Goal: Feedback & Contribution: Leave review/rating

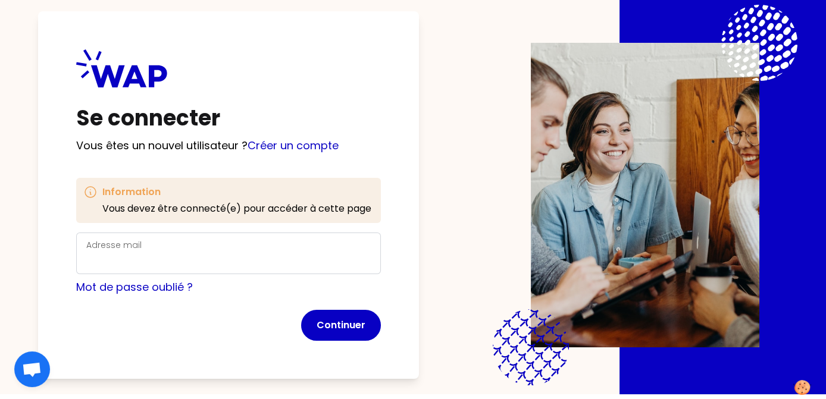
scroll to position [7, 0]
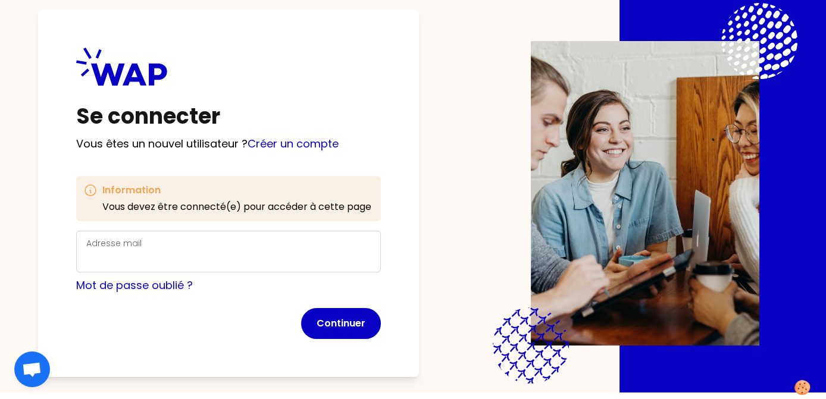
click at [139, 246] on label "Adresse mail" at bounding box center [113, 243] width 55 height 12
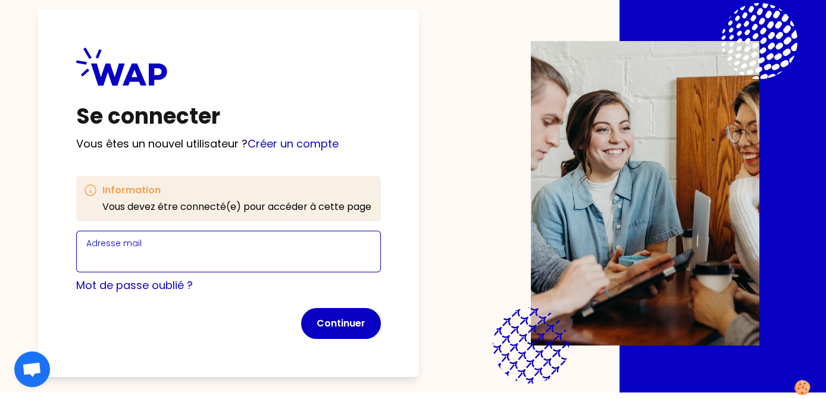
click at [139, 250] on input "Adresse mail" at bounding box center [228, 258] width 284 height 17
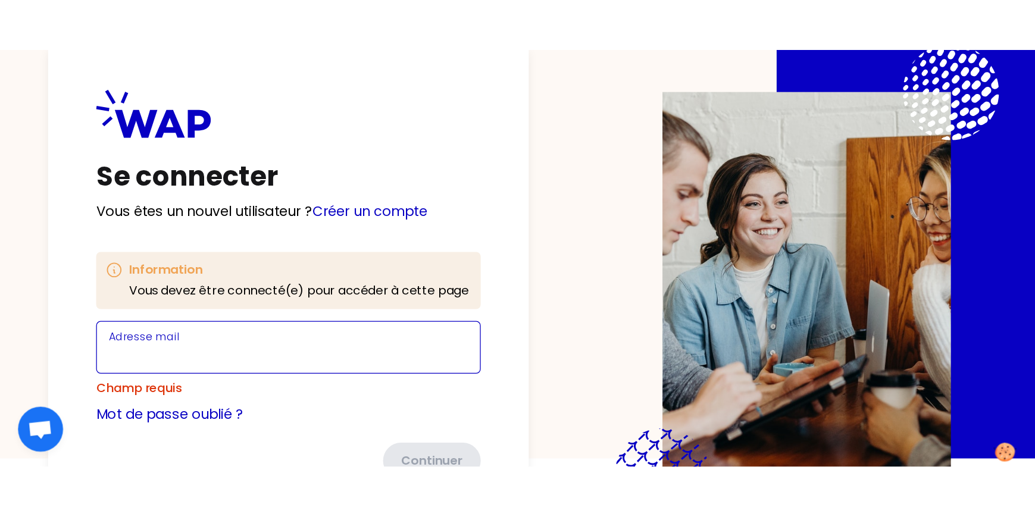
scroll to position [3, 0]
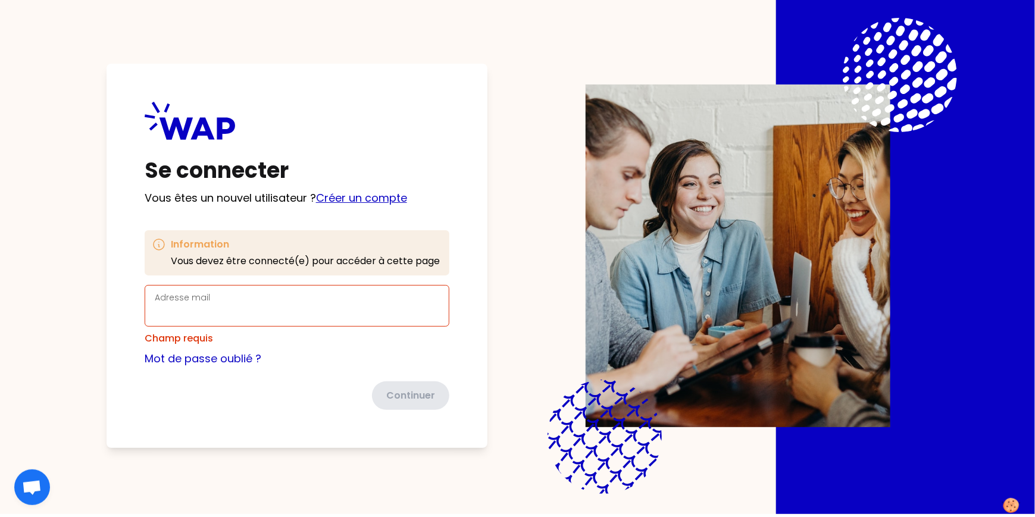
click at [381, 196] on link "Créer un compte" at bounding box center [361, 197] width 91 height 15
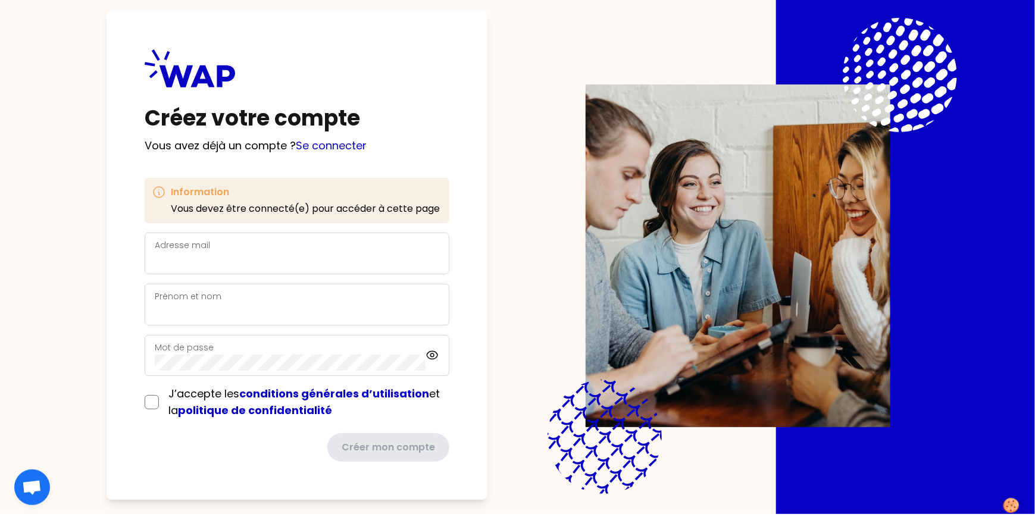
click at [315, 246] on div "Adresse mail" at bounding box center [297, 253] width 284 height 31
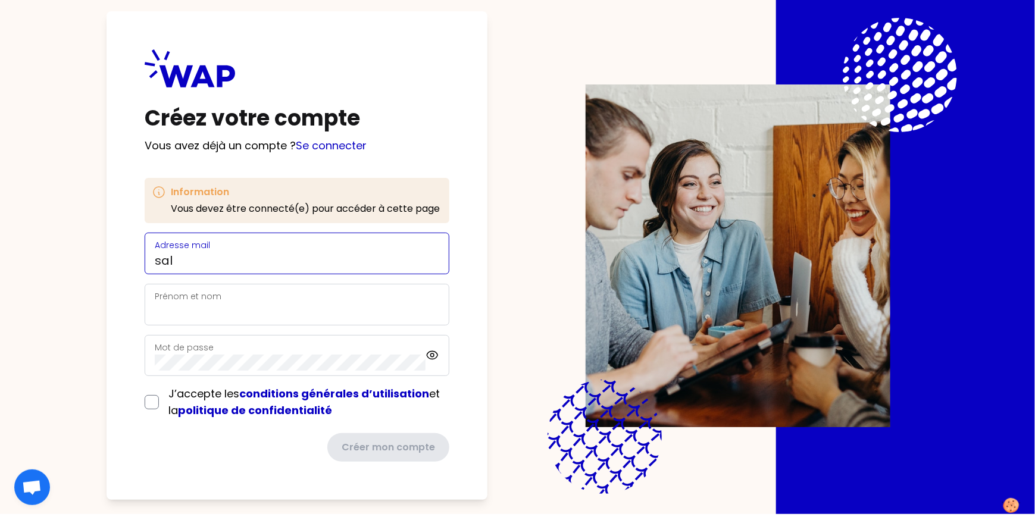
type input "[EMAIL_ADDRESS][PERSON_NAME][DOMAIN_NAME]"
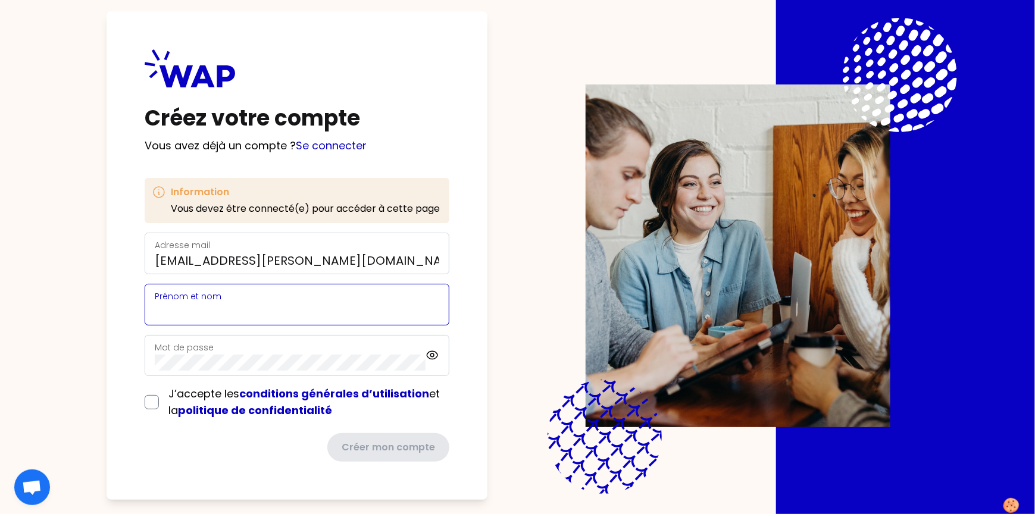
type input "[PERSON_NAME]"
click at [158, 399] on form "Adresse mail [EMAIL_ADDRESS][PERSON_NAME][DOMAIN_NAME] Prénom et nom [PERSON_NA…" at bounding box center [297, 348] width 305 height 230
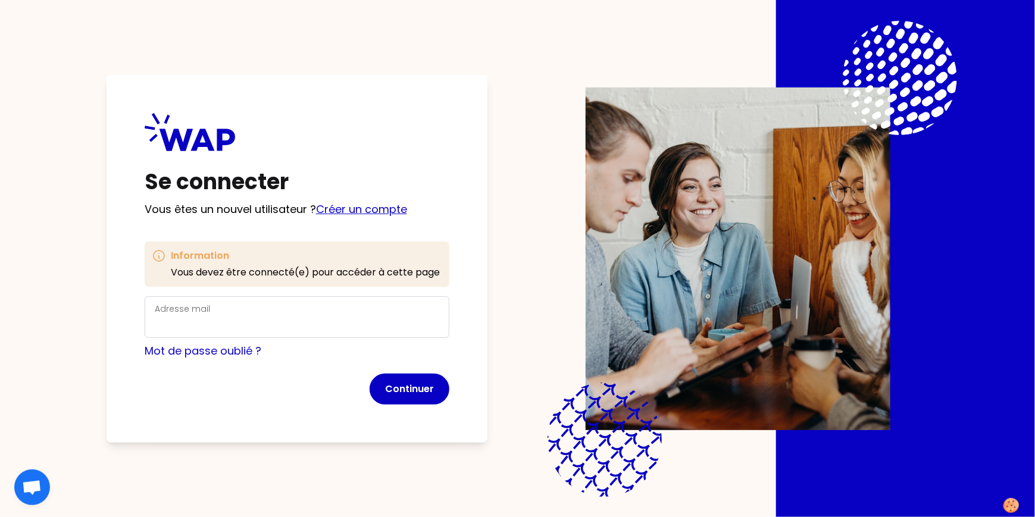
click at [369, 209] on link "Créer un compte" at bounding box center [361, 209] width 91 height 15
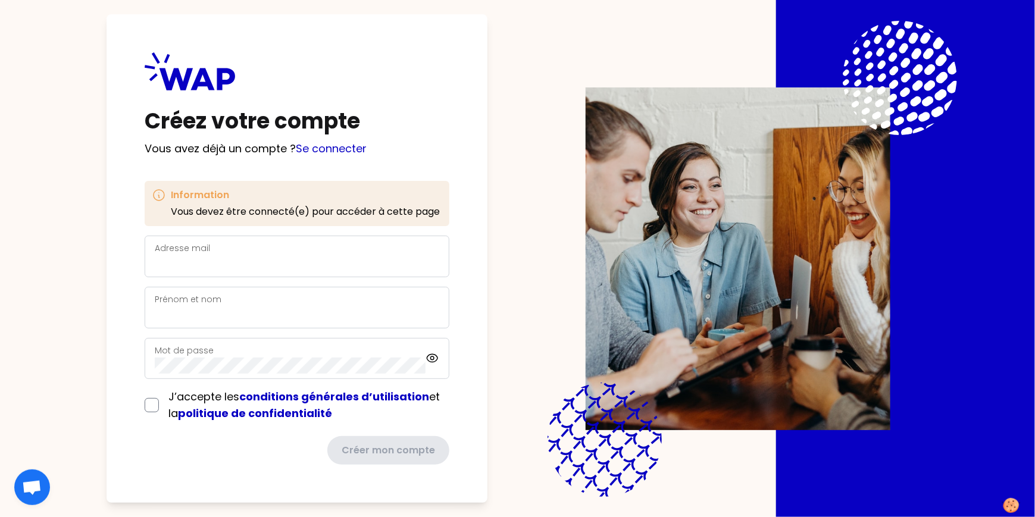
click at [341, 252] on div "Adresse mail" at bounding box center [297, 256] width 284 height 31
type input "[EMAIL_ADDRESS][PERSON_NAME][DOMAIN_NAME]"
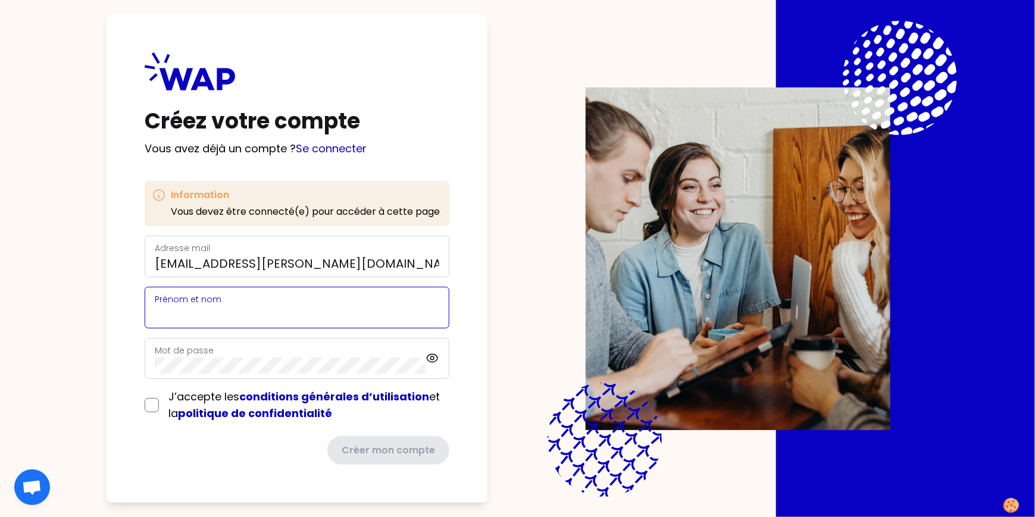
type input "[PERSON_NAME]"
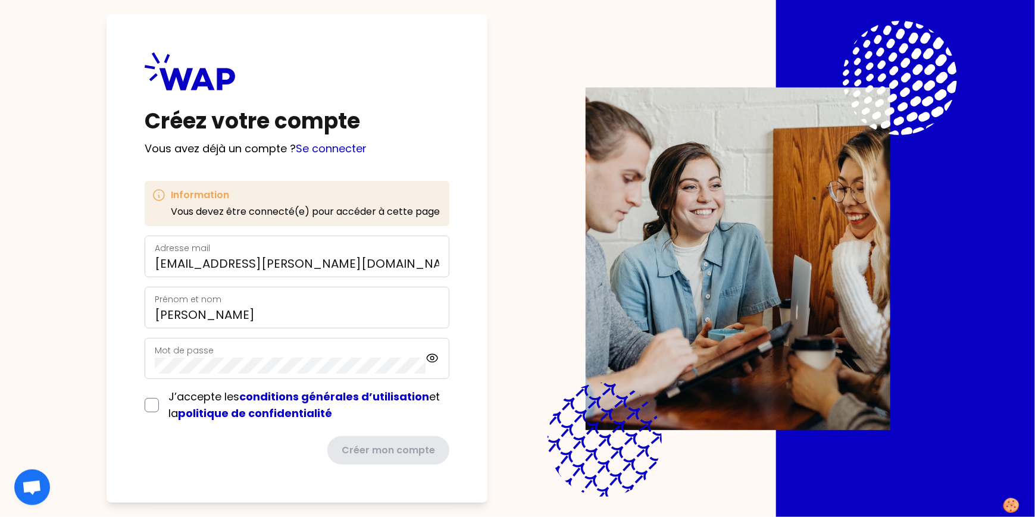
click at [235, 356] on div "Mot de passe" at bounding box center [290, 358] width 271 height 31
click at [152, 399] on input "checkbox" at bounding box center [152, 405] width 14 height 14
checkbox input "true"
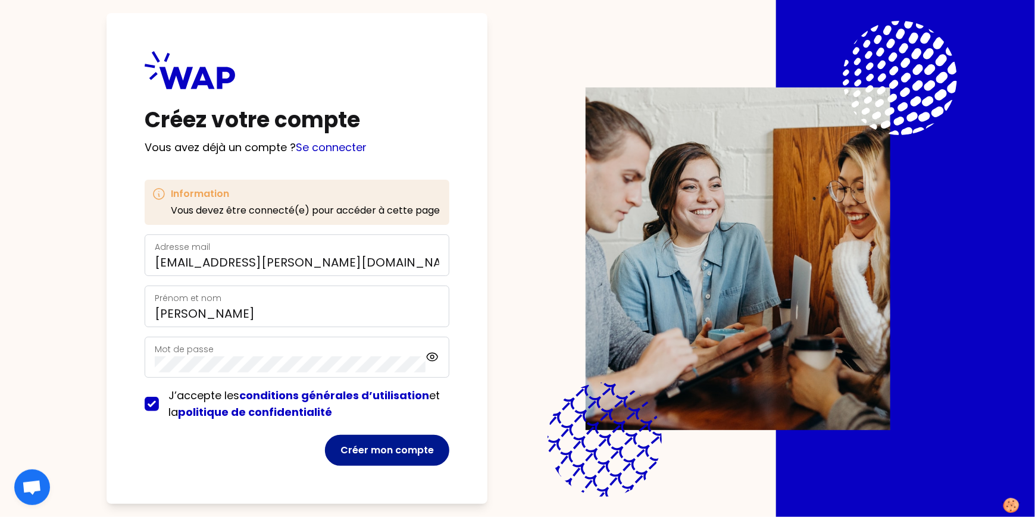
click at [400, 399] on button "Créer mon compte" at bounding box center [387, 450] width 124 height 31
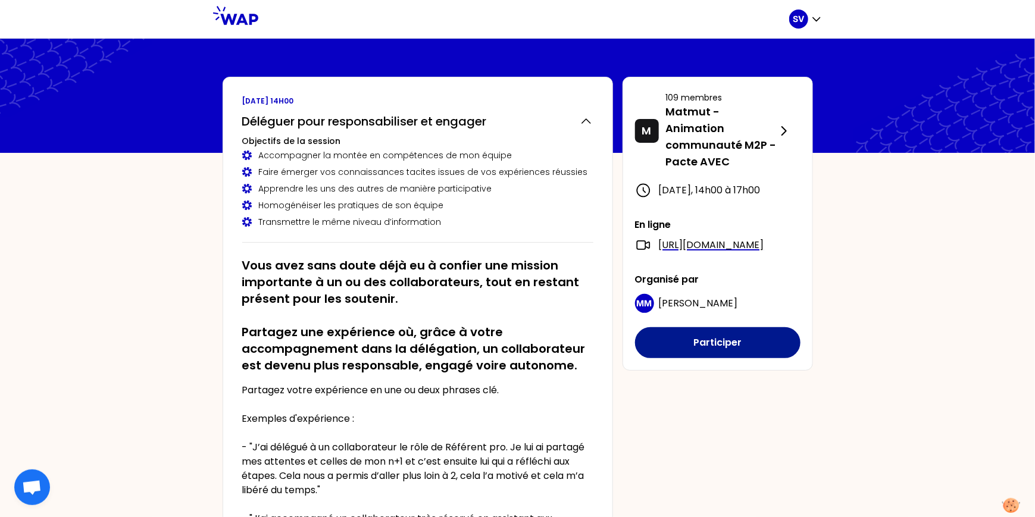
click at [654, 358] on button "Participer" at bounding box center [717, 342] width 165 height 31
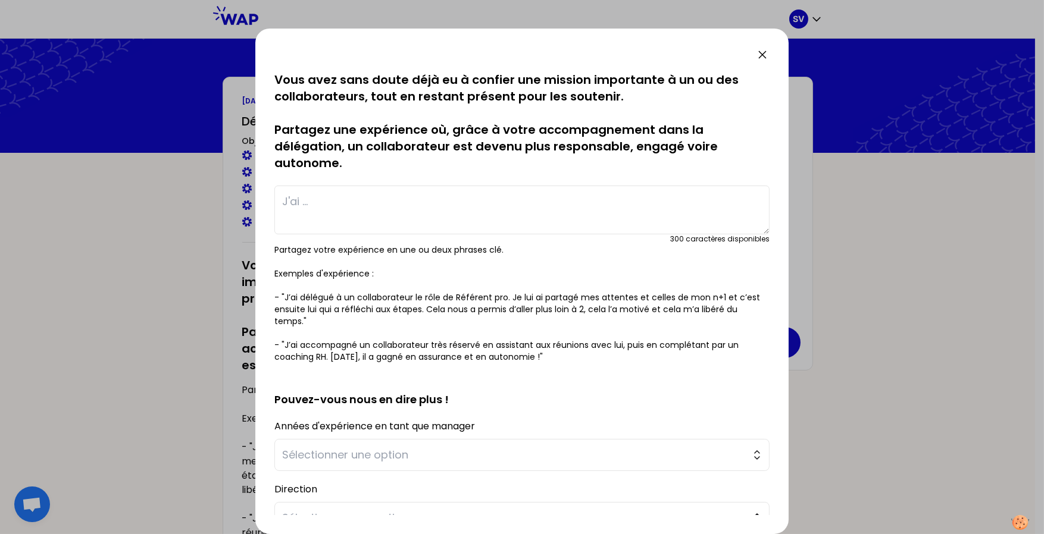
click at [458, 196] on textarea at bounding box center [521, 210] width 495 height 49
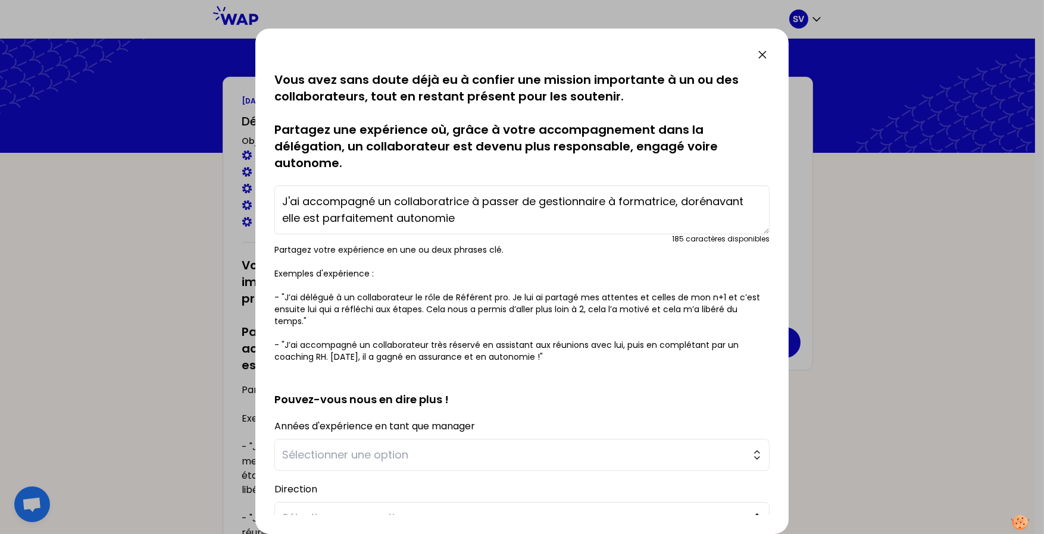
click at [450, 217] on textarea "J'ai accompagné un collaboratrice à passer de gestionnaire à formatrice, doréna…" at bounding box center [521, 210] width 495 height 49
click at [497, 215] on textarea "J'ai accompagné un collaboratrice à passer de gestionnaire à formatrice, doréna…" at bounding box center [521, 210] width 495 height 49
type textarea "J'ai accompagné un collaboratrice à passer de gestionnaire à formatrice, doréna…"
click at [572, 289] on p "Partagez votre expérience en une ou deux phrases clé. Exemples d'expérience : -…" at bounding box center [521, 303] width 495 height 119
click at [506, 364] on form "sauvegardé Vous avez sans doute déjà eu à confier une mission importante à un o…" at bounding box center [521, 373] width 495 height 604
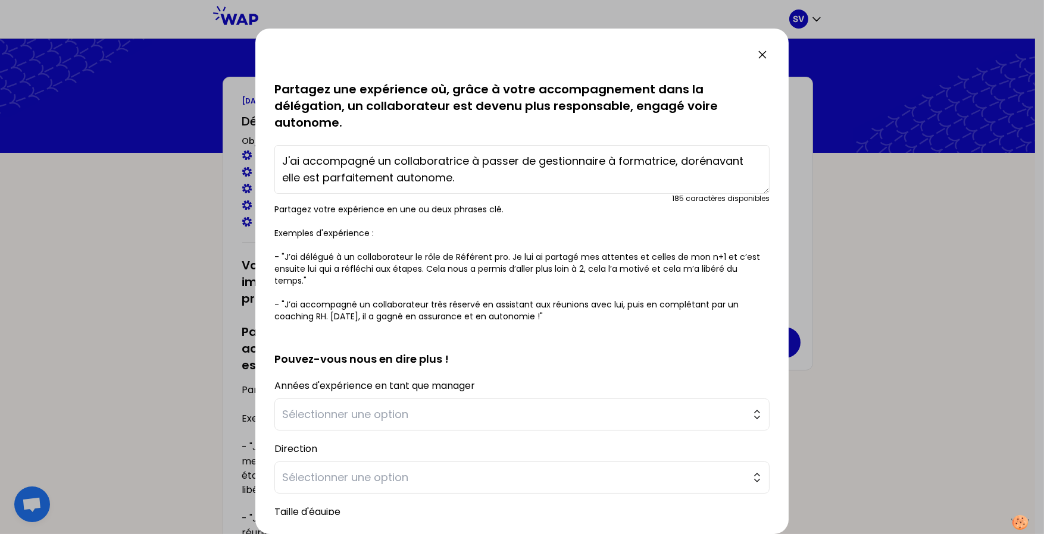
scroll to position [159, 0]
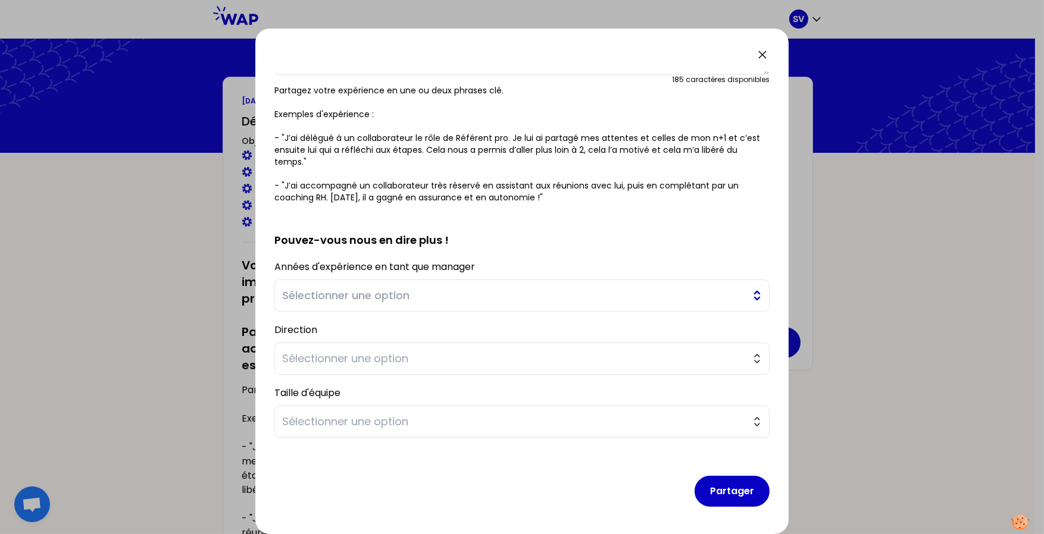
click at [462, 293] on span "Sélectionner une option" at bounding box center [513, 295] width 463 height 17
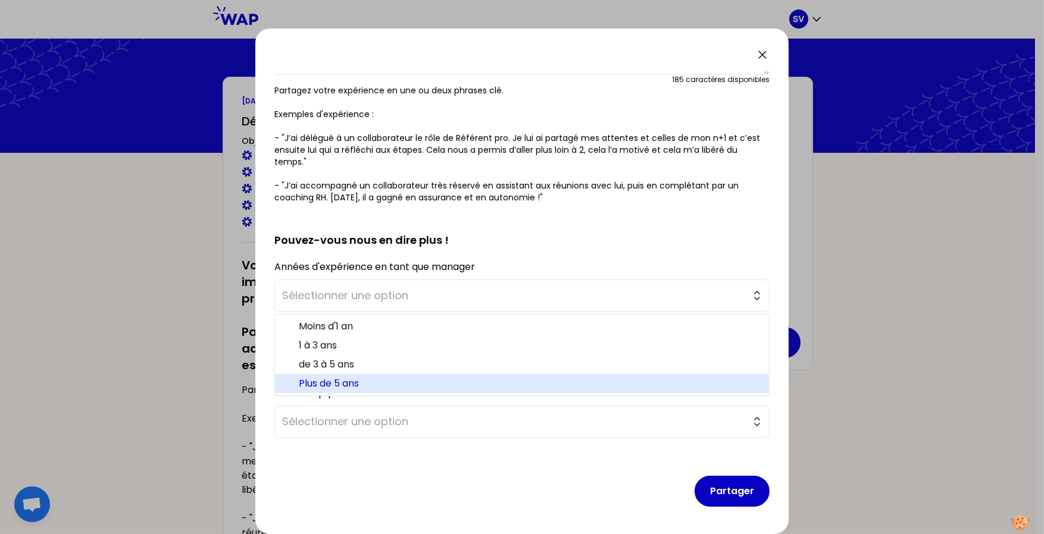
click at [357, 377] on span "Plus de 5 ans" at bounding box center [529, 384] width 460 height 14
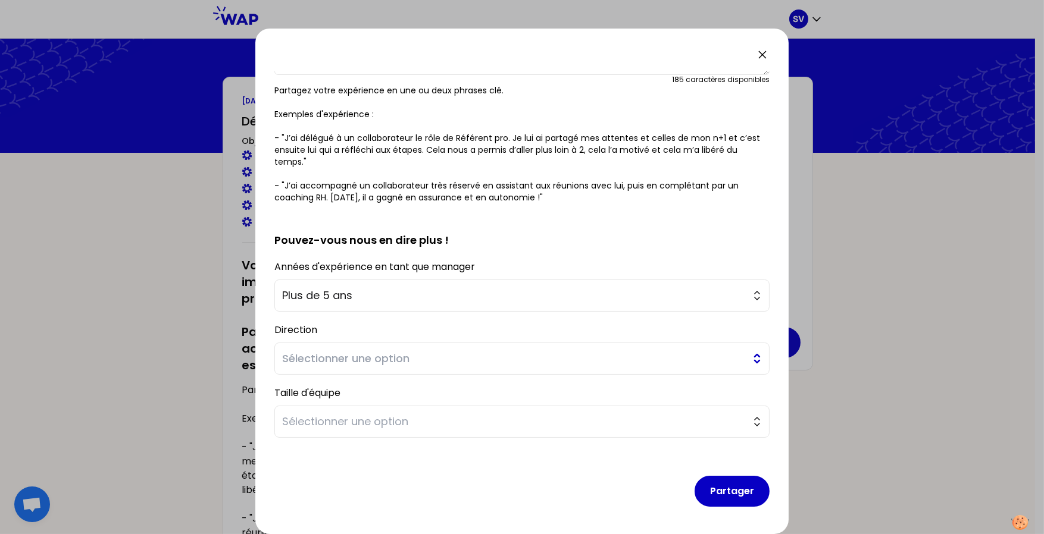
click at [397, 346] on button "Sélectionner une option" at bounding box center [521, 359] width 495 height 32
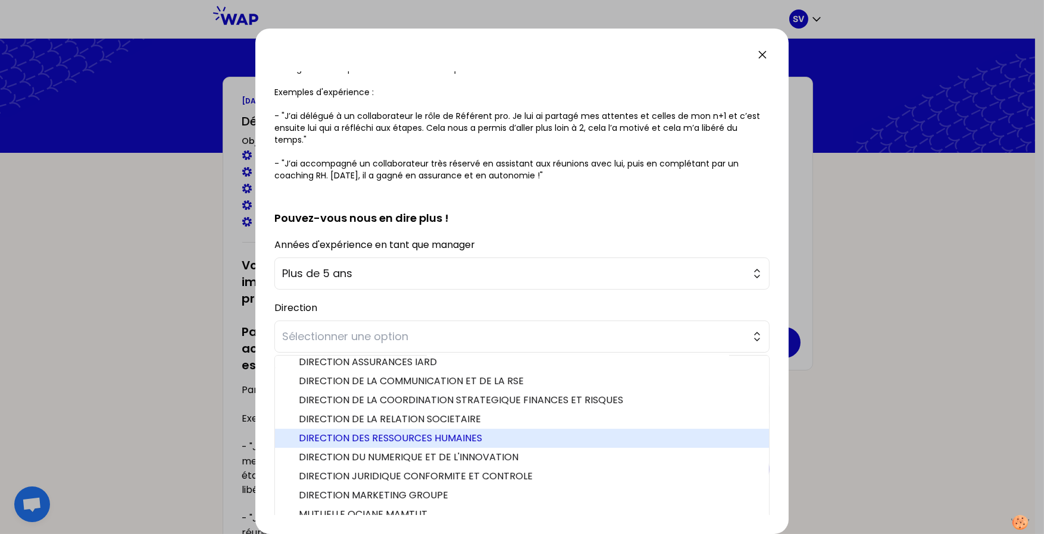
scroll to position [192, 0]
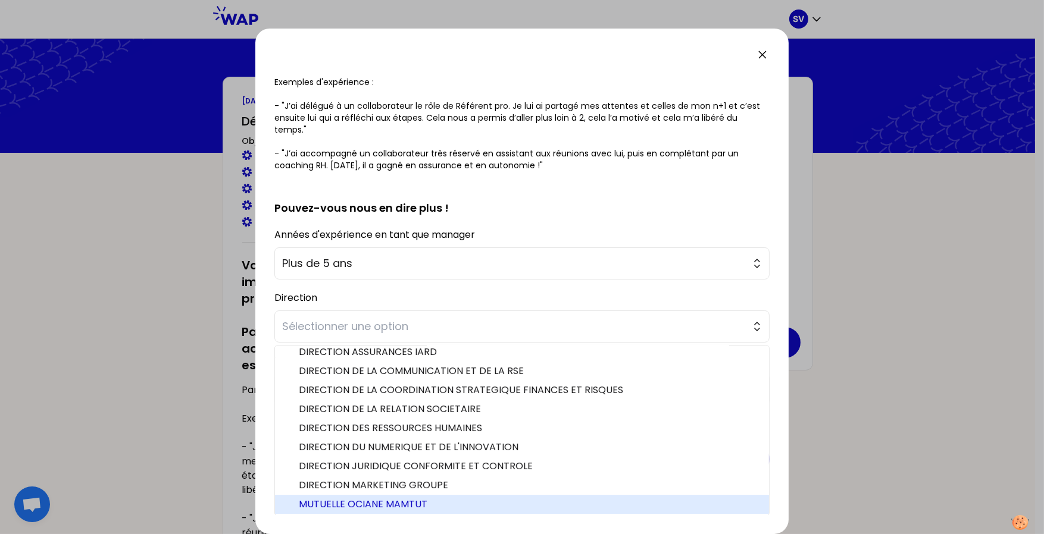
click at [397, 399] on span "MUTUELLE OCIANE MAMTUT" at bounding box center [529, 504] width 460 height 14
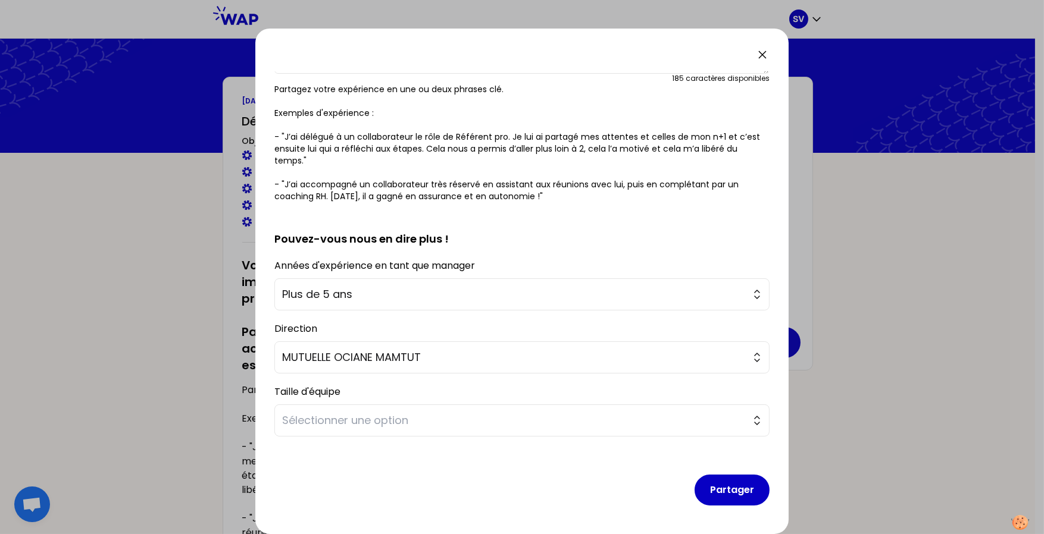
scroll to position [159, 0]
click at [447, 399] on span "Sélectionner une option" at bounding box center [513, 421] width 463 height 17
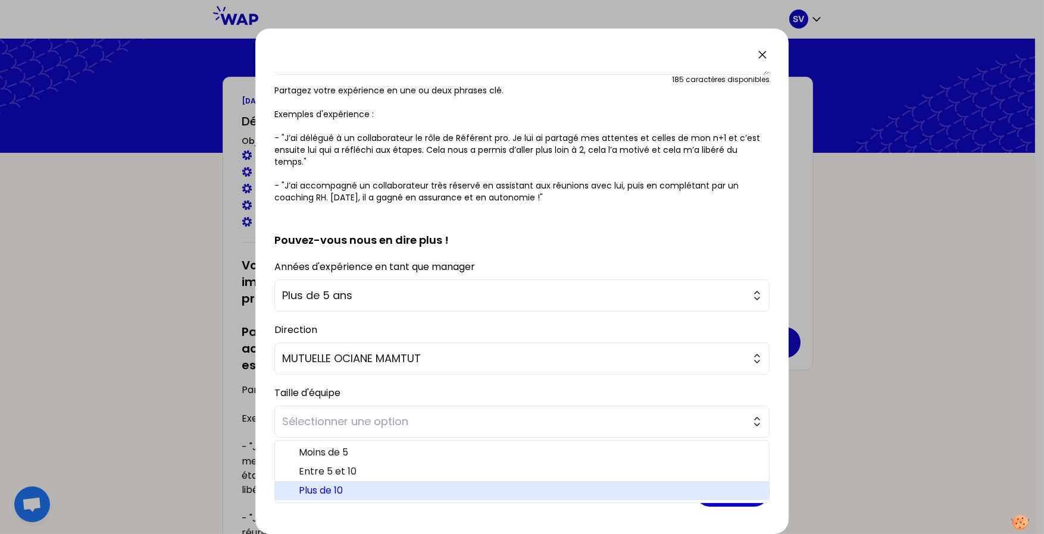
click at [361, 399] on span "Plus de 10" at bounding box center [529, 491] width 460 height 14
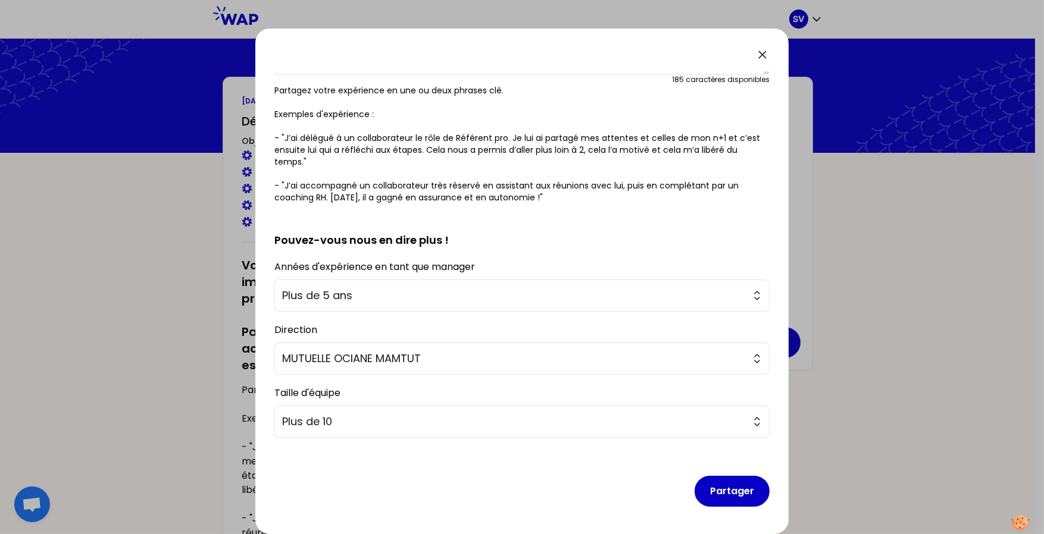
click at [481, 399] on div "Partager" at bounding box center [521, 481] width 495 height 69
click at [732, 399] on button "Partager" at bounding box center [731, 491] width 75 height 31
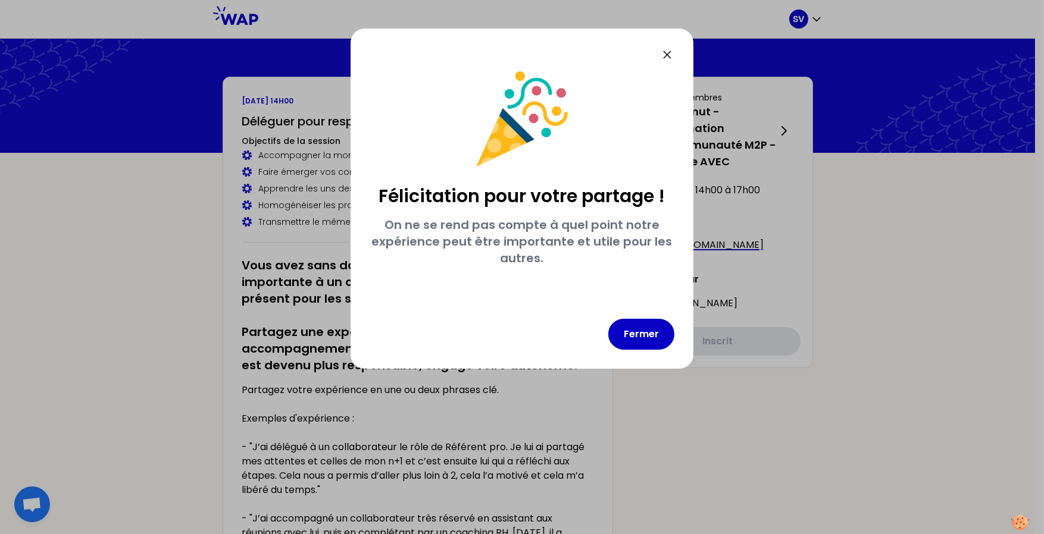
scroll to position [0, 0]
click at [629, 334] on button "Fermer" at bounding box center [641, 334] width 66 height 31
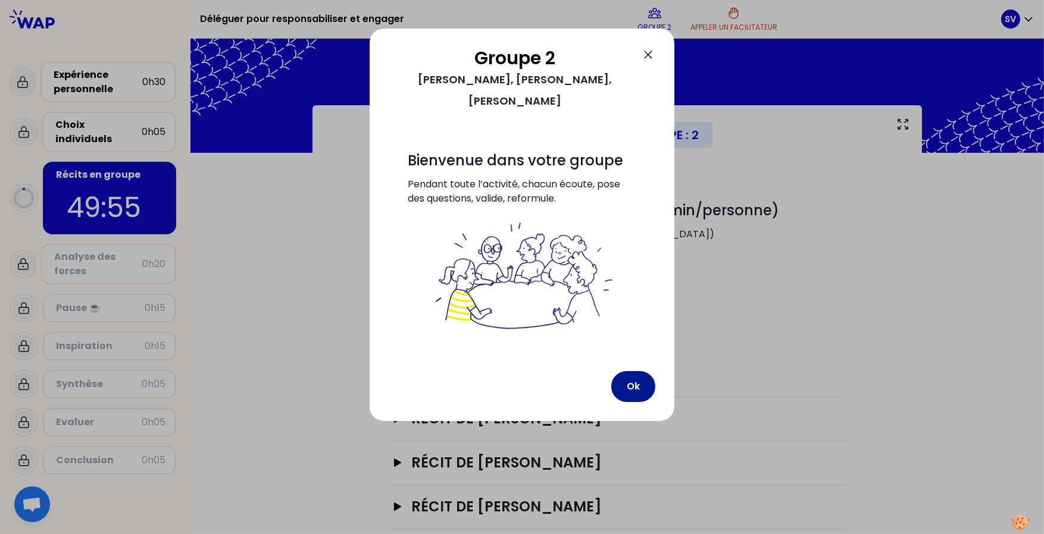
click at [634, 371] on button "Ok" at bounding box center [633, 386] width 44 height 31
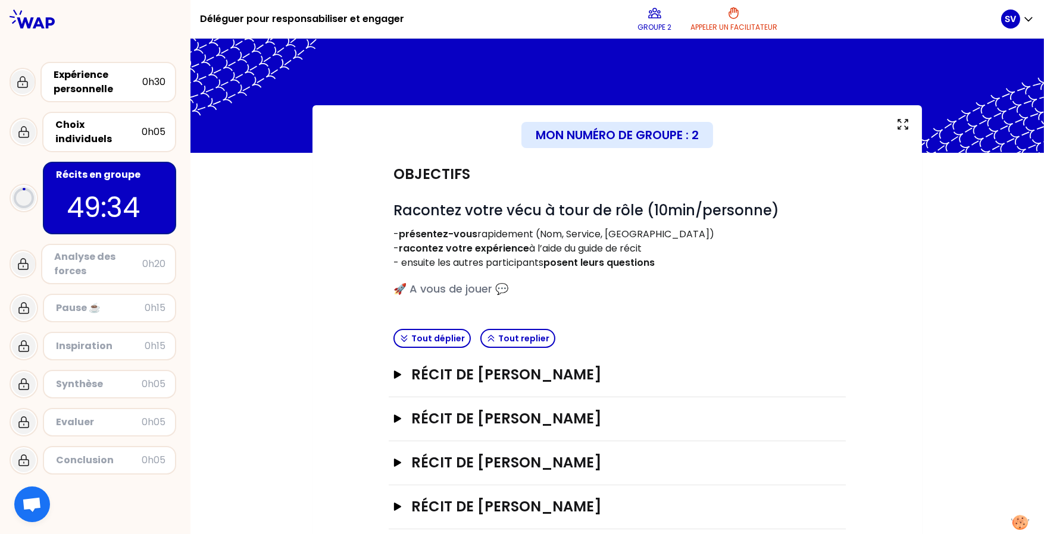
scroll to position [59, 0]
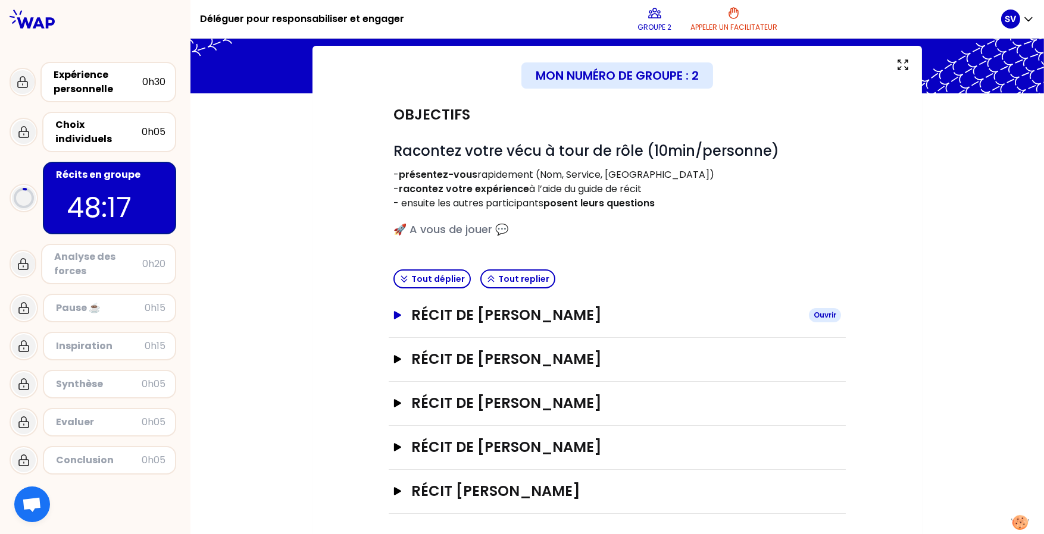
click at [435, 312] on h3 "Récit de [PERSON_NAME]" at bounding box center [605, 315] width 388 height 19
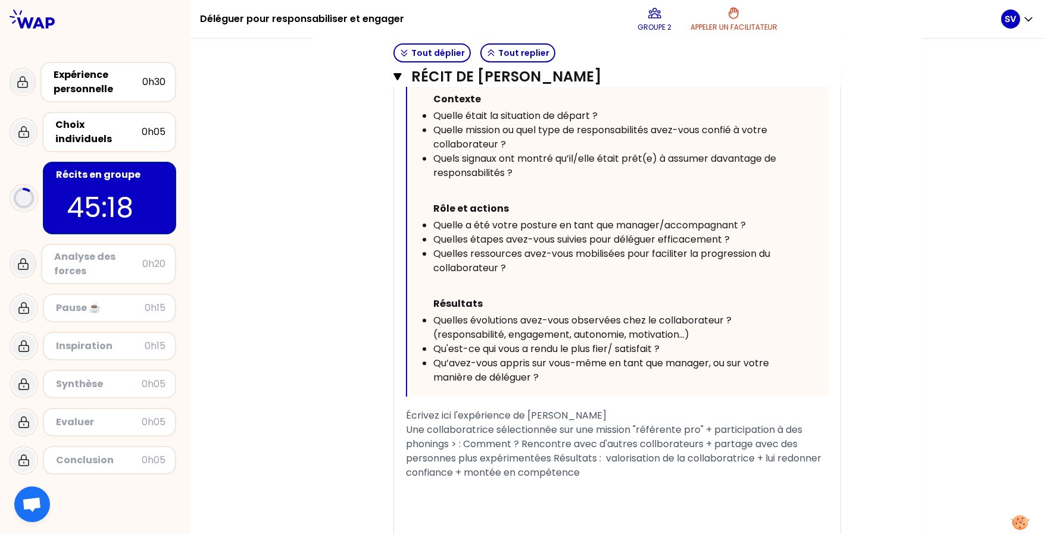
scroll to position [469, 0]
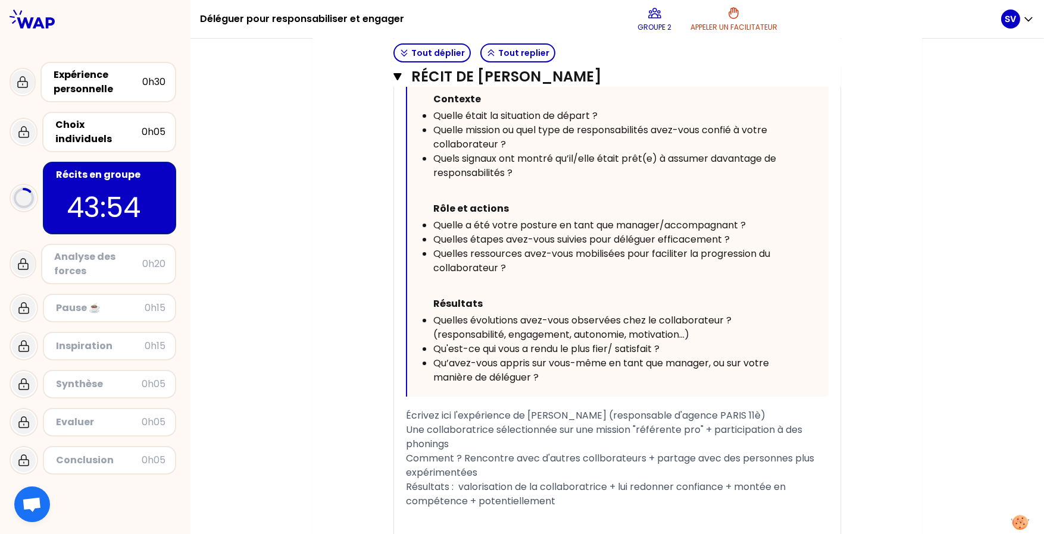
click at [718, 180] on p at bounding box center [607, 189] width 376 height 19
click at [834, 230] on div "Mon numéro de groupe : 2 Objectifs # Racontez votre vécu à tour de rôle (10min/…" at bounding box center [616, 226] width 853 height 1180
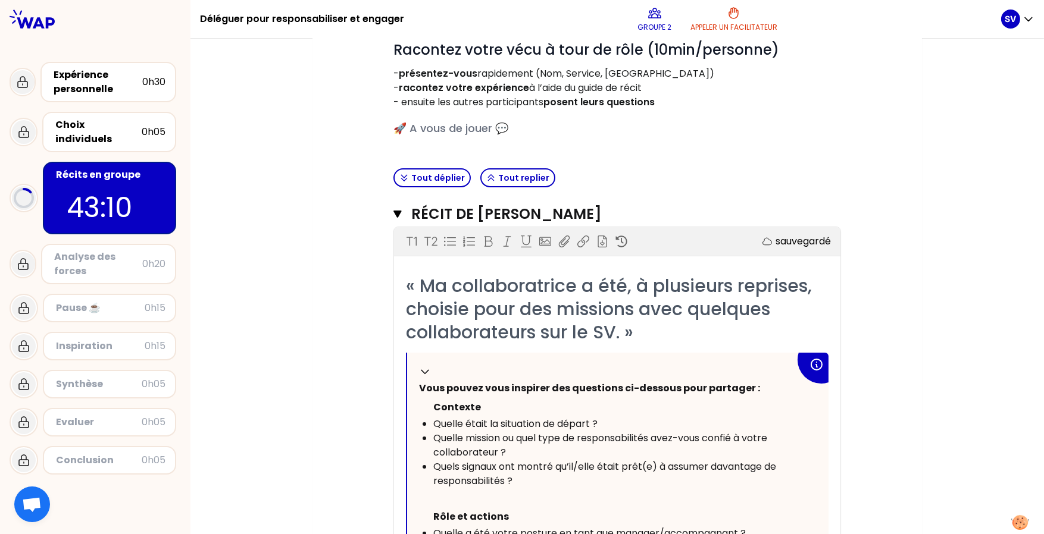
scroll to position [171, 0]
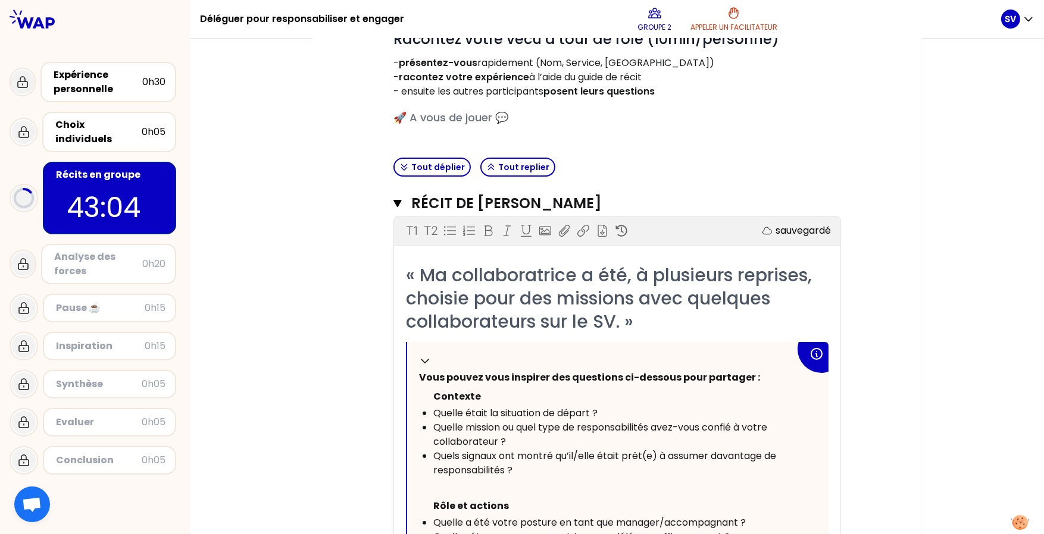
click at [341, 197] on div "Objectifs # Racontez votre vécu à tour de rôle (10min/personne) - présentez-vou…" at bounding box center [617, 536] width 562 height 1109
click at [340, 195] on div "Objectifs # Racontez votre vécu à tour de rôle (10min/personne) - présentez-vou…" at bounding box center [617, 536] width 562 height 1109
click at [393, 199] on icon "button" at bounding box center [397, 204] width 8 height 10
click at [393, 99] on p "- ensuite les autres participants posent leurs questions" at bounding box center [616, 91] width 447 height 14
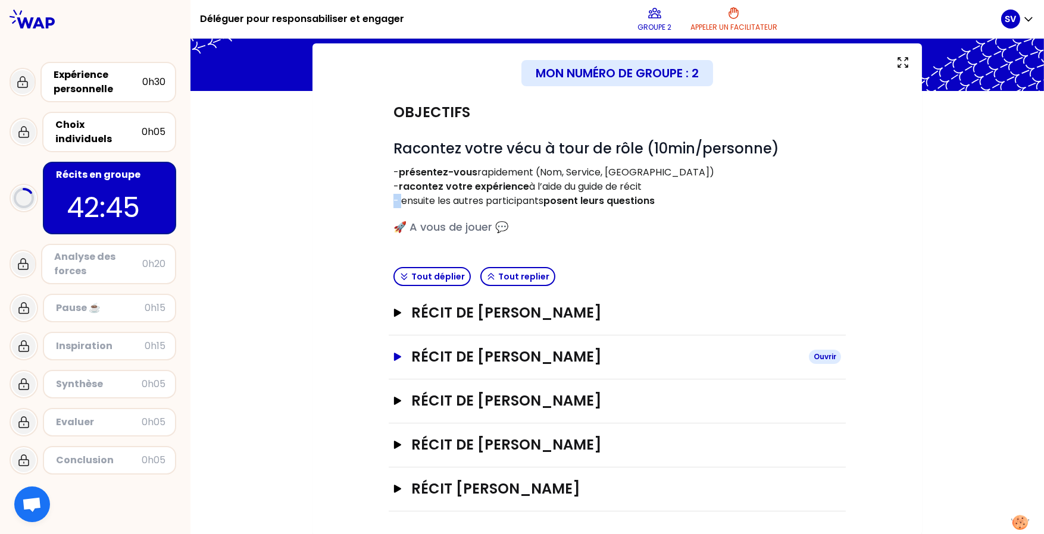
click at [393, 353] on icon "button" at bounding box center [398, 357] width 10 height 8
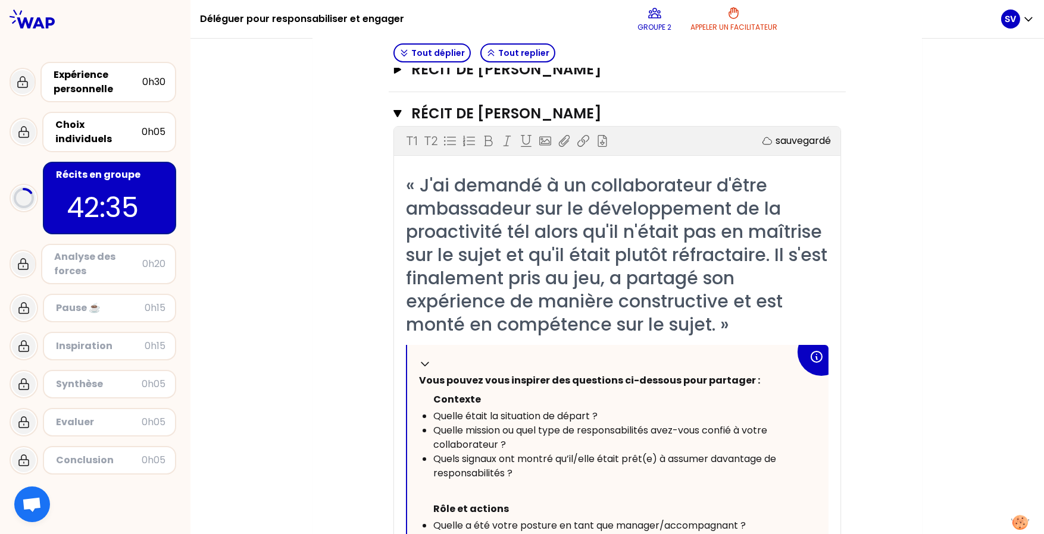
scroll to position [300, 0]
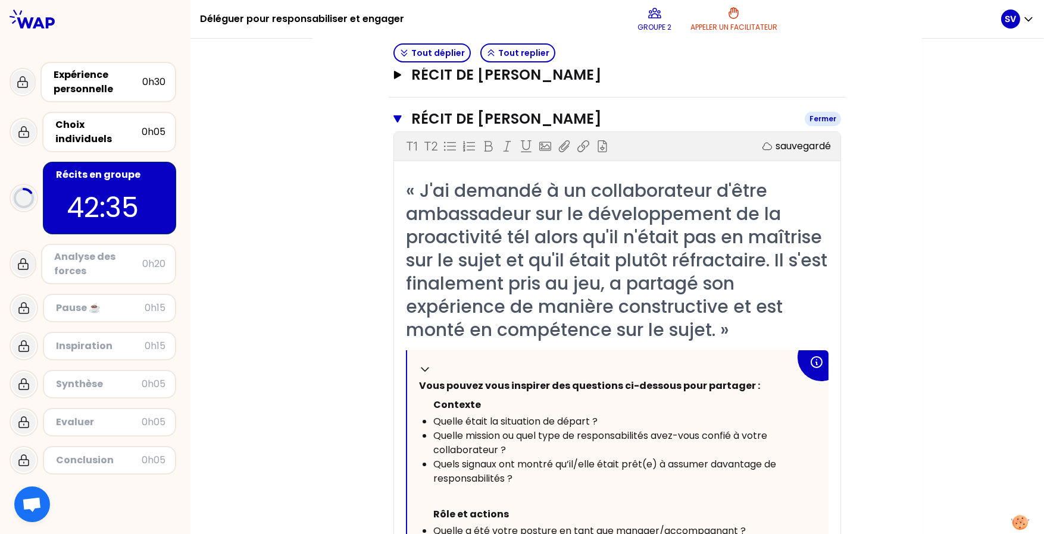
click at [393, 111] on button "Récit de [PERSON_NAME]" at bounding box center [616, 118] width 447 height 19
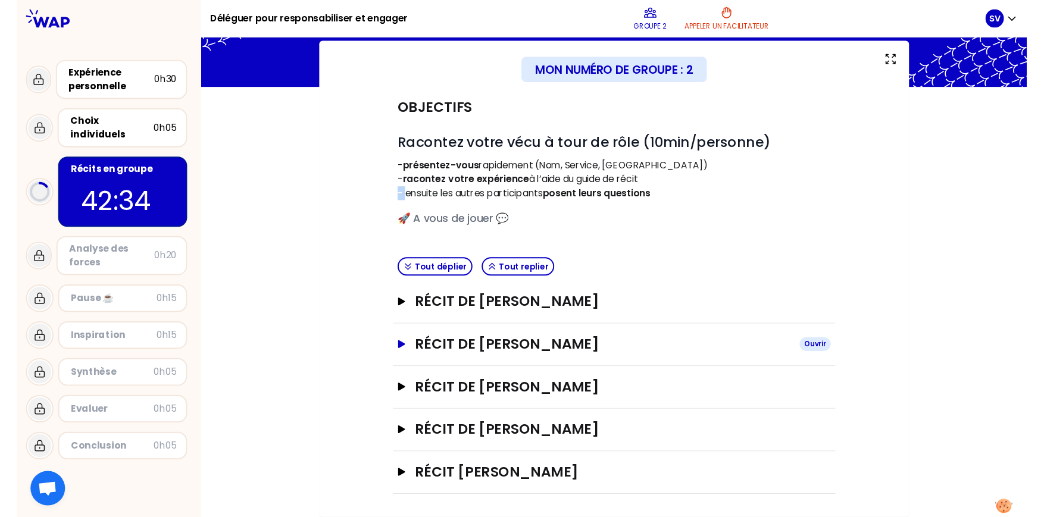
scroll to position [62, 0]
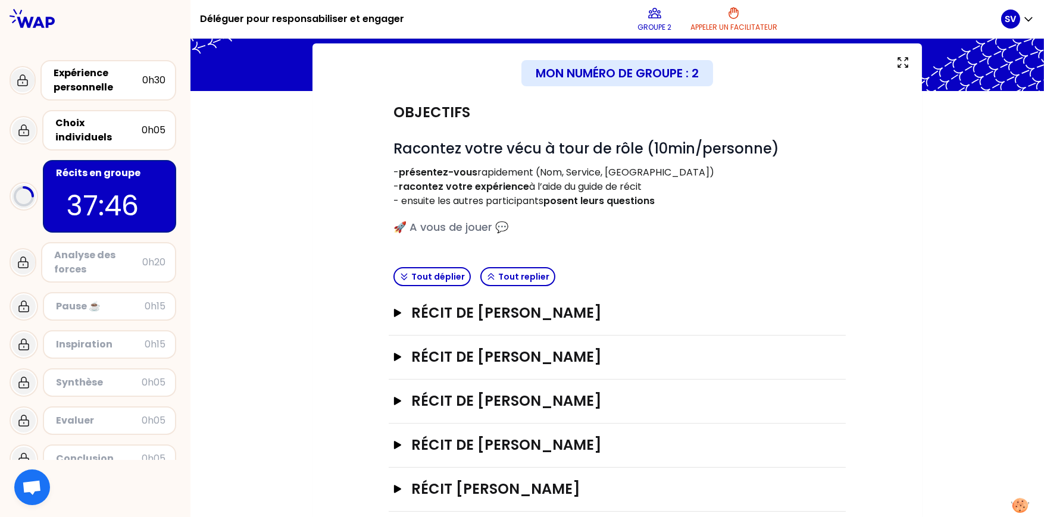
click at [392, 357] on div "Récit de [PERSON_NAME]" at bounding box center [616, 358] width 457 height 44
click at [398, 354] on icon "button" at bounding box center [397, 357] width 7 height 8
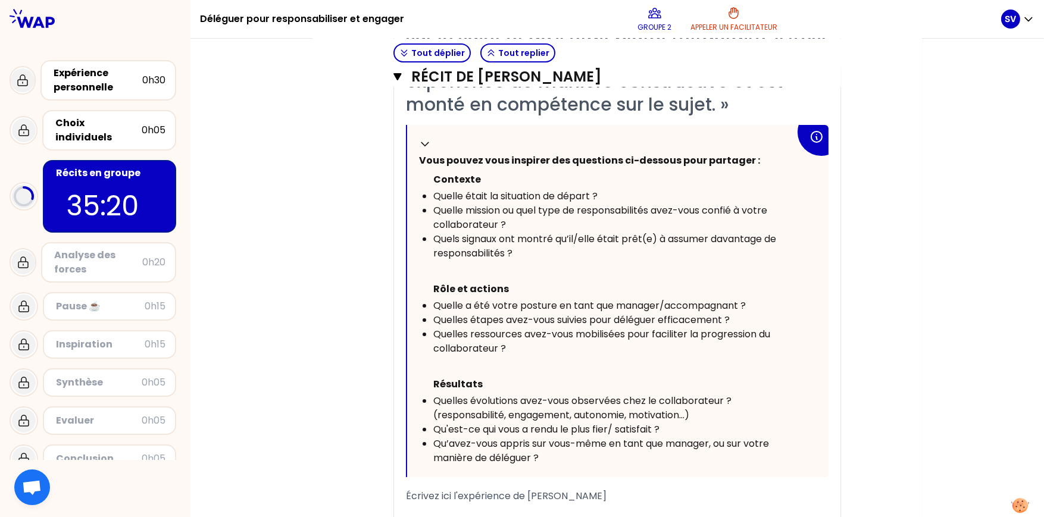
scroll to position [538, 0]
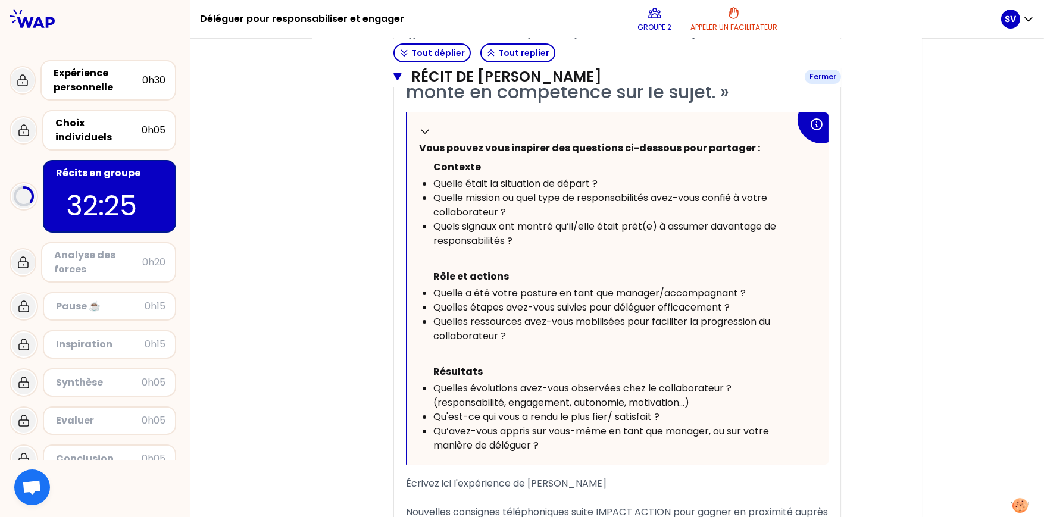
click at [398, 74] on icon "button" at bounding box center [397, 76] width 8 height 7
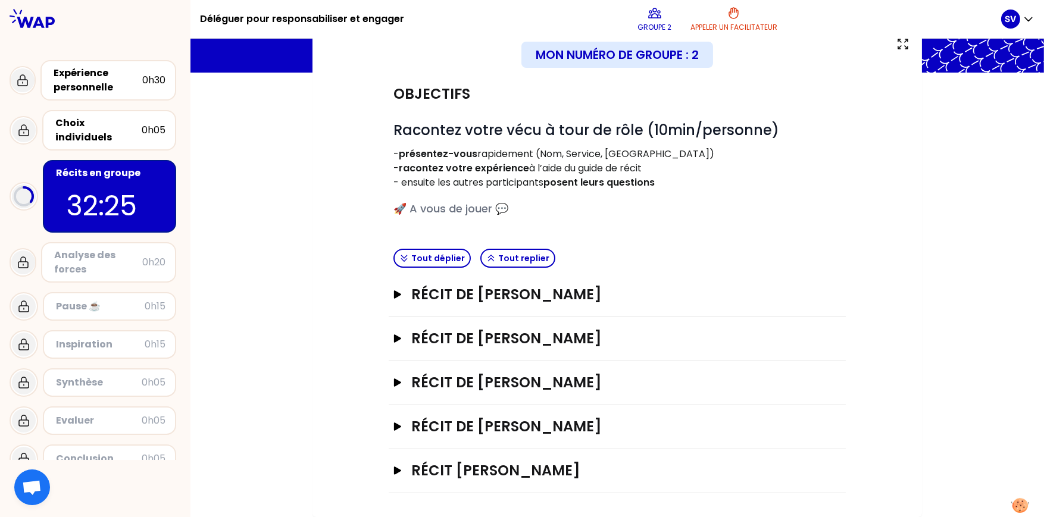
scroll to position [79, 0]
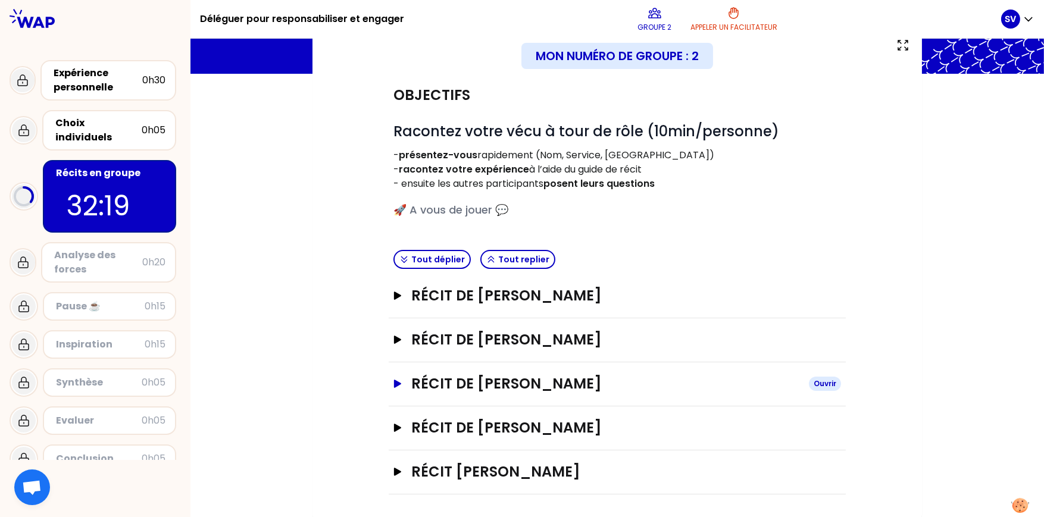
click at [394, 380] on icon "button" at bounding box center [397, 384] width 7 height 8
click at [394, 380] on icon "button" at bounding box center [398, 384] width 10 height 8
click at [398, 380] on icon "button" at bounding box center [398, 384] width 10 height 8
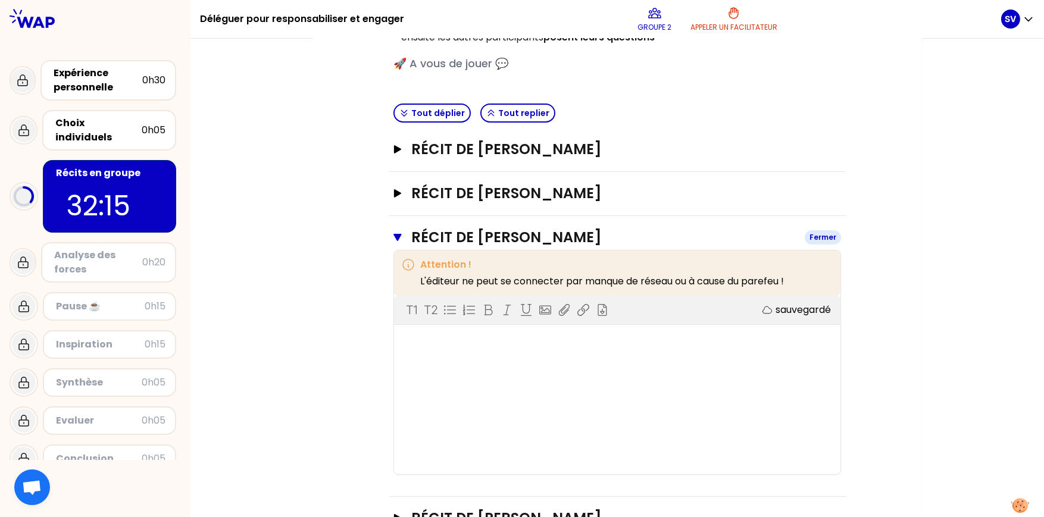
scroll to position [258, 0]
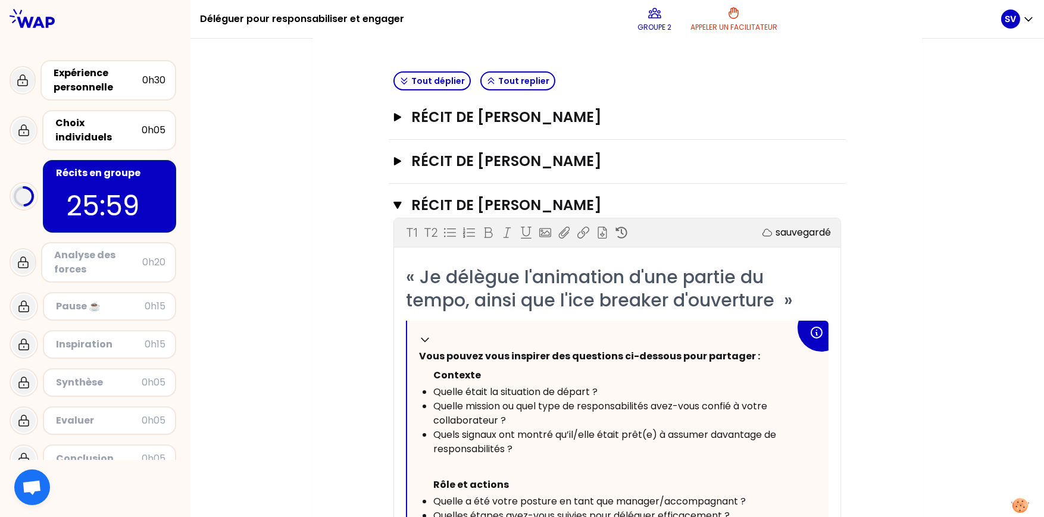
click at [355, 350] on div "Objectifs # Racontez votre vécu à tour de rôle (10min/personne) - présentez-vou…" at bounding box center [617, 430] width 562 height 1071
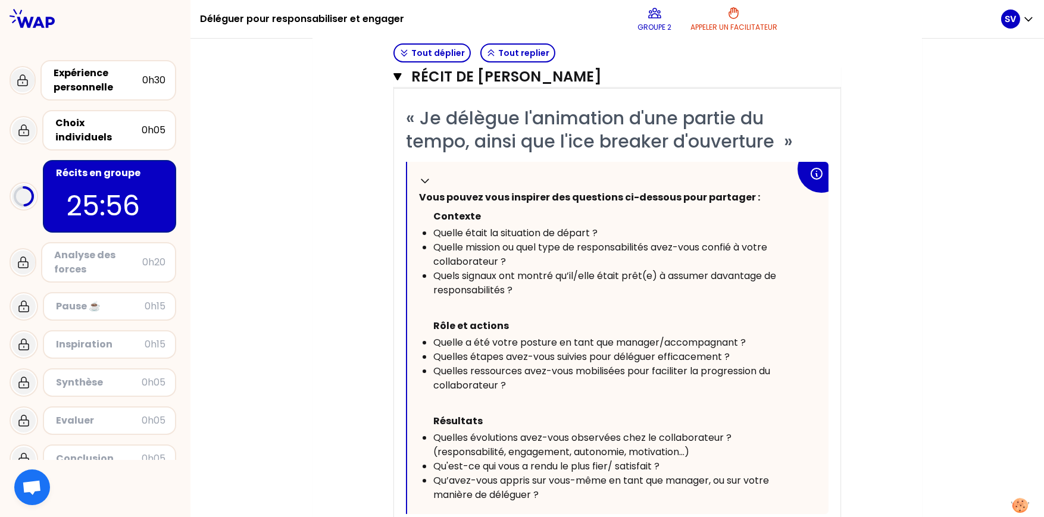
scroll to position [436, 0]
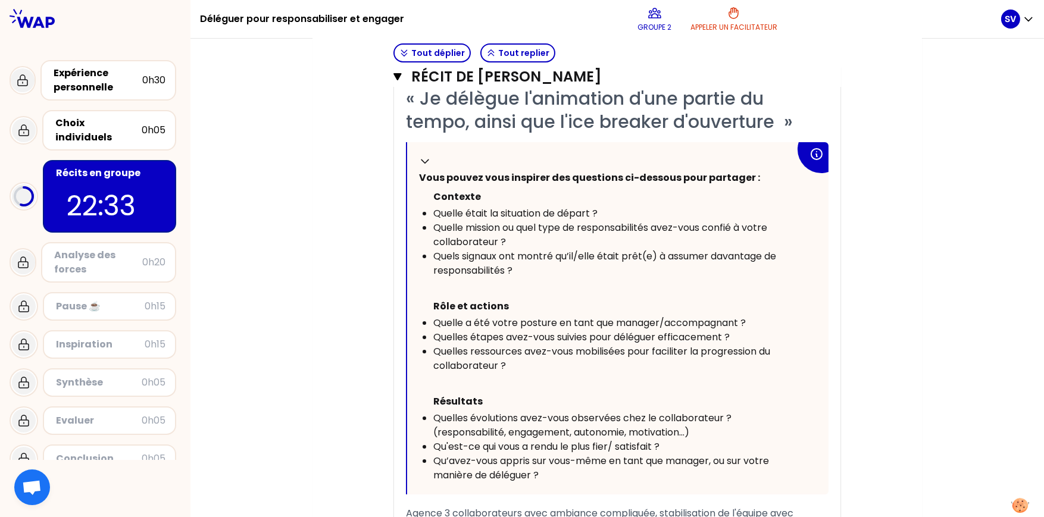
click at [268, 166] on div "Mon numéro de groupe : 2 Objectifs # Racontez votre vécu à tour de rôle (10min/…" at bounding box center [616, 247] width 853 height 1157
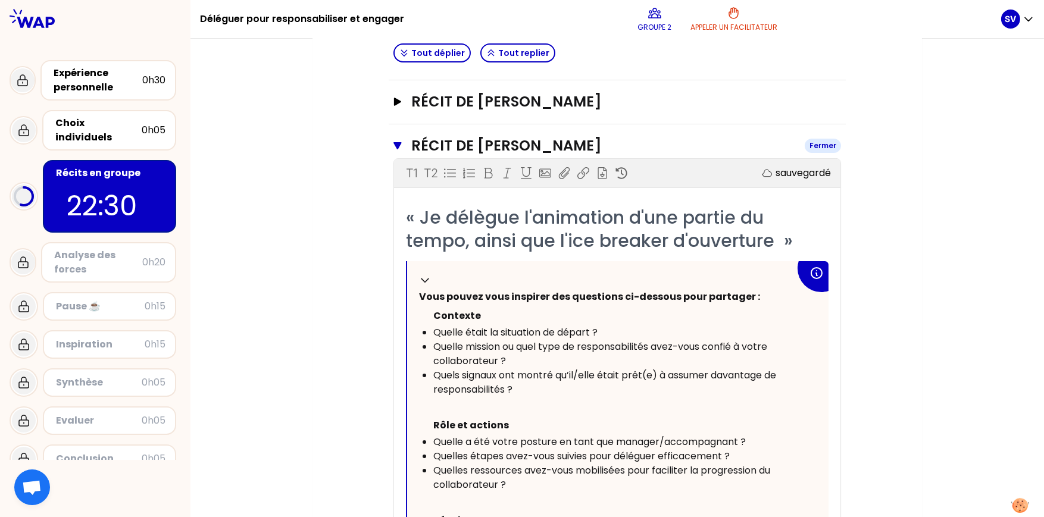
click at [397, 143] on icon "button" at bounding box center [397, 145] width 8 height 7
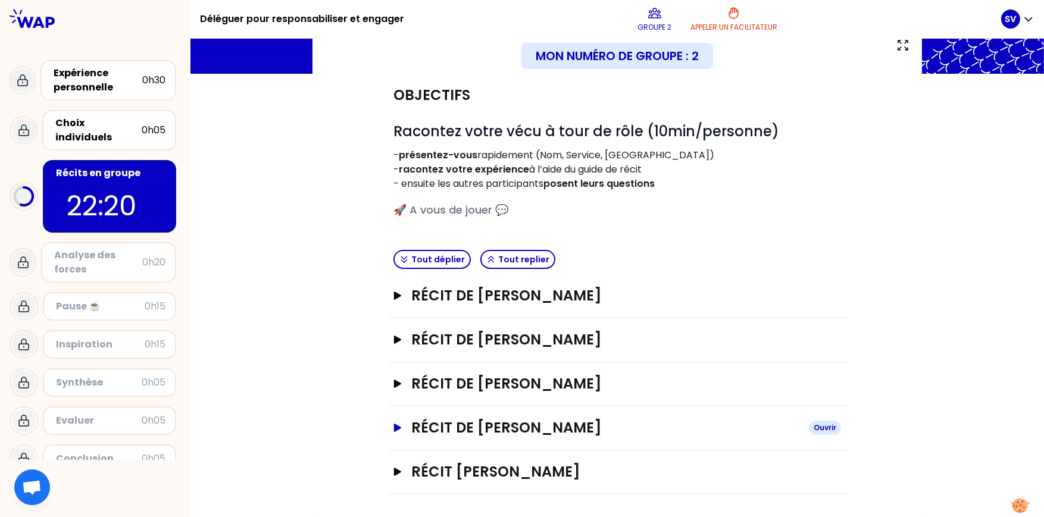
click at [399, 399] on icon "button" at bounding box center [397, 428] width 7 height 8
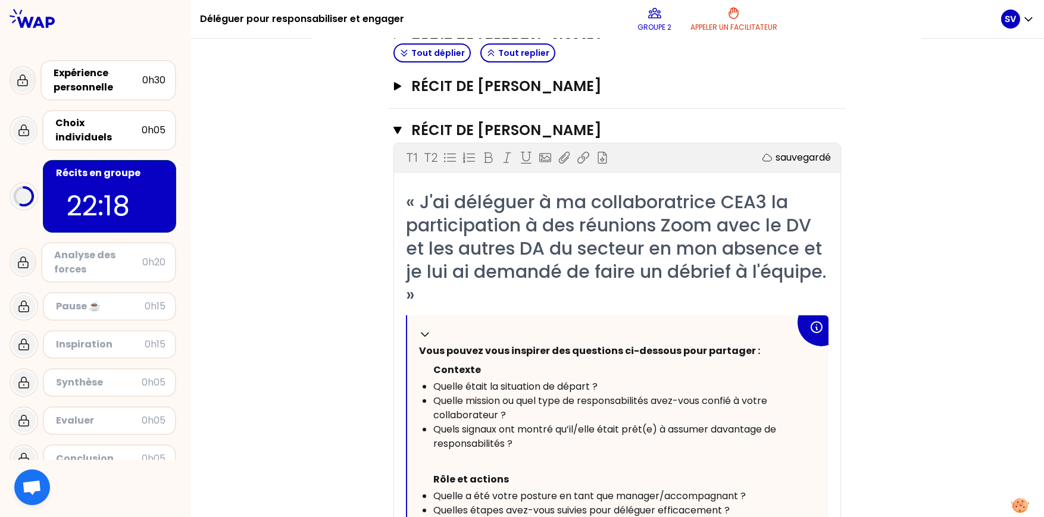
scroll to position [436, 0]
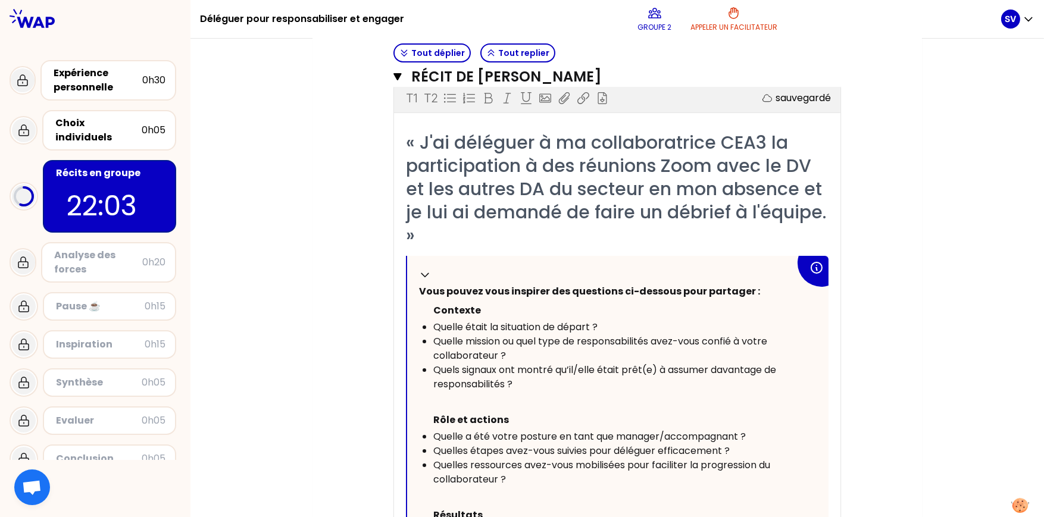
click at [834, 225] on div "Mon numéro de groupe : 2 Objectifs # Racontez votre vécu à tour de rôle (10min/…" at bounding box center [616, 246] width 853 height 1155
click at [638, 363] on span "Quels signaux ont montré qu’il/elle était prêt(e) à assumer davantage de respon…" at bounding box center [605, 377] width 345 height 28
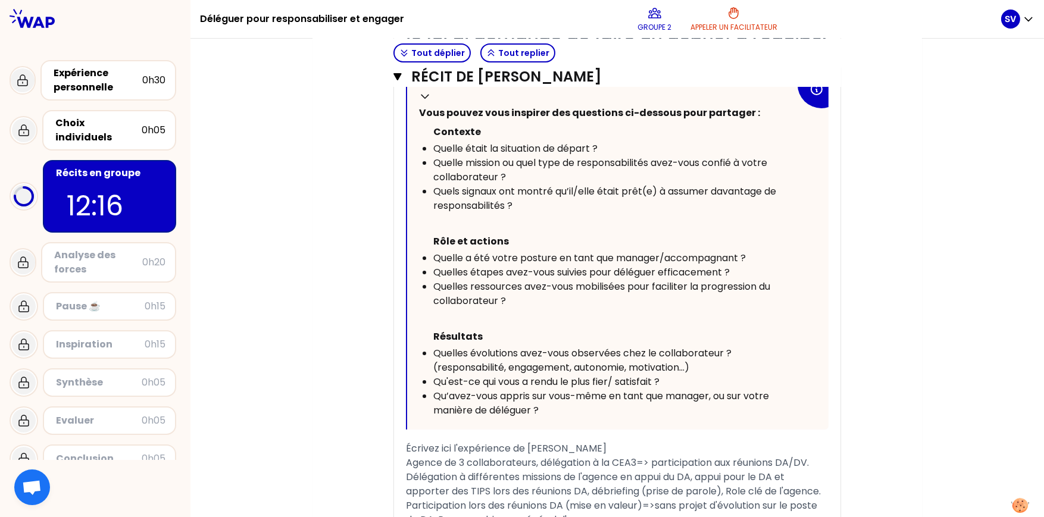
scroll to position [674, 0]
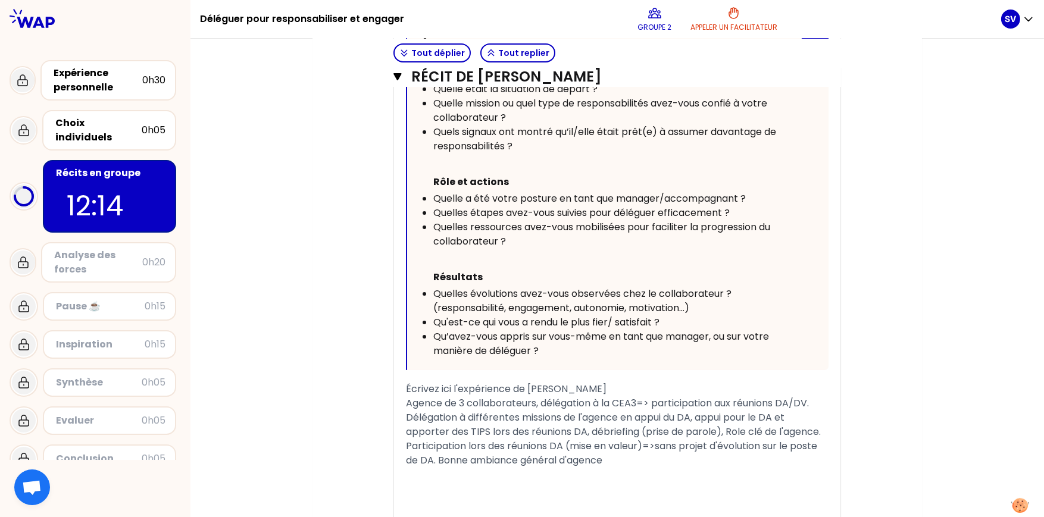
click at [693, 359] on div "Replier Vous pouvez vous inspirer des questions ci-dessous pour partager : Cont…" at bounding box center [617, 194] width 421 height 352
click at [834, 315] on div "Objectifs # Racontez votre vécu à tour de rôle (10min/personne) - présentez-vou…" at bounding box center [617, 49] width 562 height 1141
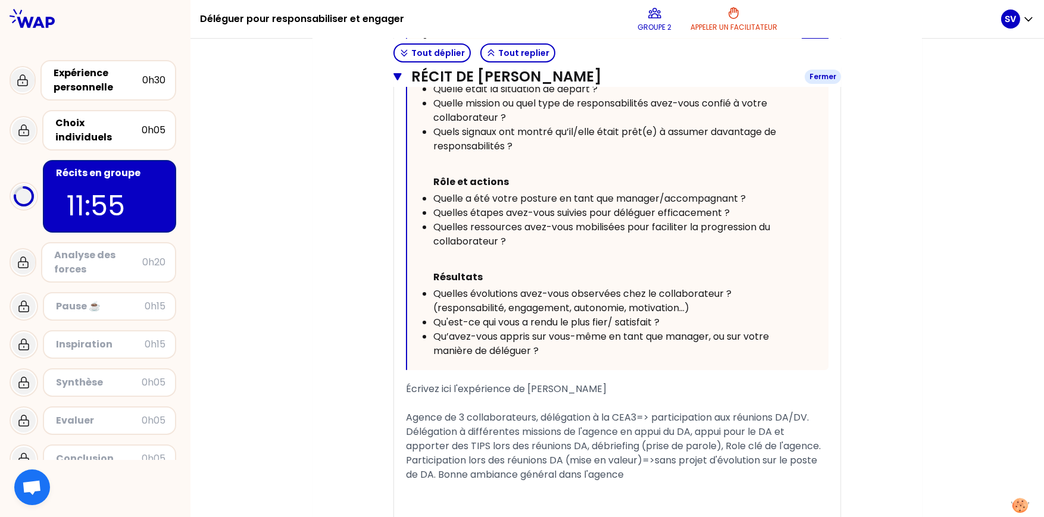
click at [397, 72] on icon "button" at bounding box center [397, 77] width 8 height 10
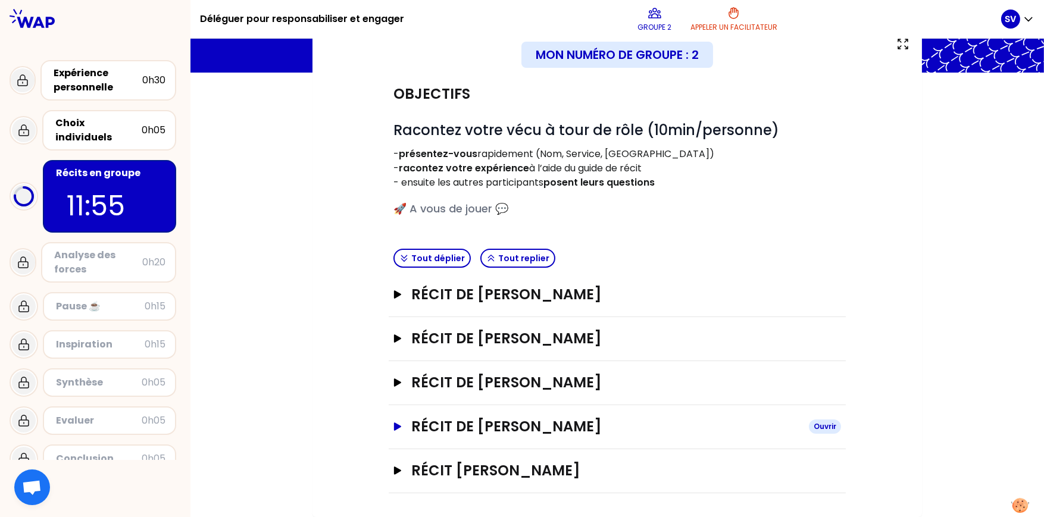
scroll to position [79, 0]
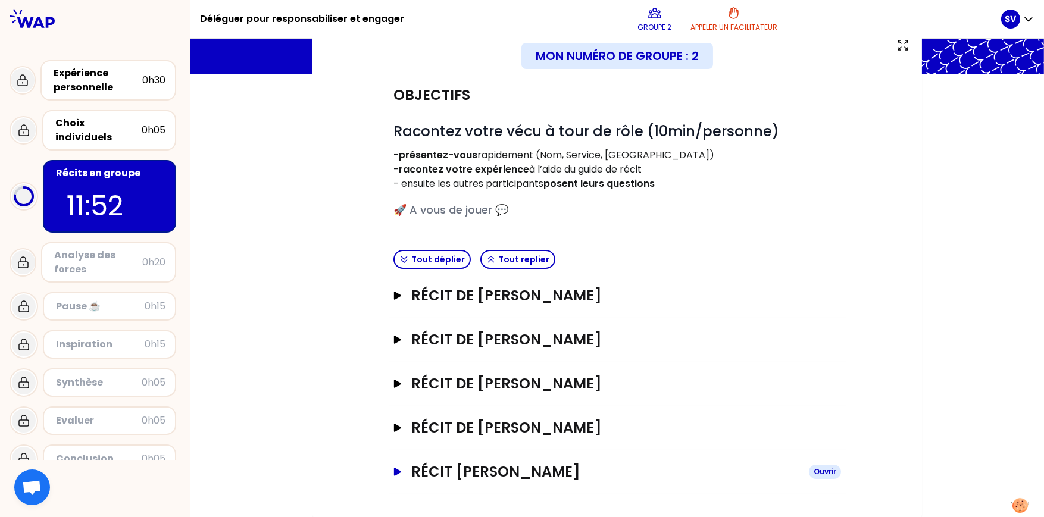
click at [396, 399] on icon "button" at bounding box center [397, 472] width 7 height 8
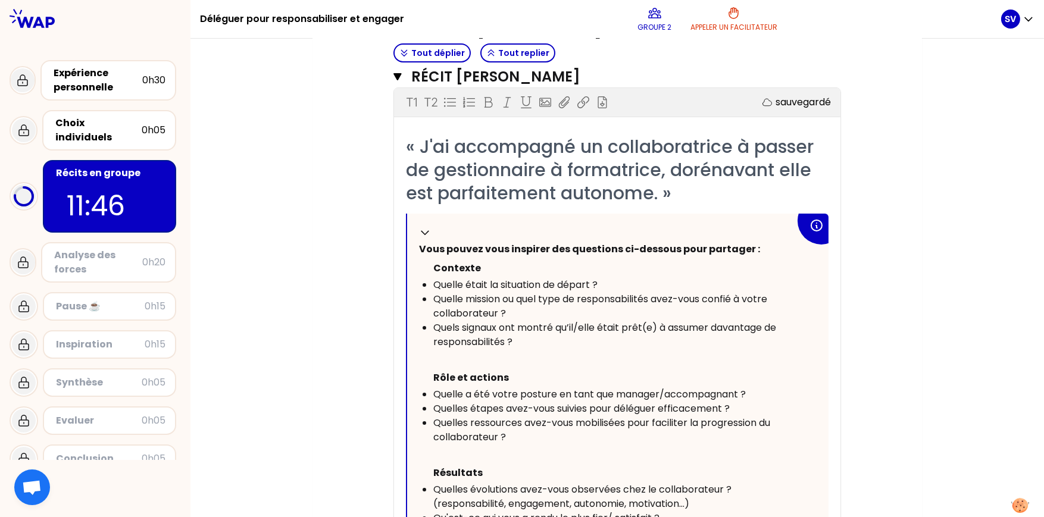
scroll to position [496, 0]
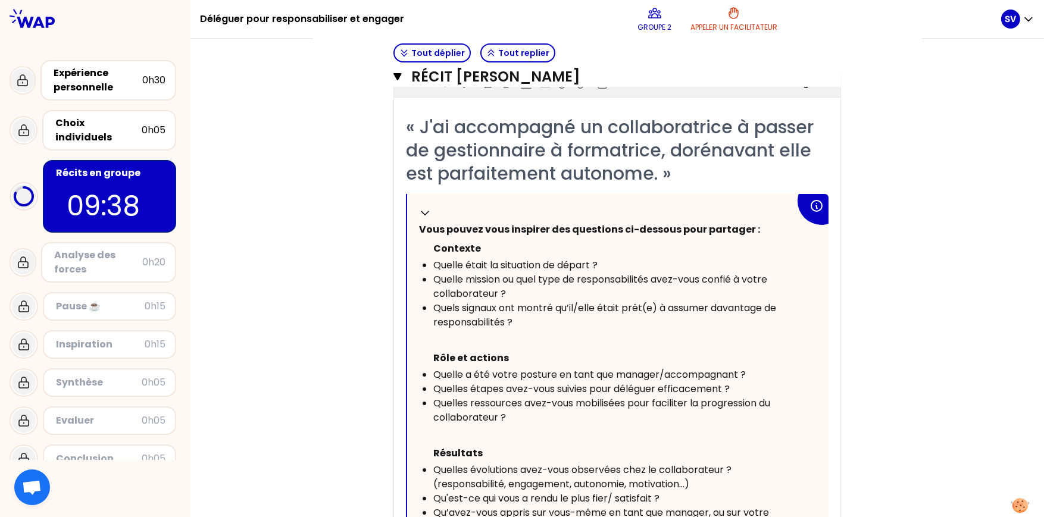
click at [834, 244] on div "Mon numéro de groupe : 2 Objectifs # Racontez votre vécu à tour de rôle (10min/…" at bounding box center [616, 164] width 853 height 1109
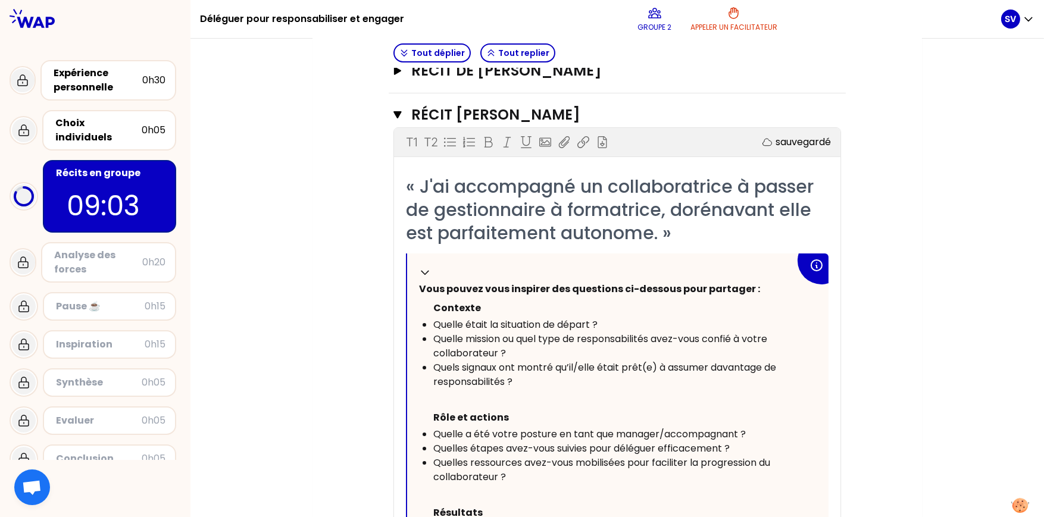
click at [834, 145] on div "Mon numéro de groupe : 2 Objectifs # Racontez votre vécu à tour de rôle (10min/…" at bounding box center [616, 223] width 609 height 1109
click at [834, 319] on div "Objectifs # Racontez votre vécu à tour de rôle (10min/personne) - présentez-vou…" at bounding box center [617, 236] width 562 height 1038
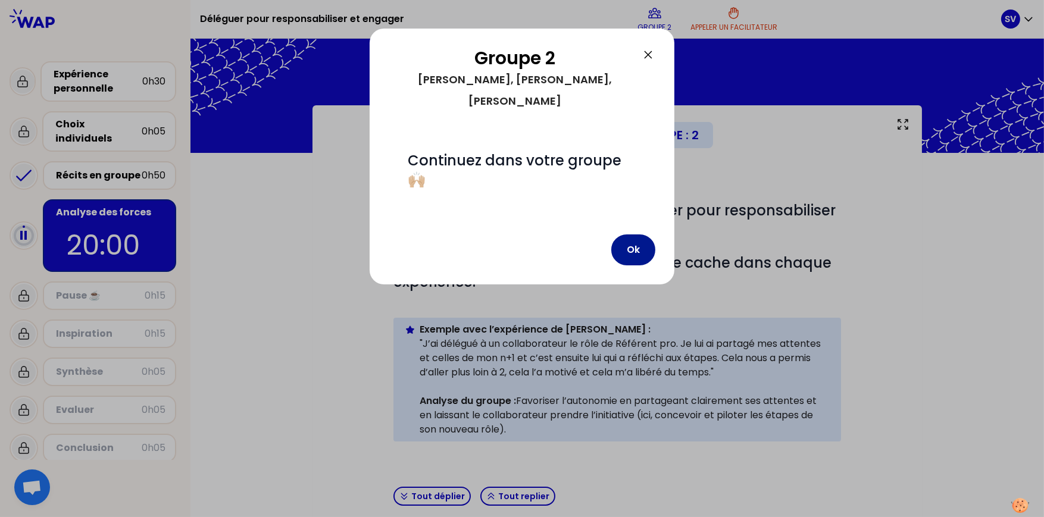
click at [623, 234] on button "Ok" at bounding box center [633, 249] width 44 height 31
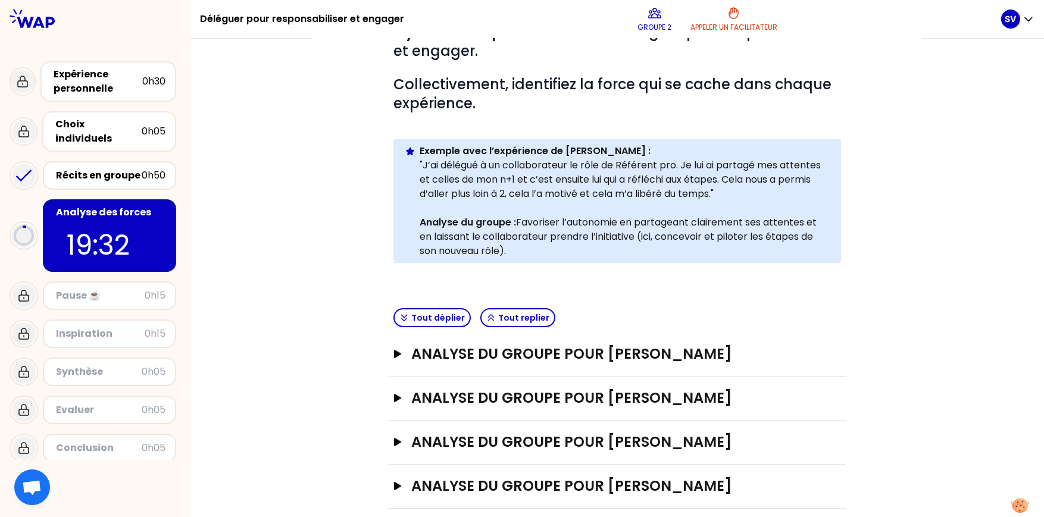
scroll to position [237, 0]
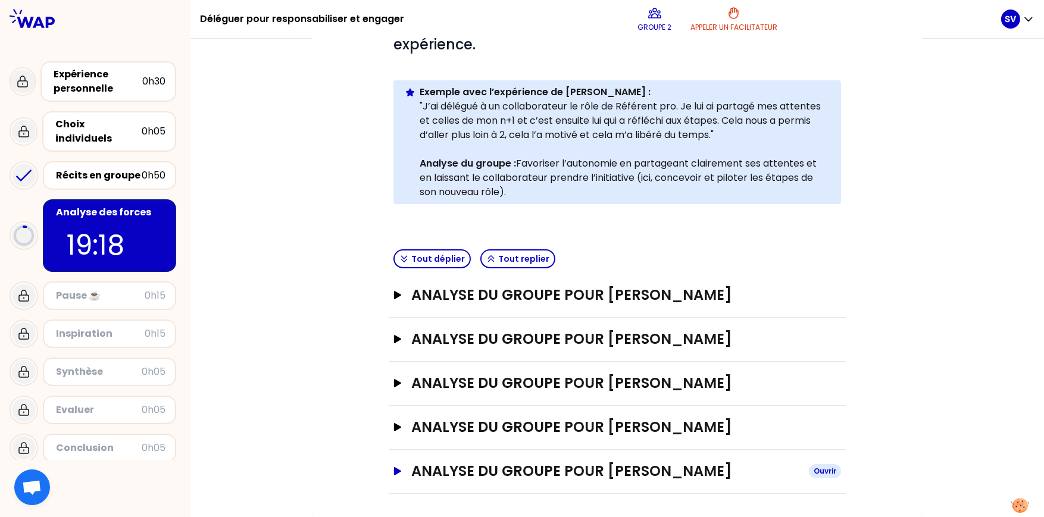
click at [394, 399] on button "ANALYSE DU GROUPE POUR [PERSON_NAME]" at bounding box center [616, 471] width 447 height 19
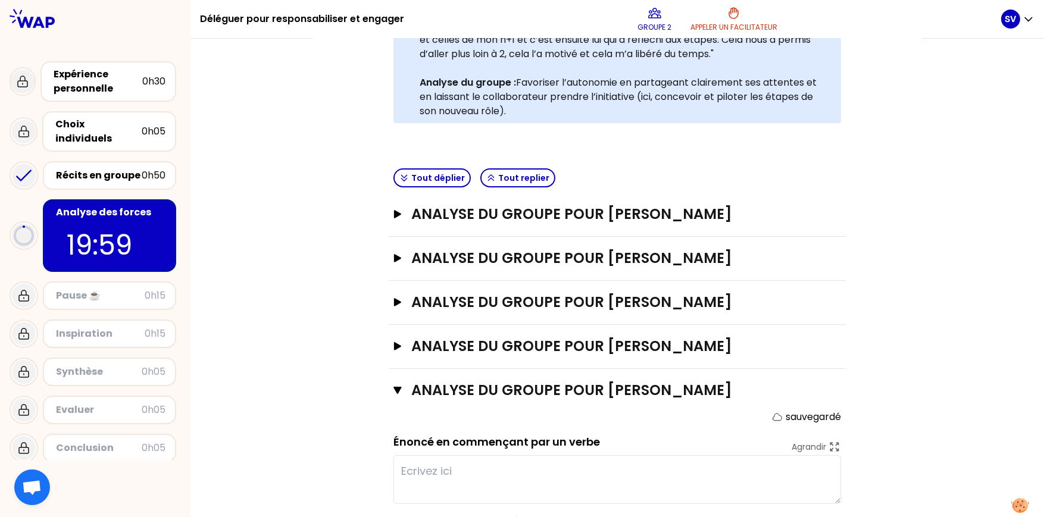
scroll to position [430, 0]
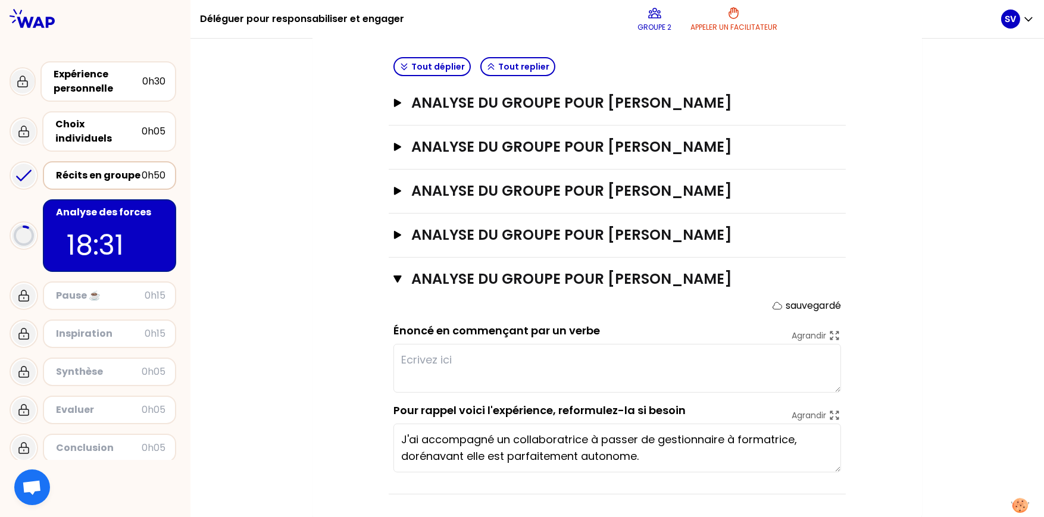
click at [83, 168] on div "Récits en groupe" at bounding box center [99, 175] width 86 height 14
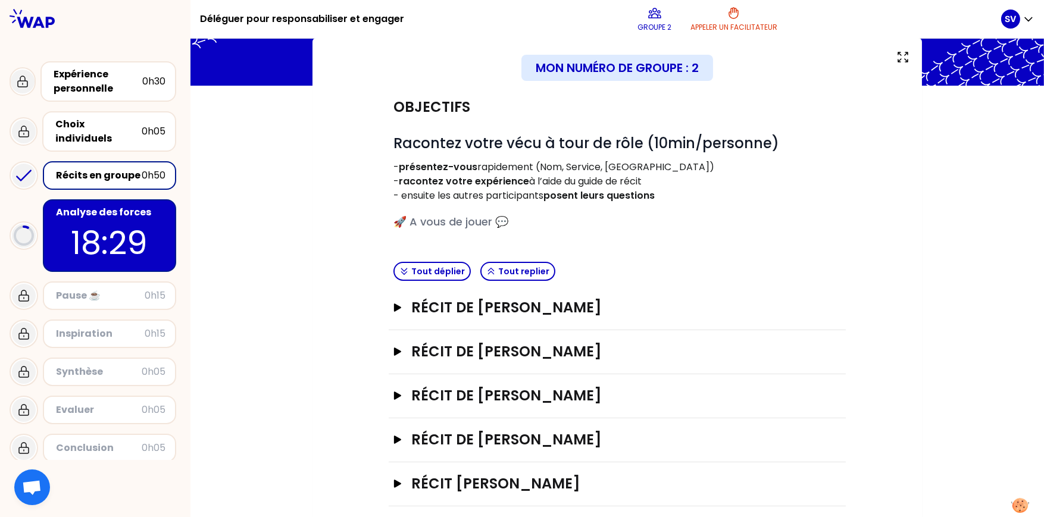
scroll to position [79, 0]
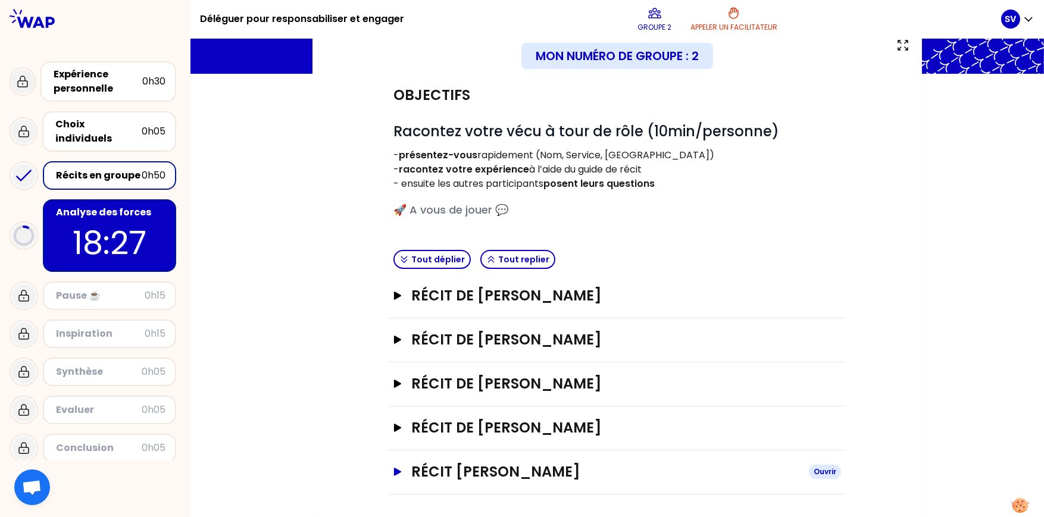
click at [393, 399] on button "Récit [PERSON_NAME]" at bounding box center [616, 471] width 447 height 19
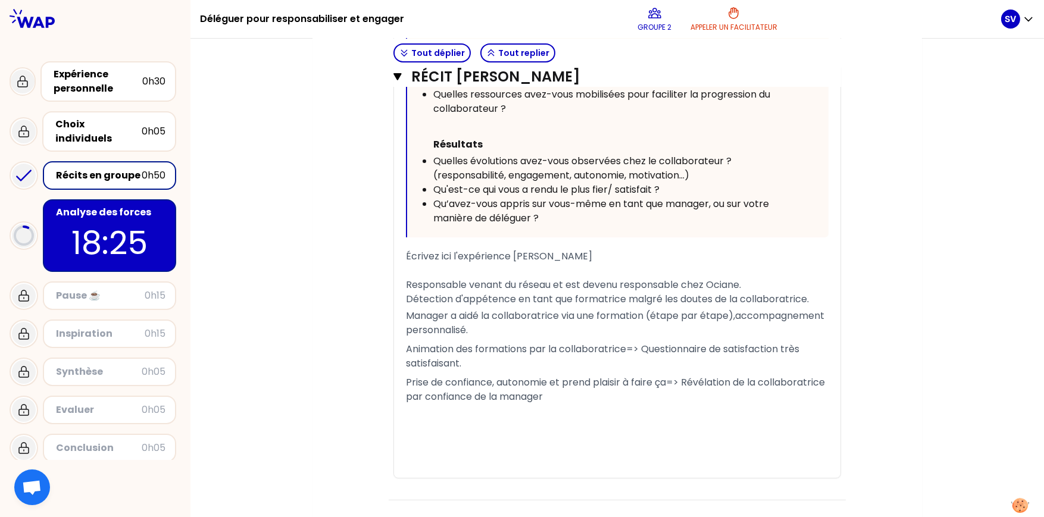
scroll to position [810, 0]
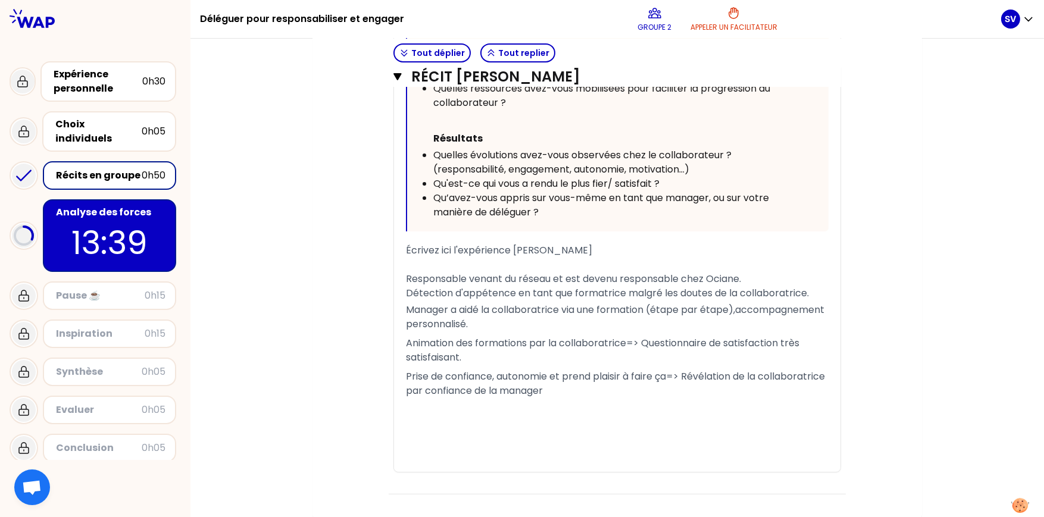
click at [91, 168] on div "Récits en groupe" at bounding box center [99, 175] width 86 height 14
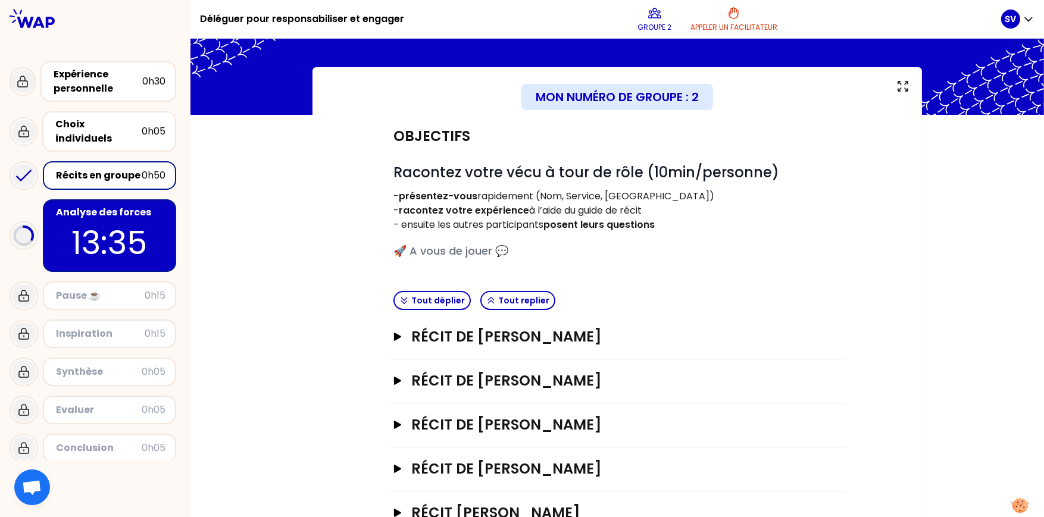
scroll to position [79, 0]
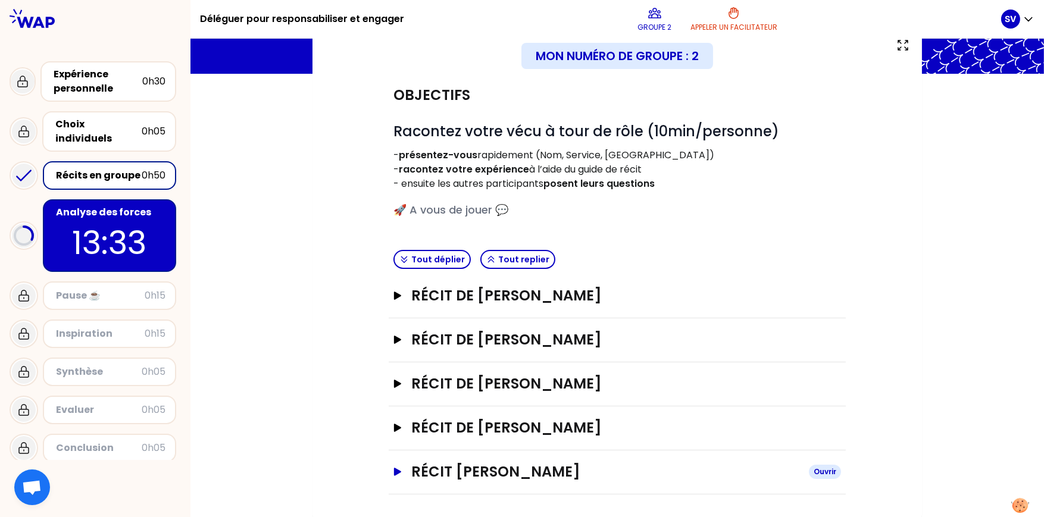
click at [394, 399] on icon "button" at bounding box center [397, 472] width 7 height 8
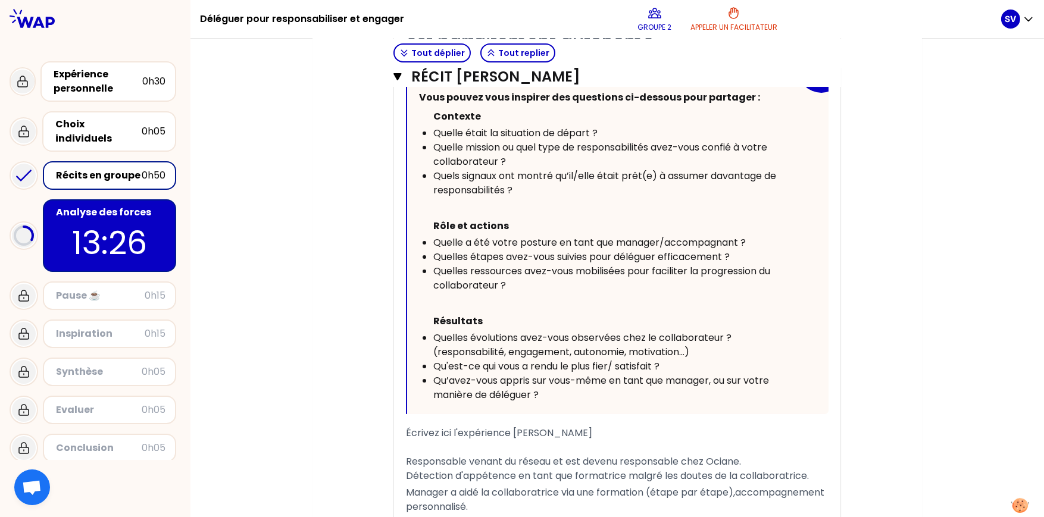
scroll to position [394, 0]
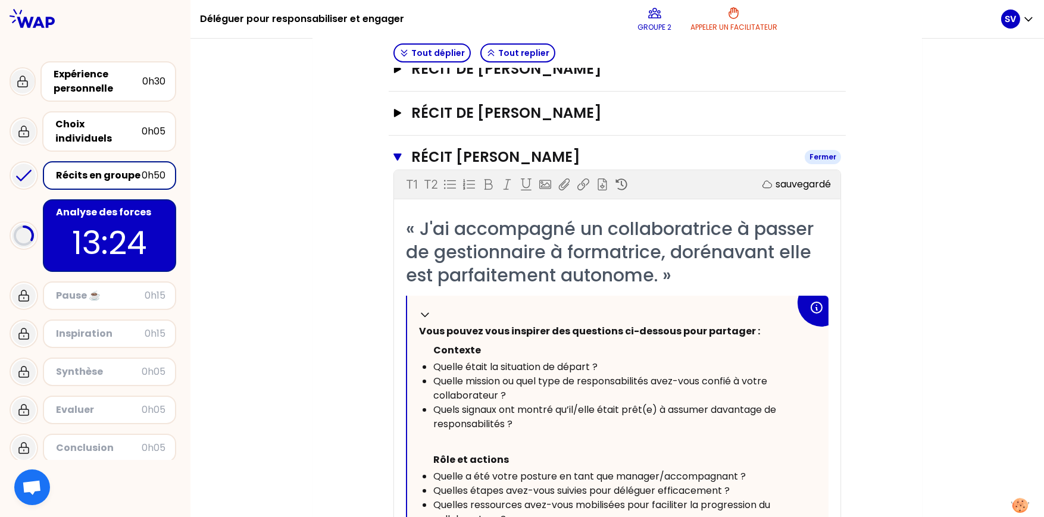
click at [393, 152] on icon "button" at bounding box center [397, 157] width 8 height 10
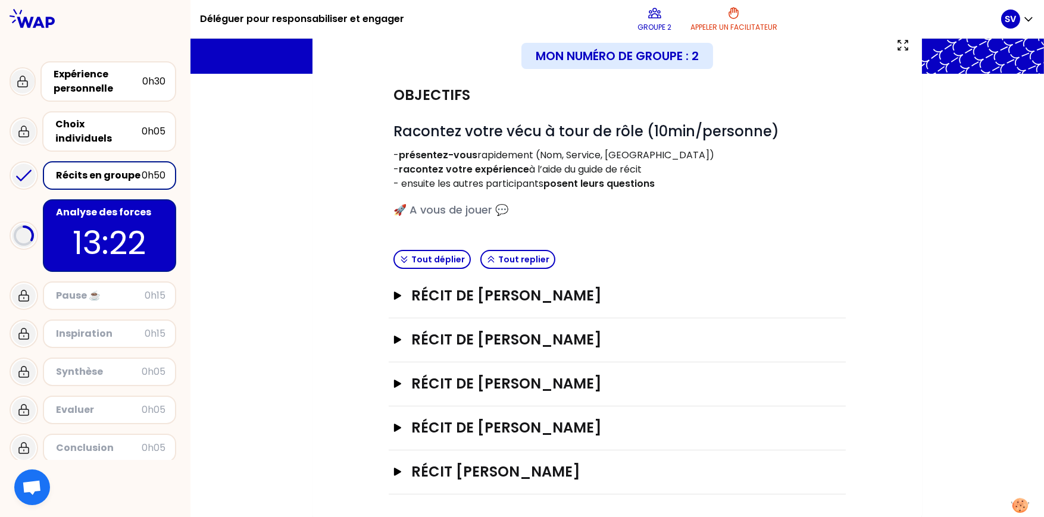
click at [103, 327] on div "Inspiration" at bounding box center [100, 334] width 89 height 14
drag, startPoint x: 252, startPoint y: 291, endPoint x: 208, endPoint y: 194, distance: 106.5
click at [252, 290] on div "Mon numéro de groupe : 2 Objectifs # Racontez votre vécu à tour de rôle (10min/…" at bounding box center [616, 272] width 853 height 492
click at [268, 399] on div "Mon numéro de groupe : 2 Objectifs # Racontez votre vécu à tour de rôle (10min/…" at bounding box center [616, 272] width 853 height 492
click at [395, 399] on icon "button" at bounding box center [398, 472] width 10 height 8
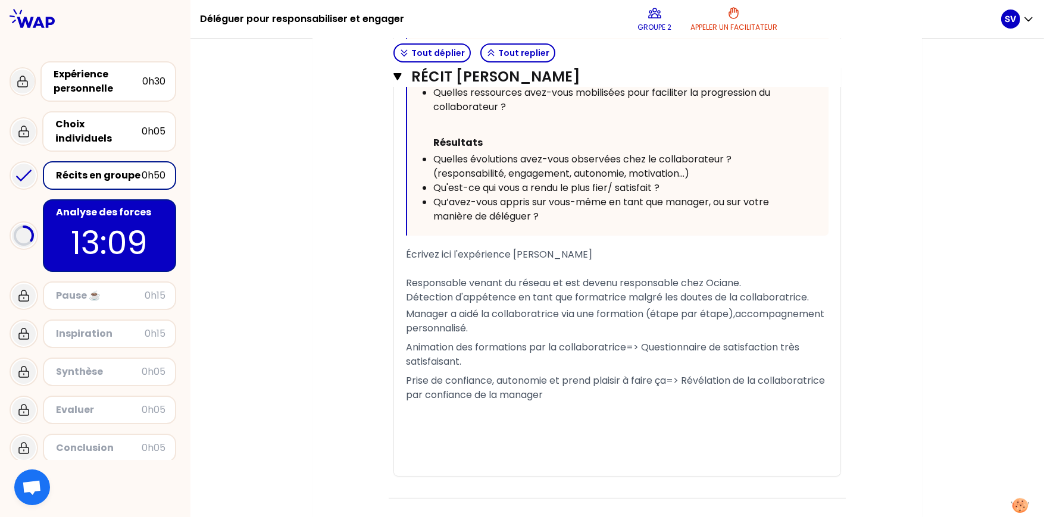
scroll to position [810, 0]
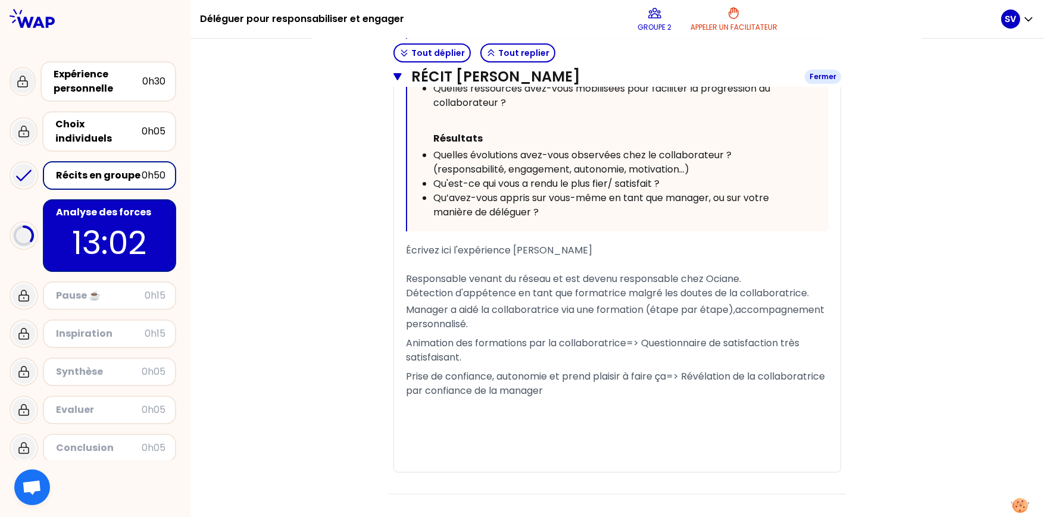
click at [393, 77] on icon "button" at bounding box center [397, 76] width 8 height 7
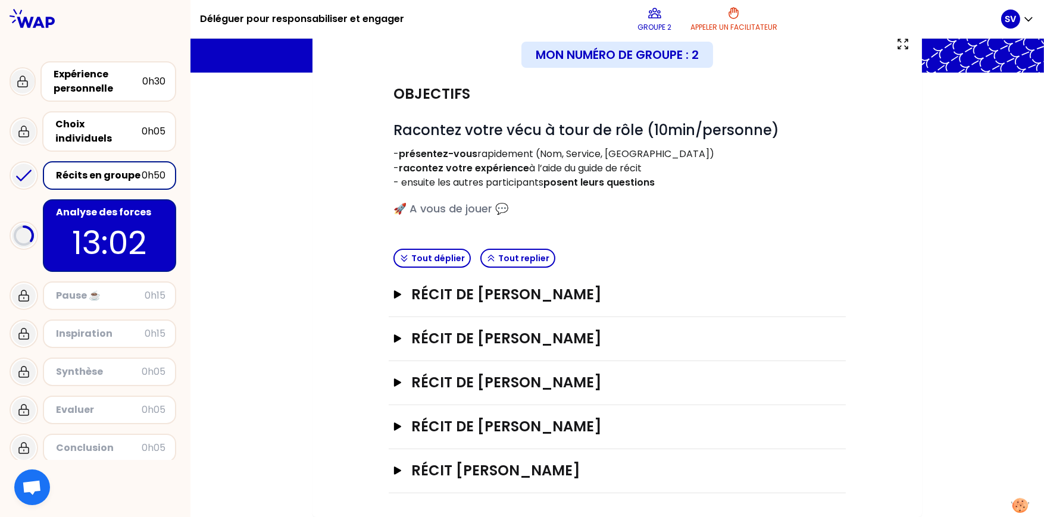
scroll to position [79, 0]
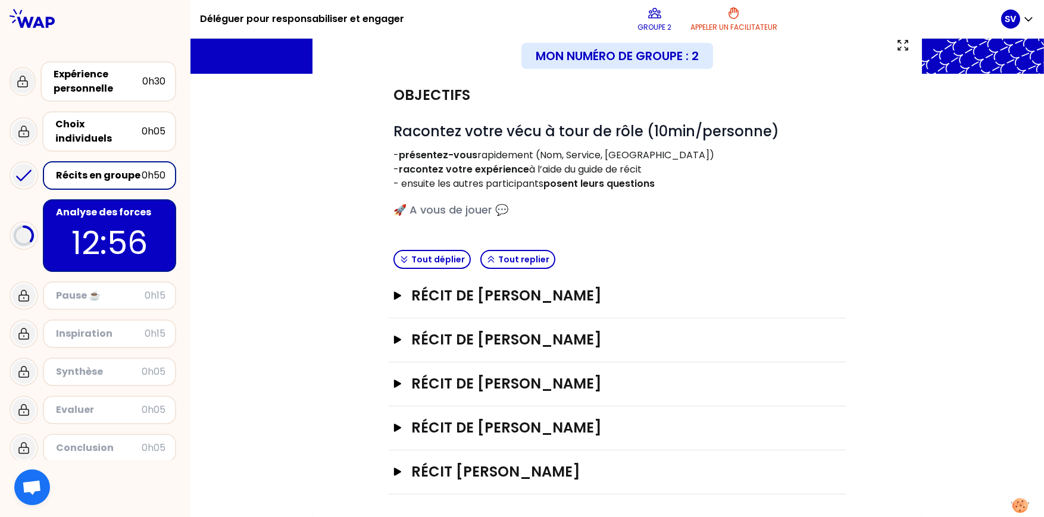
click at [108, 205] on div "Analyse des forces" at bounding box center [110, 212] width 109 height 14
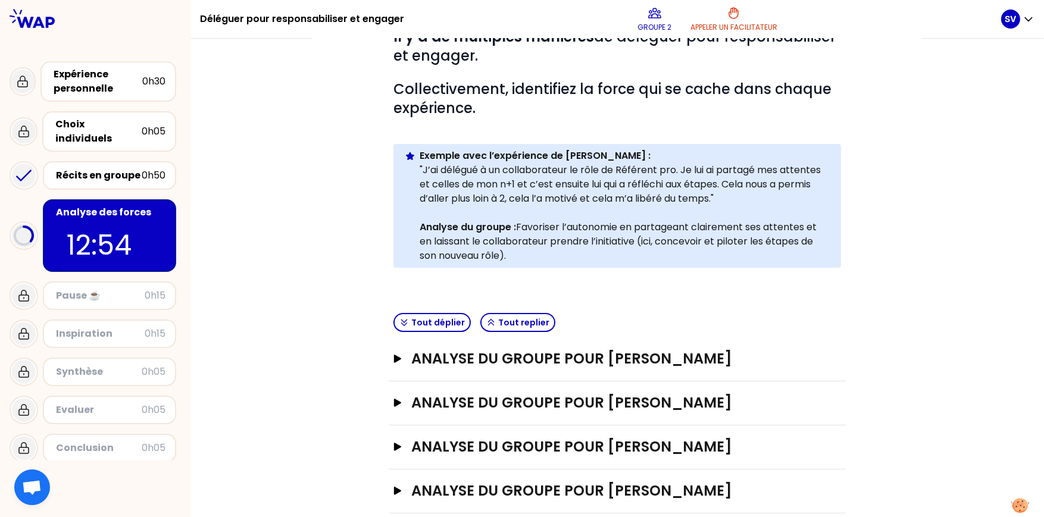
scroll to position [237, 0]
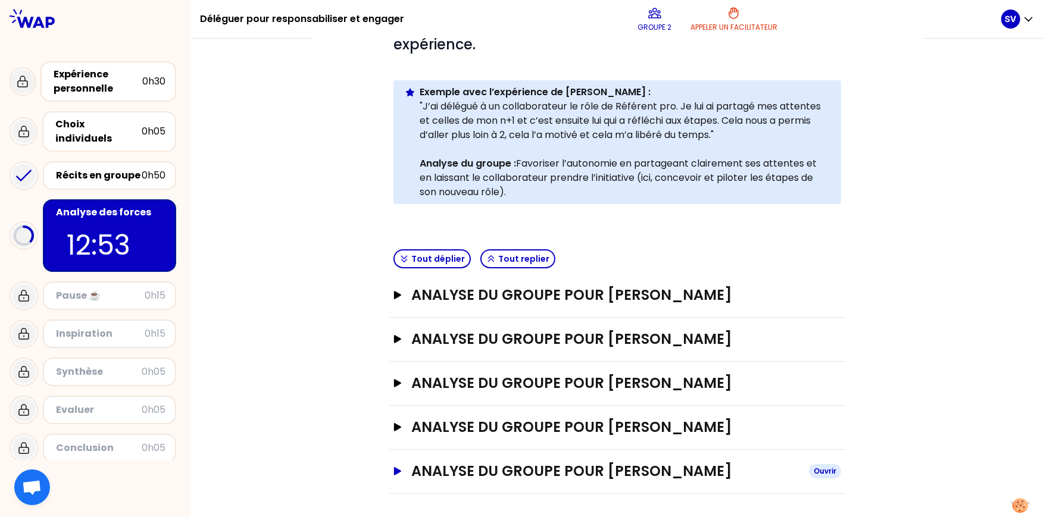
click at [394, 399] on icon "button" at bounding box center [397, 471] width 7 height 8
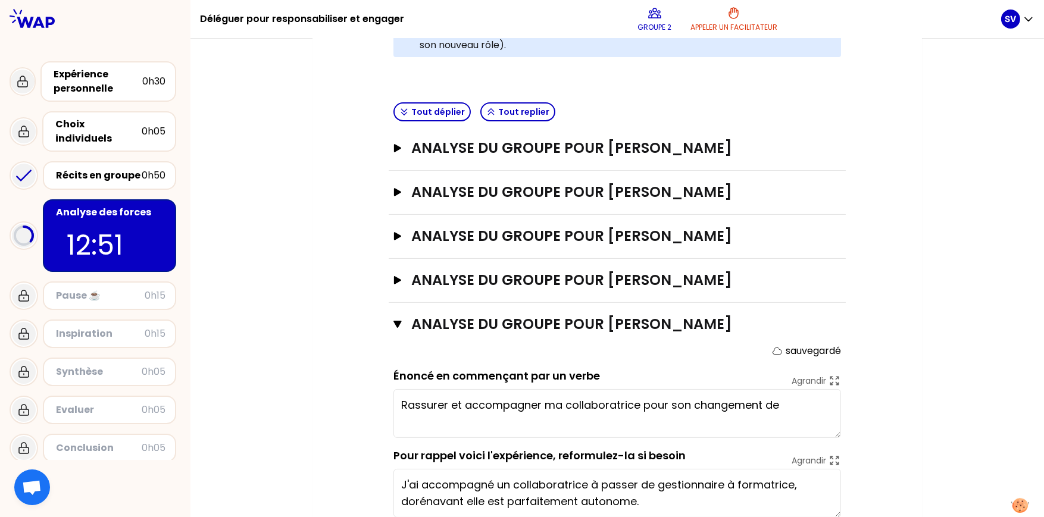
scroll to position [430, 0]
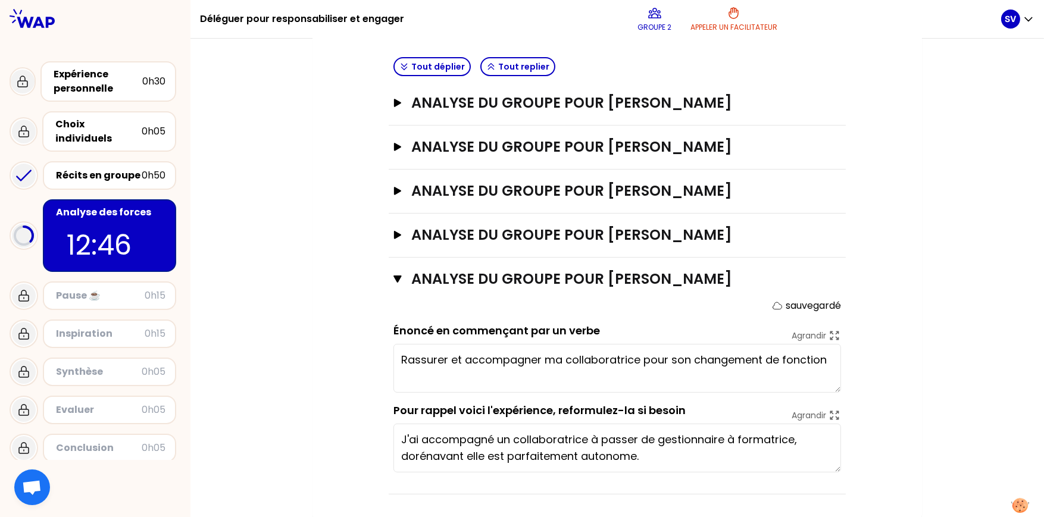
type textarea "Rassurer et accompagner ma collaboratrice pour son changement de fonction"
click at [393, 277] on icon "button" at bounding box center [397, 279] width 8 height 10
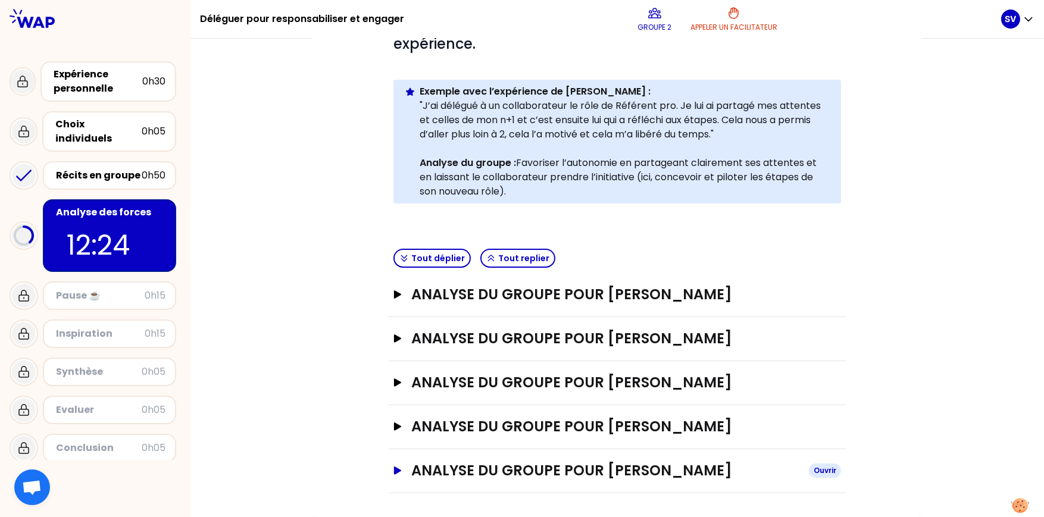
scroll to position [237, 0]
click at [83, 168] on div "Récits en groupe" at bounding box center [99, 175] width 86 height 14
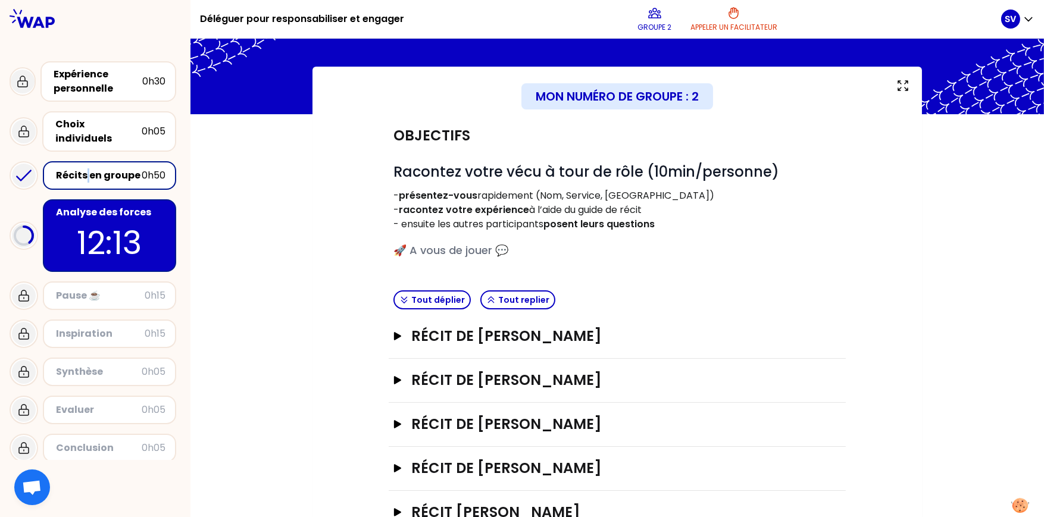
scroll to position [79, 0]
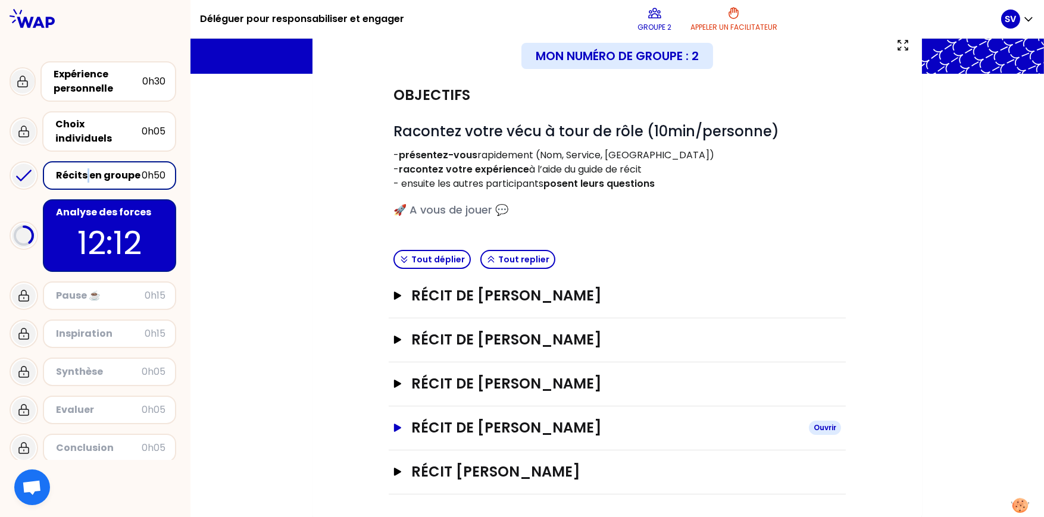
click at [393, 399] on button "Récit de [PERSON_NAME] Ouvrir" at bounding box center [616, 427] width 447 height 19
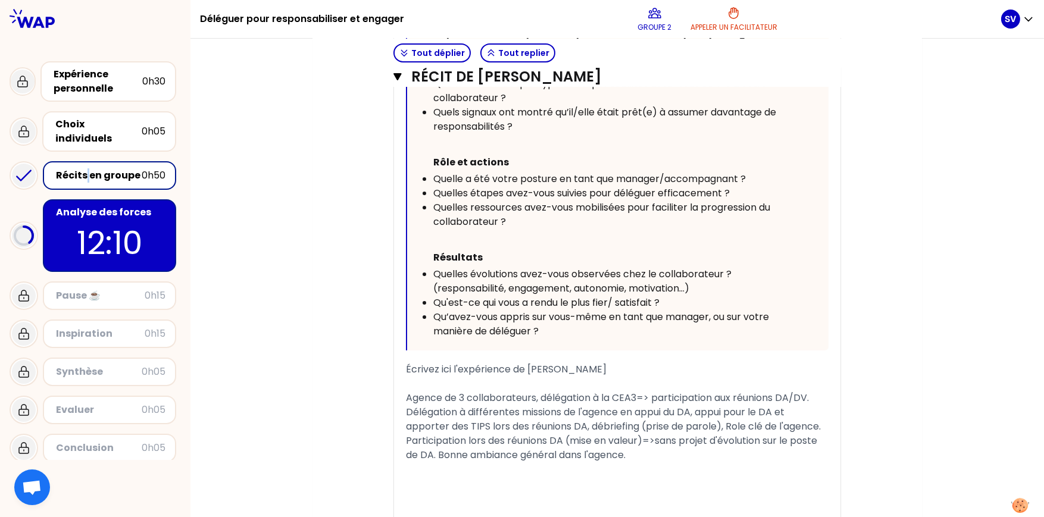
scroll to position [828, 0]
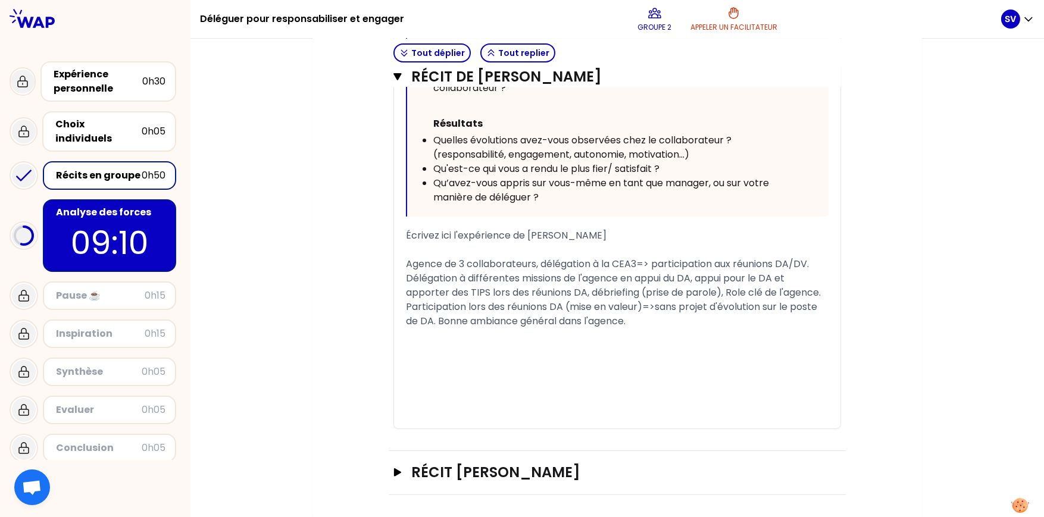
click at [153, 220] on p "09:10" at bounding box center [110, 243] width 112 height 46
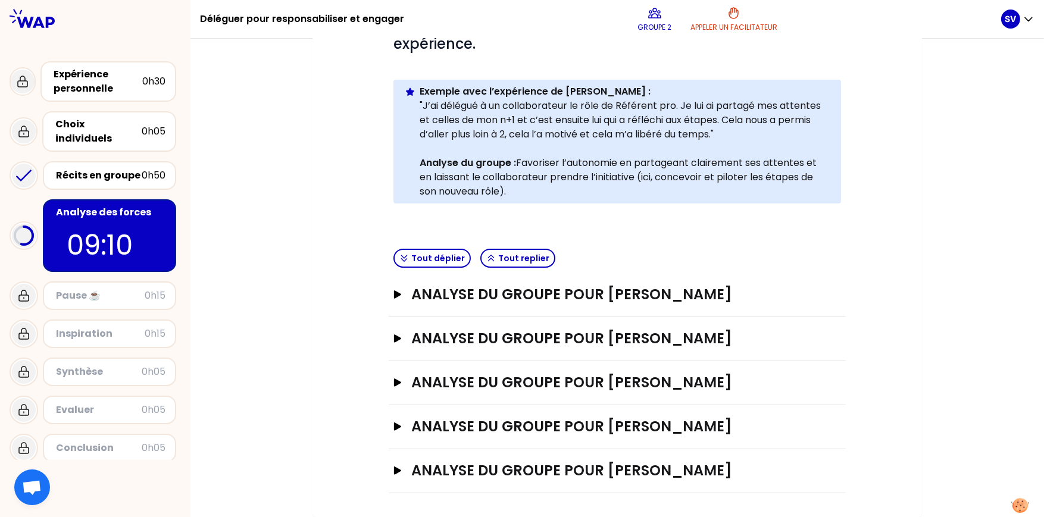
scroll to position [237, 0]
click at [321, 375] on div "Mon numéro de groupe : 2 Objectifs # Il y a de multiples manières de déléguer p…" at bounding box center [616, 193] width 609 height 650
click at [117, 234] on p "08:55" at bounding box center [110, 245] width 86 height 42
click at [394, 380] on icon "button" at bounding box center [397, 383] width 7 height 8
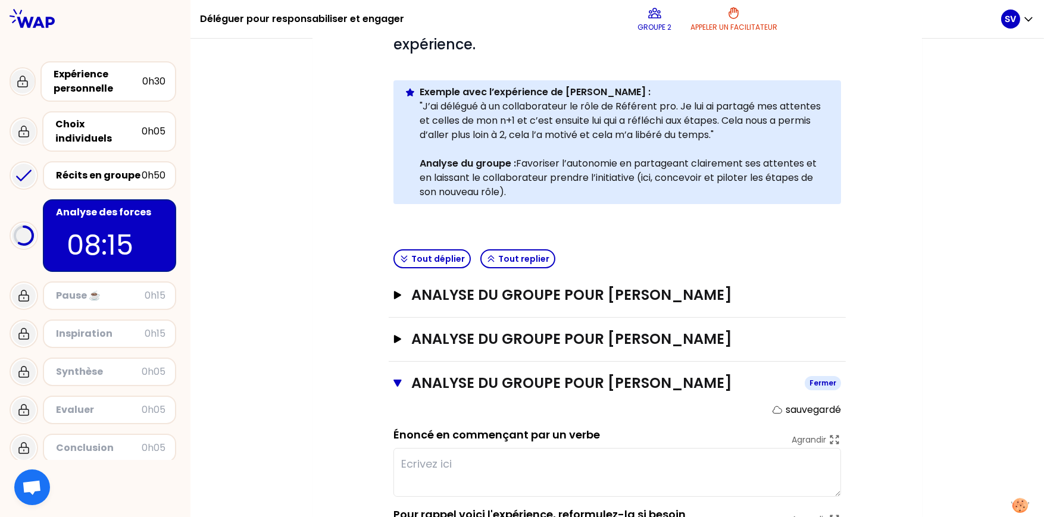
click at [393, 380] on icon "button" at bounding box center [397, 383] width 8 height 7
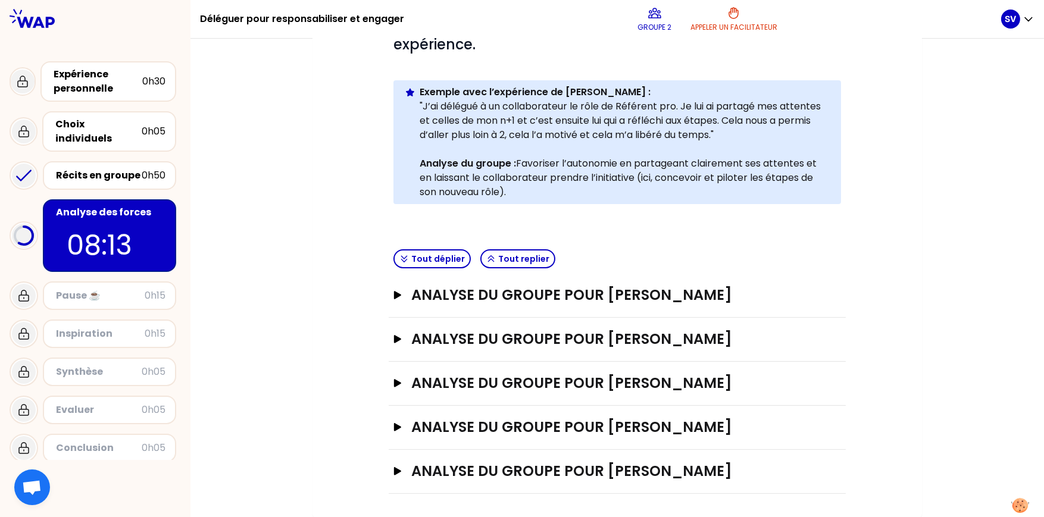
click at [123, 224] on p "08:13" at bounding box center [110, 245] width 86 height 42
click at [113, 168] on div "Récits en groupe" at bounding box center [99, 175] width 86 height 14
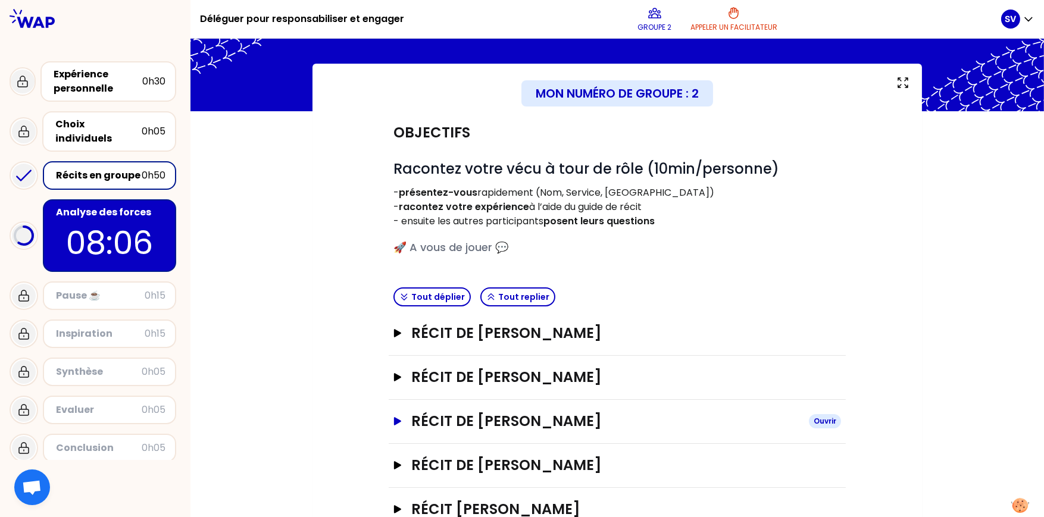
scroll to position [79, 0]
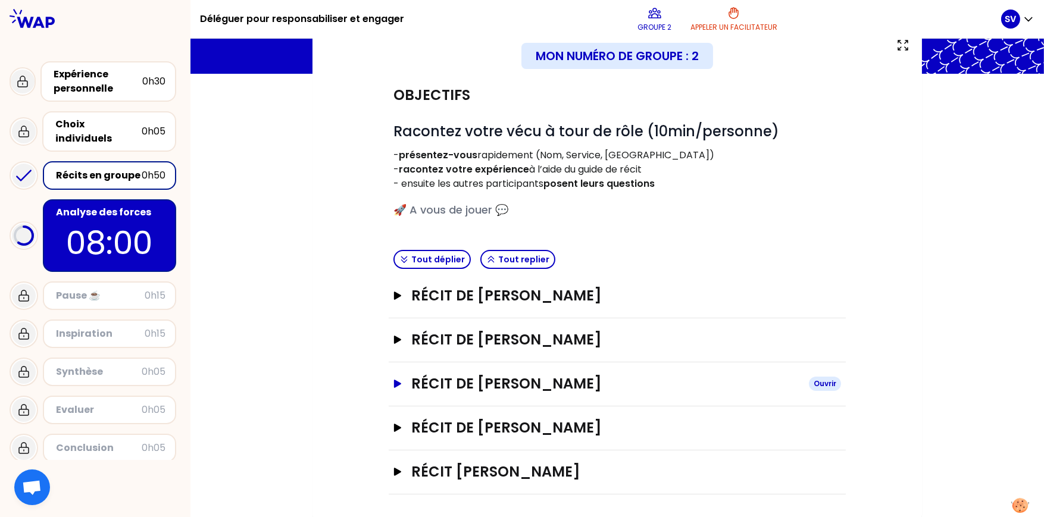
click at [394, 380] on icon "button" at bounding box center [398, 384] width 10 height 8
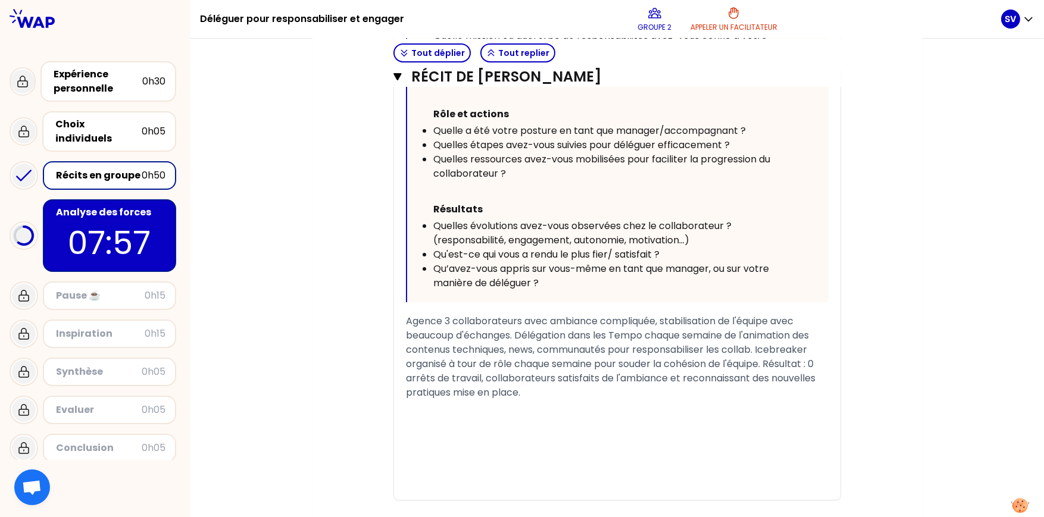
scroll to position [625, 0]
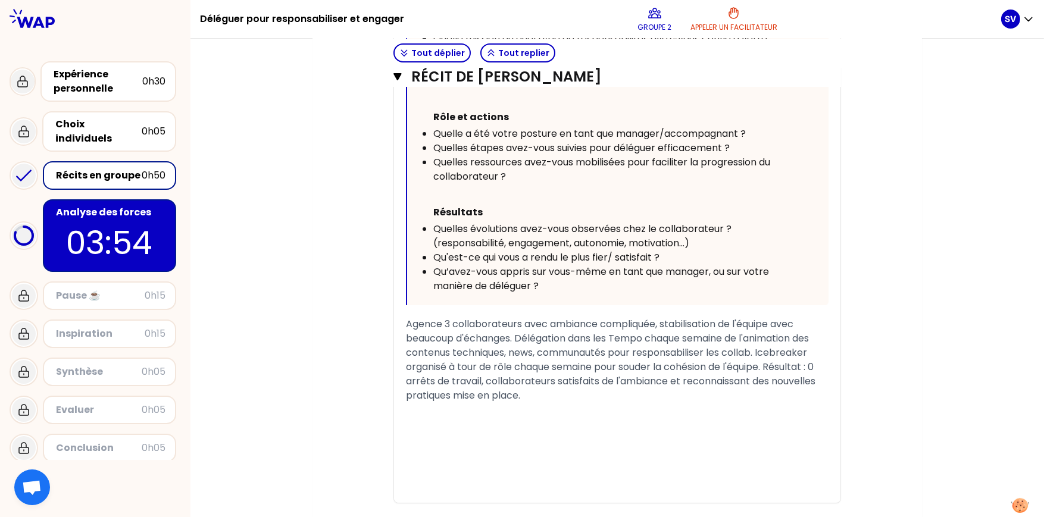
click at [104, 168] on div "Récits en groupe" at bounding box center [99, 175] width 86 height 14
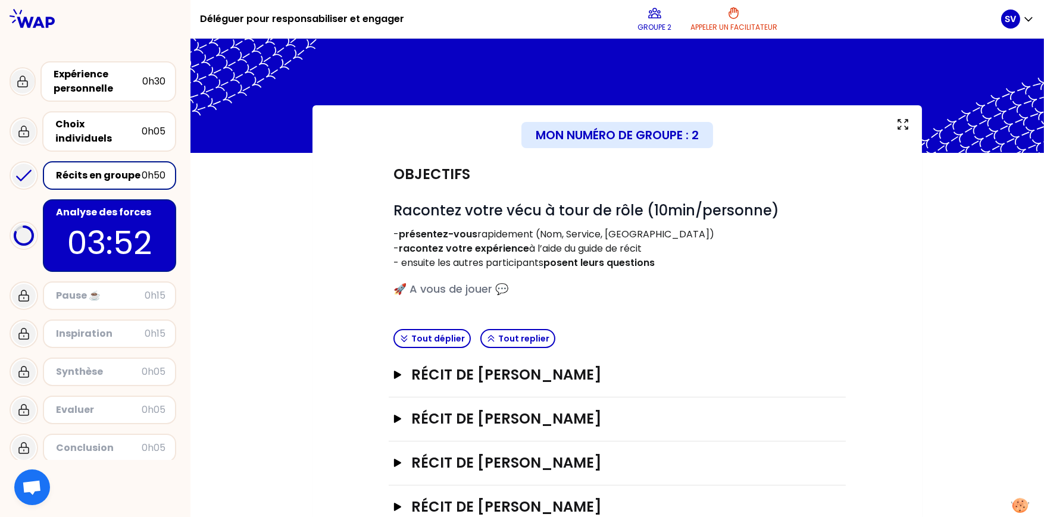
click at [105, 168] on div "Récits en groupe" at bounding box center [99, 175] width 86 height 14
click at [394, 399] on icon "button" at bounding box center [397, 419] width 7 height 8
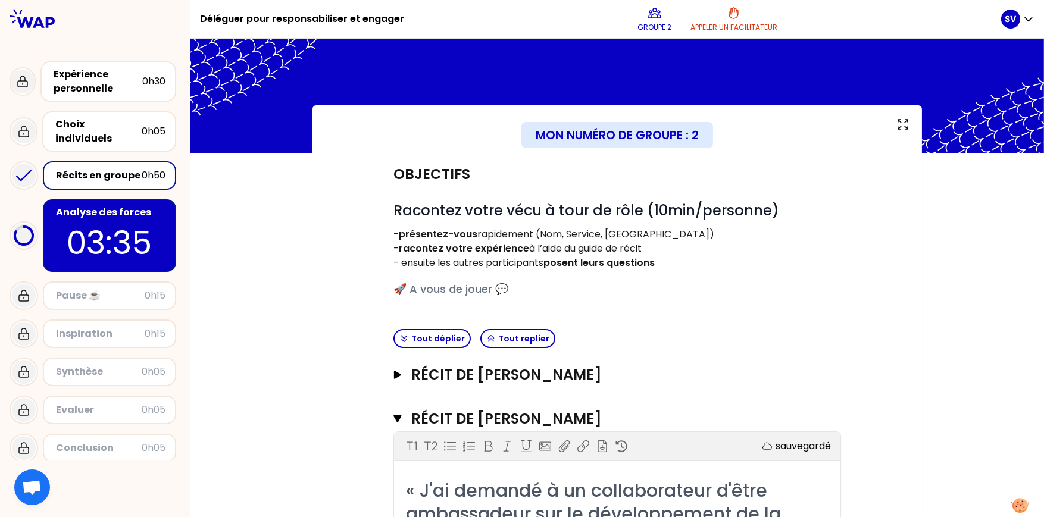
click at [89, 225] on p "03:33" at bounding box center [110, 243] width 112 height 46
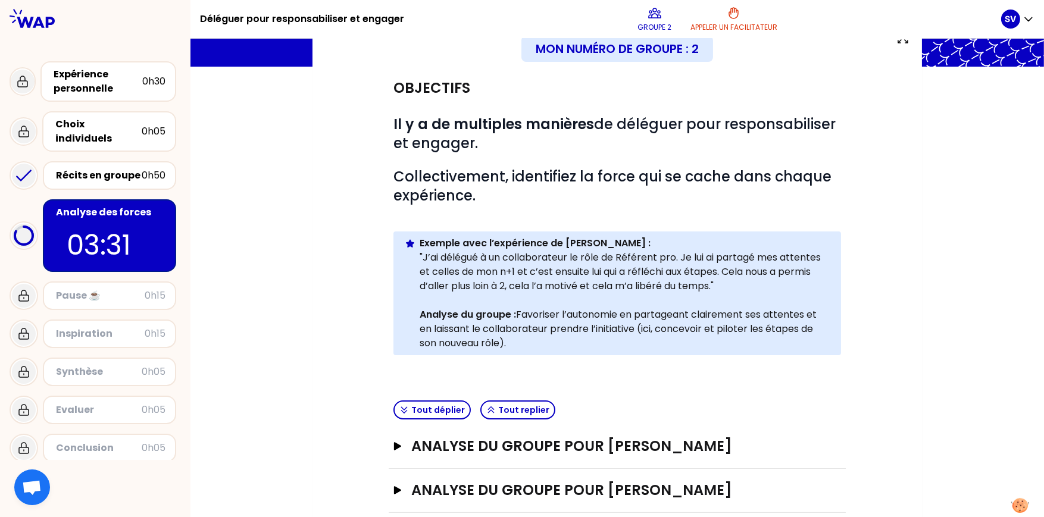
scroll to position [237, 0]
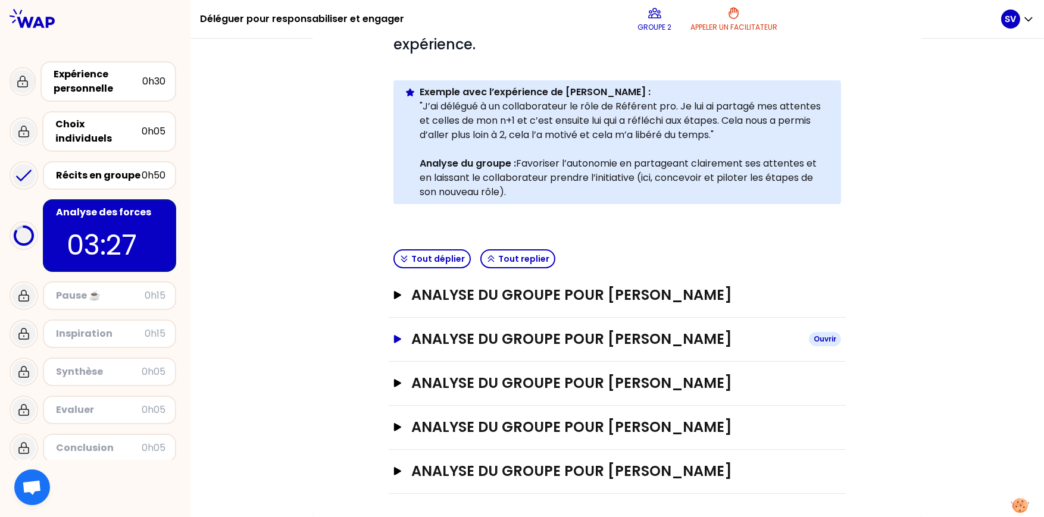
click at [394, 338] on icon "button" at bounding box center [397, 339] width 7 height 8
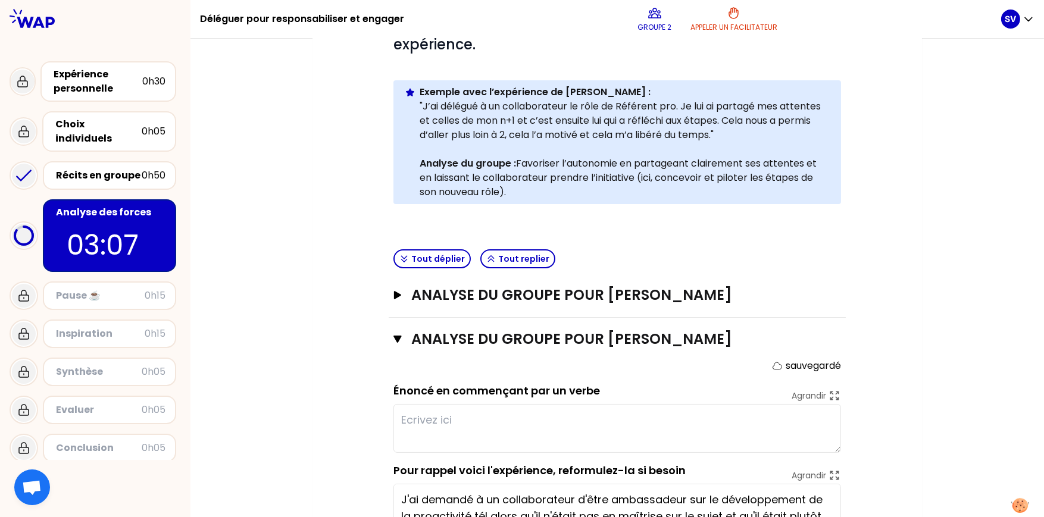
click at [443, 399] on textarea at bounding box center [616, 428] width 447 height 49
click at [300, 341] on div "Mon numéro de groupe : 2 Objectifs # Il y a de multiples manières de déléguer p…" at bounding box center [616, 289] width 853 height 842
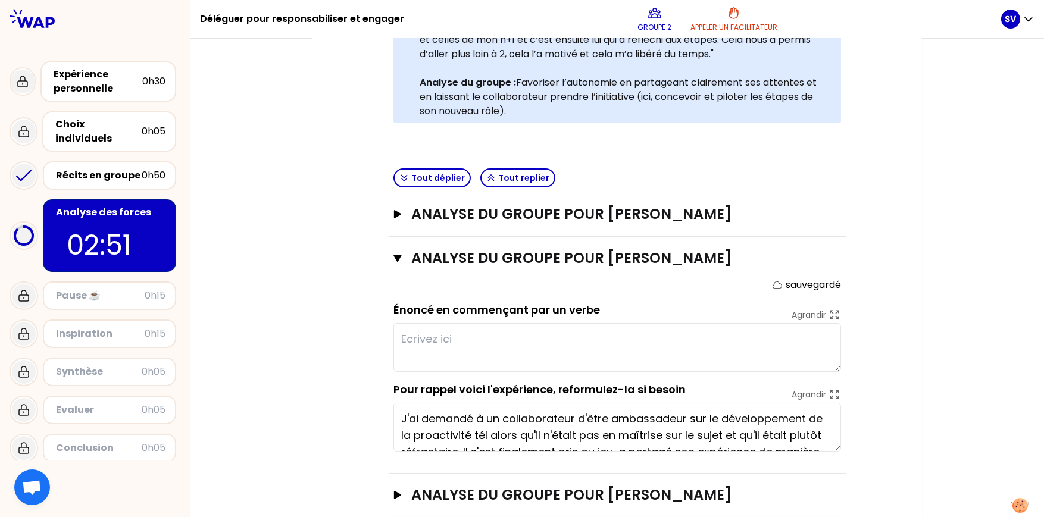
scroll to position [311, 0]
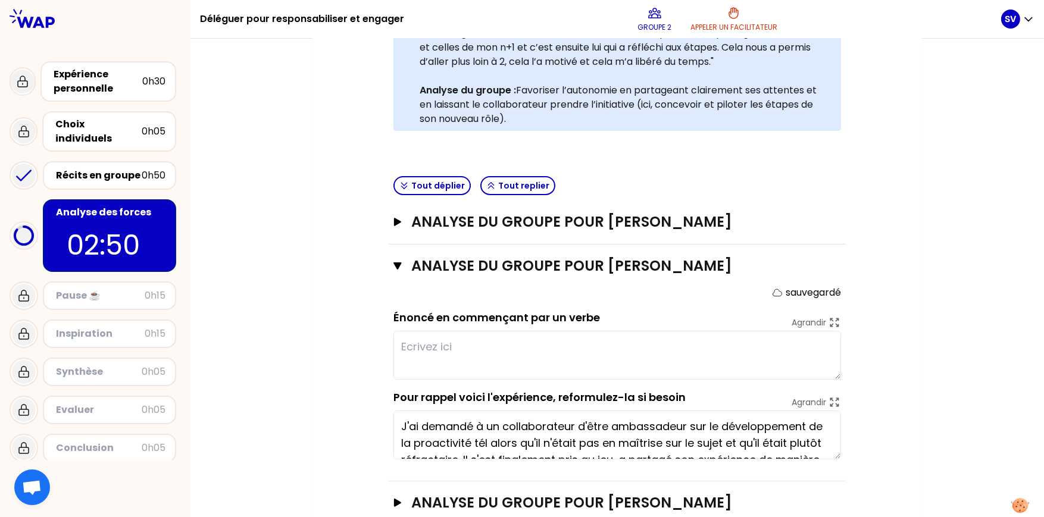
click at [453, 343] on textarea at bounding box center [616, 355] width 447 height 49
click at [451, 341] on textarea at bounding box center [616, 355] width 447 height 49
type textarea "F"
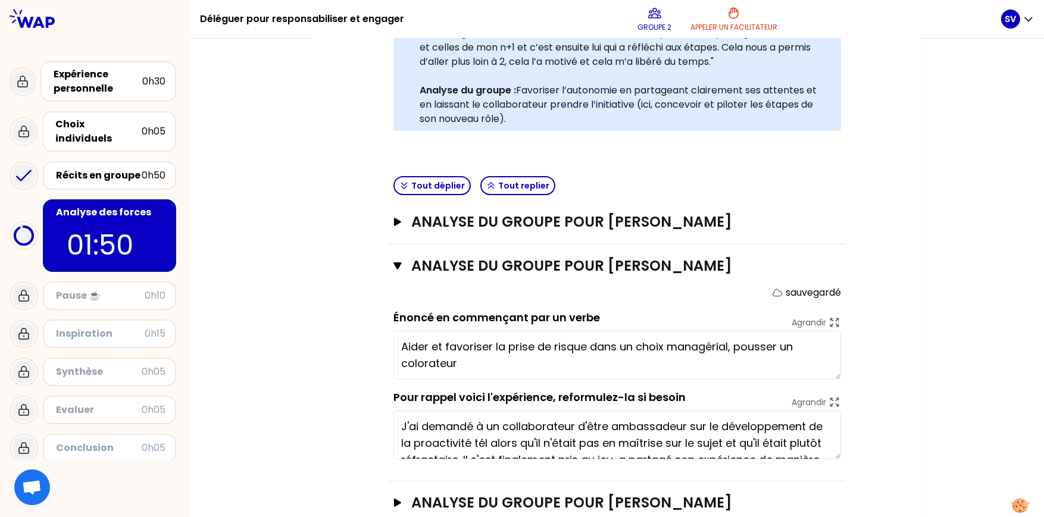
click at [538, 364] on textarea "Aider et favoriser la prise de risque dans un choix managérial, pousser un colo…" at bounding box center [616, 355] width 447 height 49
click at [626, 363] on textarea "Aider et favoriser la prise de risque dans un choix managérial, pousser un colo…" at bounding box center [616, 355] width 447 height 49
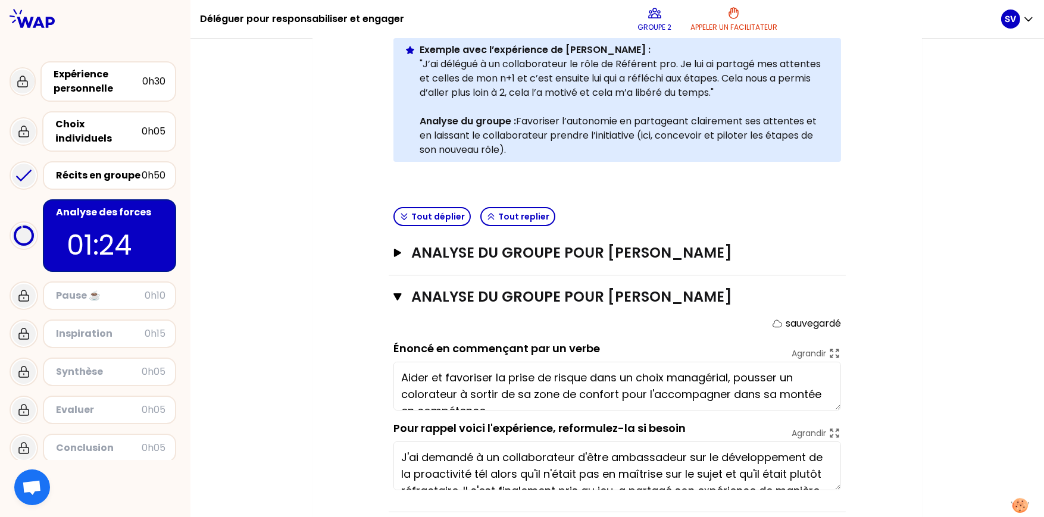
scroll to position [297, 0]
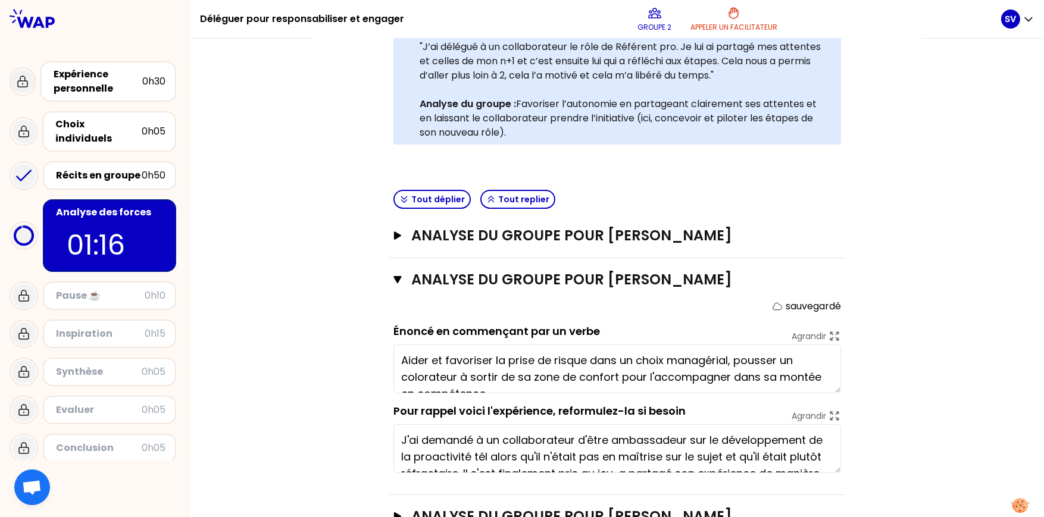
click at [419, 374] on textarea "Aider et favoriser la prise de risque dans un choix managérial, pousser un colo…" at bounding box center [616, 368] width 447 height 49
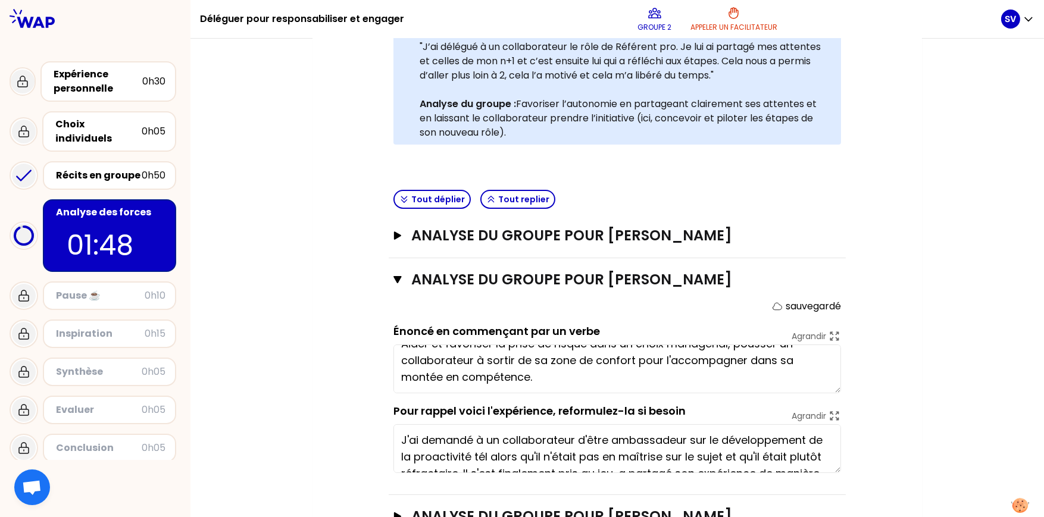
type textarea "Aider et favoriser la prise de risque dans un choix managérial, pousser un coll…"
click at [834, 355] on div "Mon numéro de groupe : 2 Objectifs # Il y a de multiples manières de déléguer p…" at bounding box center [616, 229] width 609 height 842
click at [810, 303] on p "sauvegardé" at bounding box center [812, 306] width 55 height 14
click at [834, 299] on div "Objectifs # Il y a de multiples manières de déléguer pour responsabiliser et en…" at bounding box center [617, 241] width 562 height 771
click at [393, 280] on icon "button" at bounding box center [397, 279] width 8 height 7
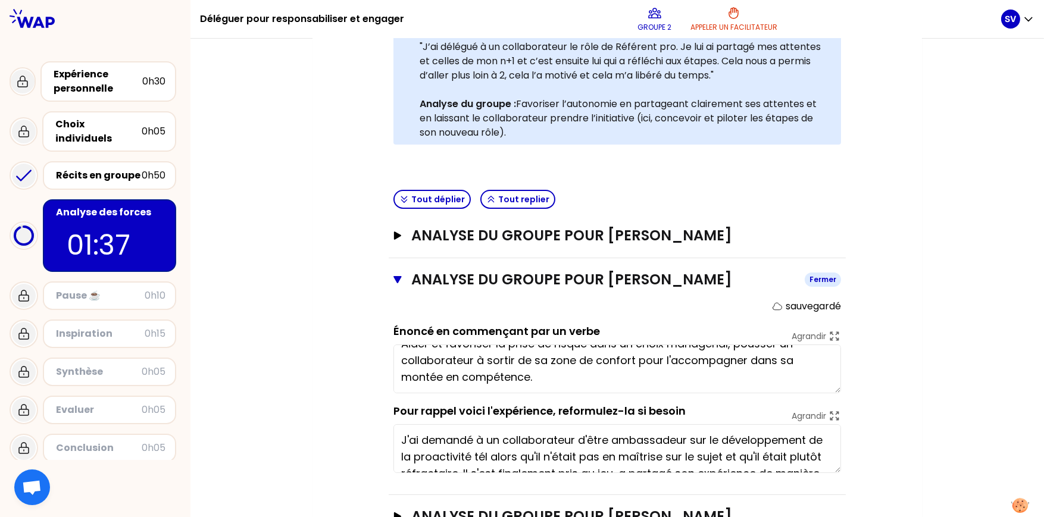
scroll to position [237, 0]
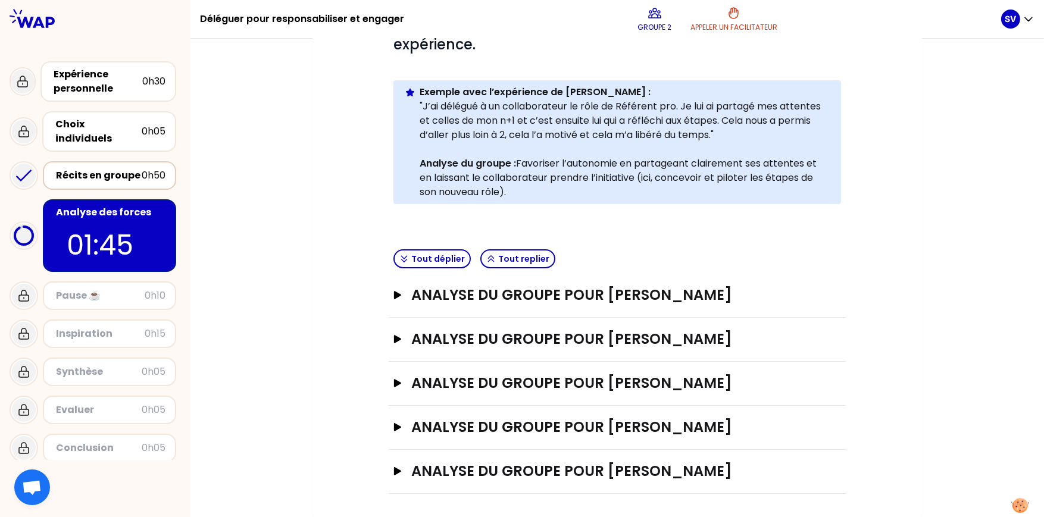
click at [86, 168] on div "Récits en groupe" at bounding box center [99, 175] width 86 height 14
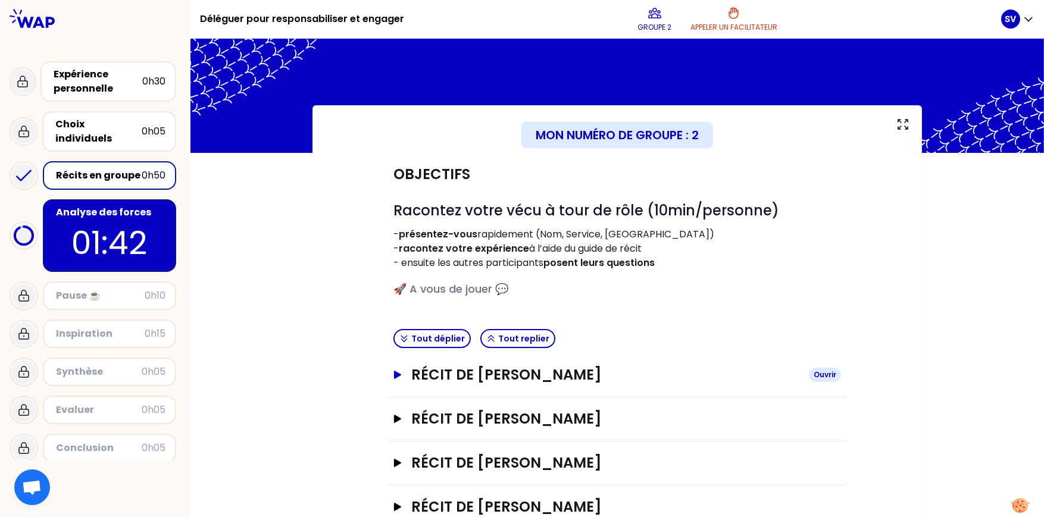
click at [393, 369] on button "Récit de [PERSON_NAME]" at bounding box center [616, 374] width 447 height 19
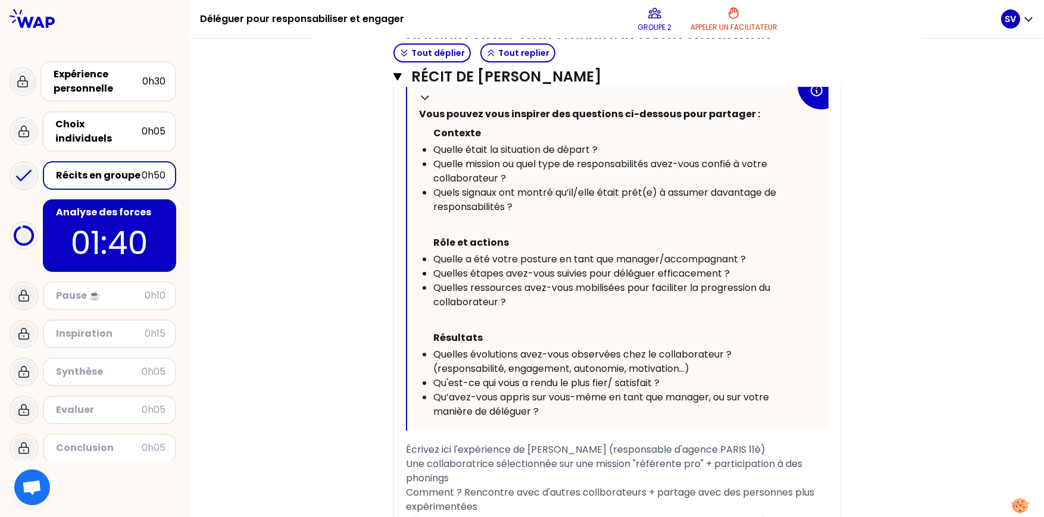
scroll to position [613, 0]
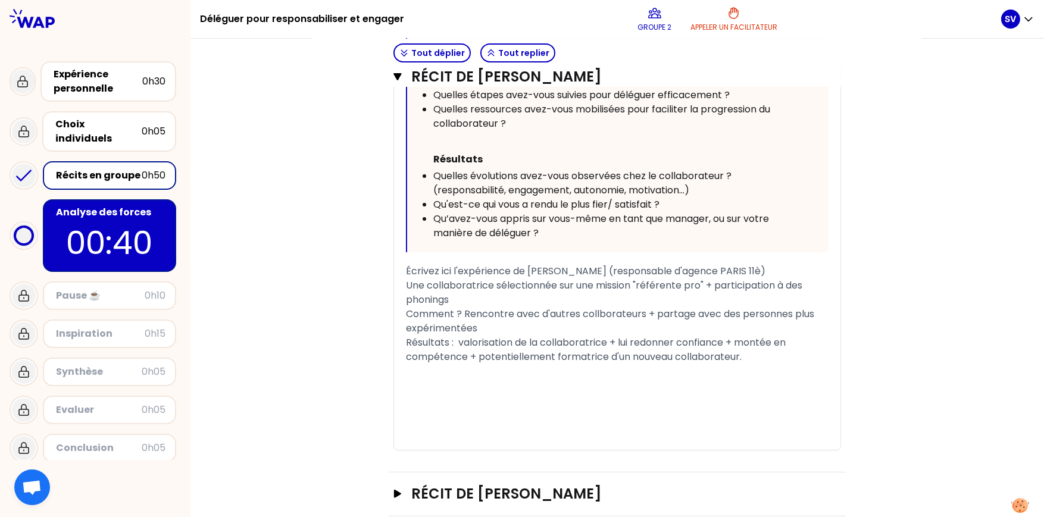
click at [349, 297] on div "Objectifs # Racontez votre vécu à tour de rôle (10min/personne) - présentez-vou…" at bounding box center [617, 94] width 562 height 1109
click at [126, 224] on p "00:39" at bounding box center [110, 243] width 112 height 46
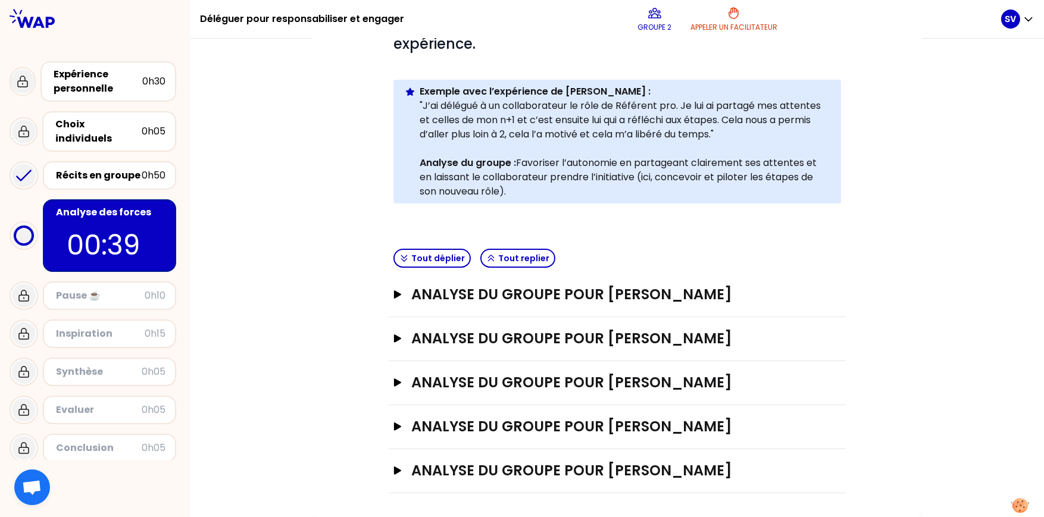
scroll to position [237, 0]
click at [393, 292] on icon "button" at bounding box center [398, 295] width 10 height 8
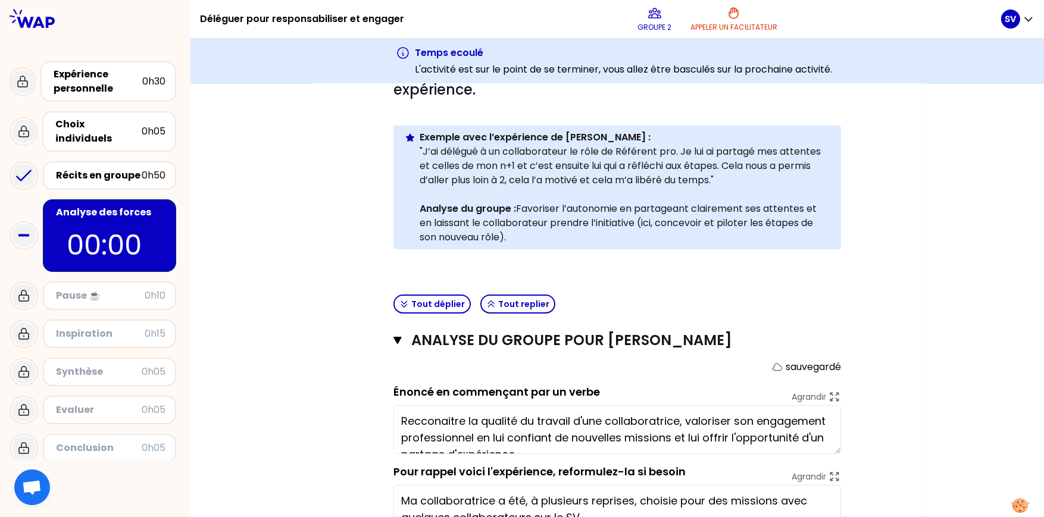
click at [198, 206] on div "Mon numéro de groupe : 2 Objectifs # Il y a de multiples manières de déléguer p…" at bounding box center [616, 334] width 853 height 842
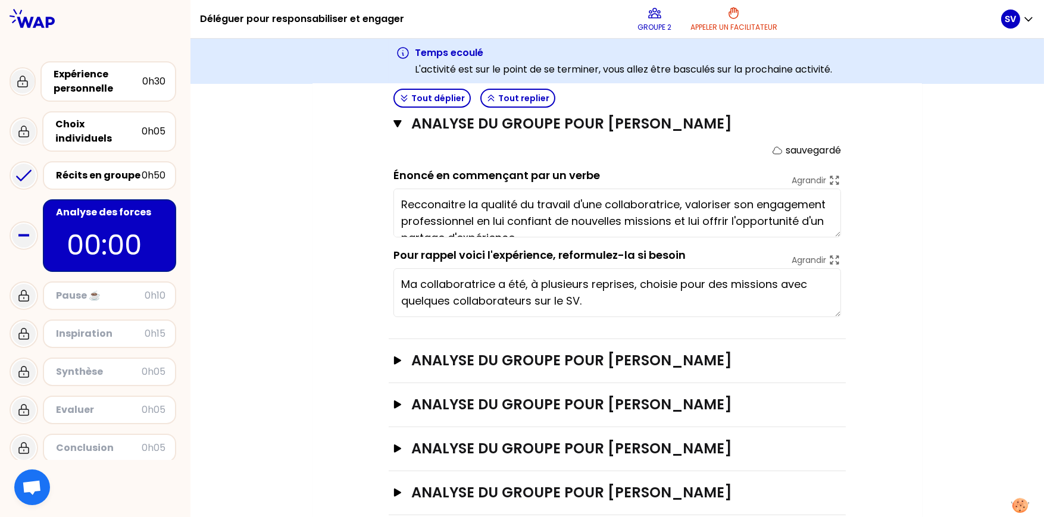
scroll to position [475, 0]
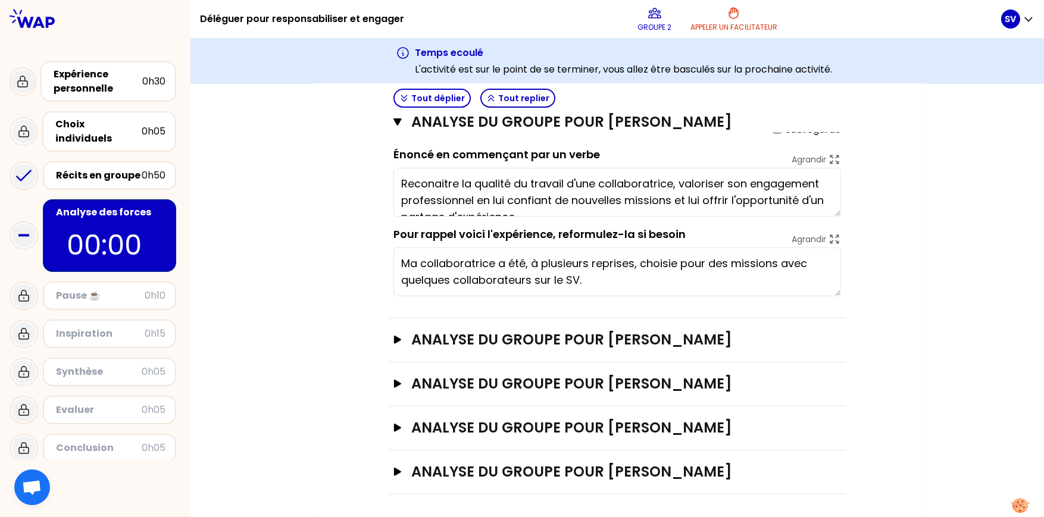
type textarea "Reconnaitre la qualité du travail d'une collaboratrice, valoriser son engagemen…"
click at [120, 289] on div "Pause ☕️" at bounding box center [100, 296] width 89 height 14
click at [312, 247] on div "Mon numéro de groupe : 2 Objectifs # Il y a de multiples manières de déléguer p…" at bounding box center [616, 97] width 609 height 842
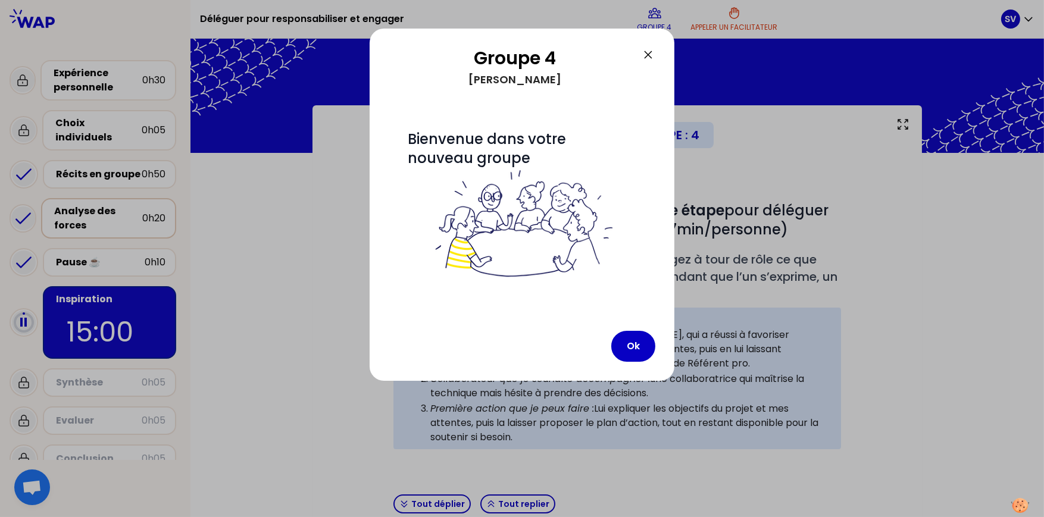
drag, startPoint x: 832, startPoint y: 78, endPoint x: 810, endPoint y: 98, distance: 29.9
click at [832, 78] on div at bounding box center [522, 258] width 1044 height 517
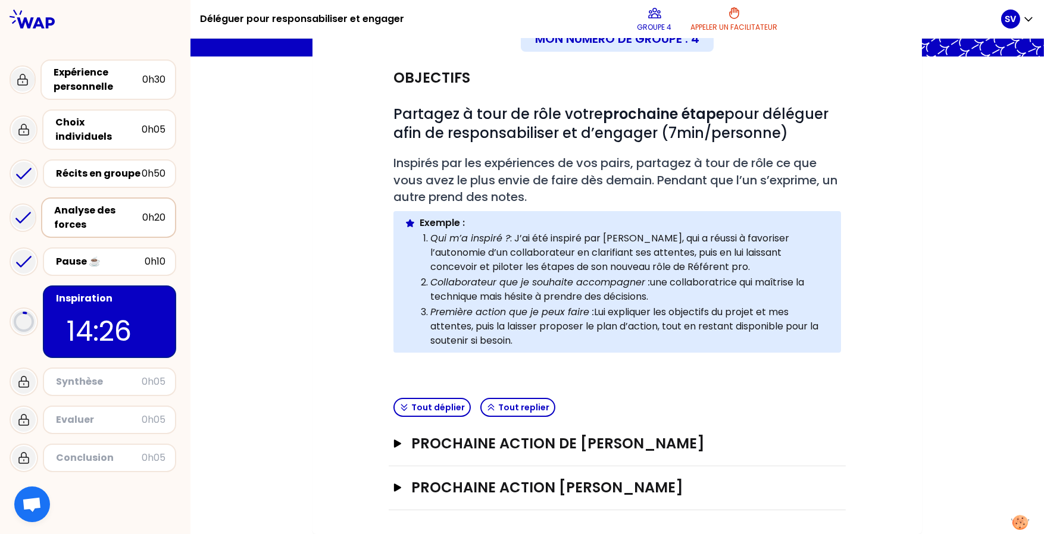
scroll to position [93, 0]
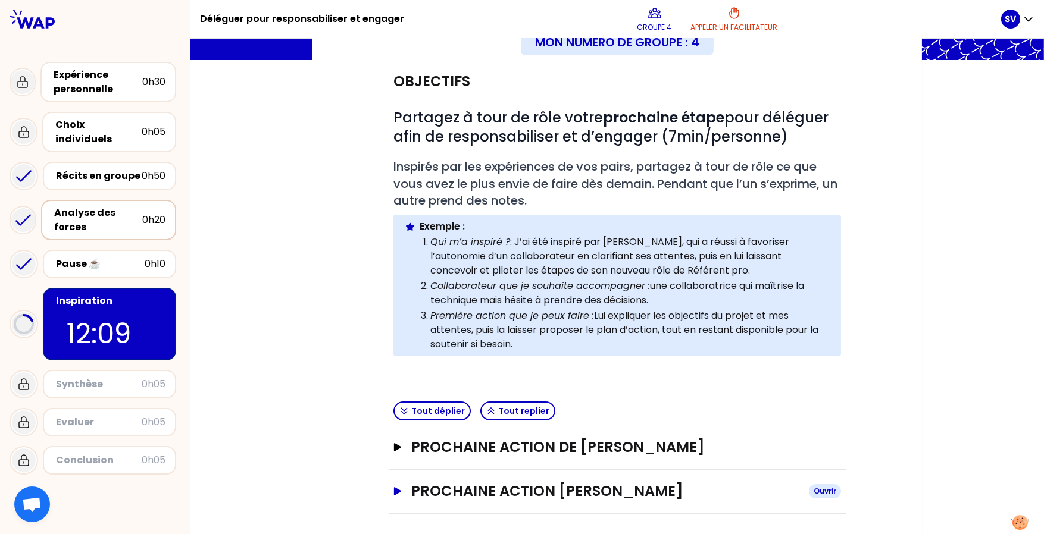
click at [394, 399] on icon "button" at bounding box center [397, 491] width 7 height 8
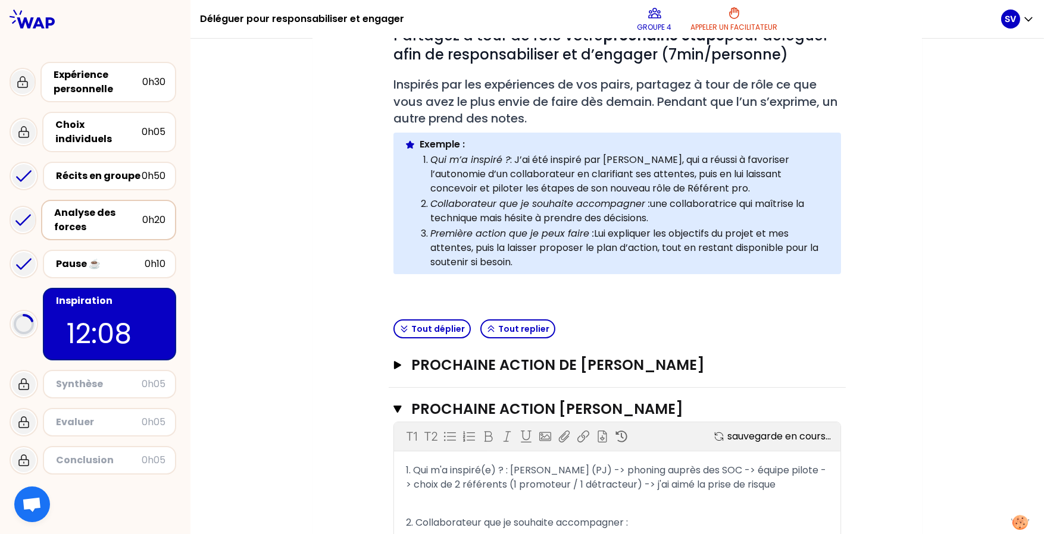
scroll to position [284, 0]
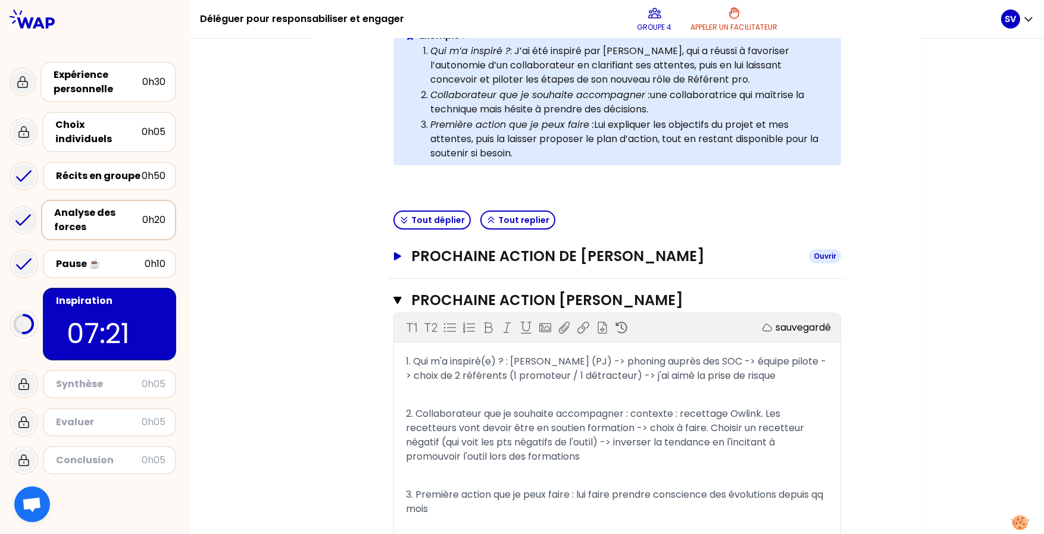
click at [395, 253] on icon "button" at bounding box center [397, 256] width 7 height 8
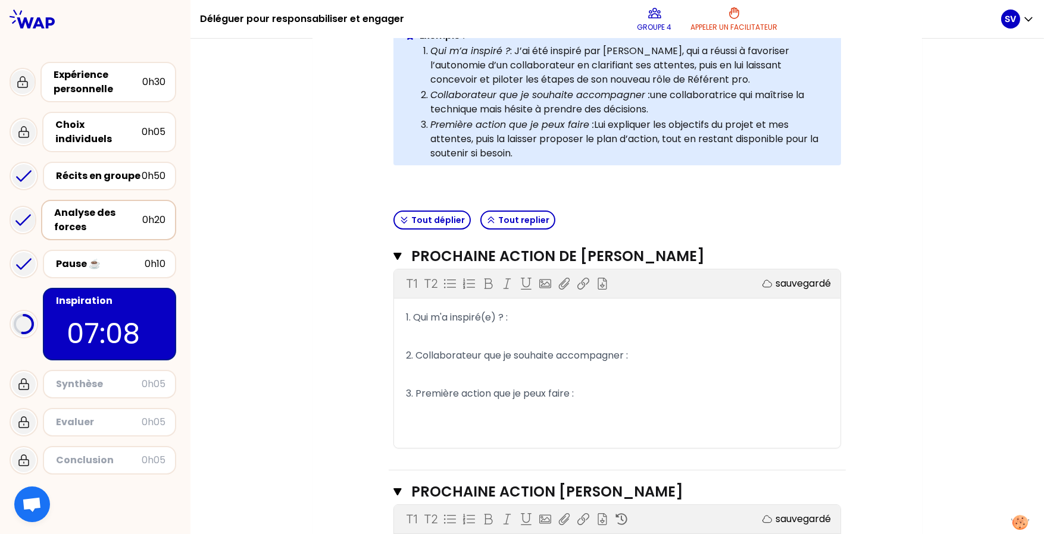
click at [541, 314] on p "1. Qui m'a inspiré(e) ? :" at bounding box center [617, 317] width 422 height 19
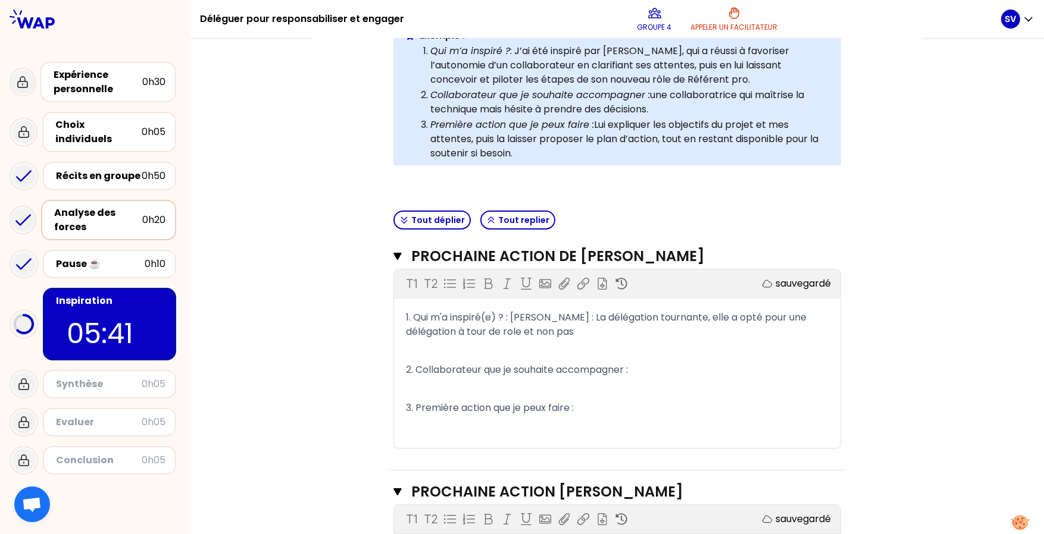
click at [547, 317] on span "1. Qui m'a inspiré(e) ? : [PERSON_NAME] : La délégation tournante, elle a opté …" at bounding box center [607, 325] width 403 height 28
click at [606, 334] on p "1. Qui m'a inspiré(e) ? : [PERSON_NAME] avec le systéme La délégation tournante…" at bounding box center [617, 324] width 422 height 33
click at [639, 364] on p "2. Collaborateur que je souhaite accompagner :" at bounding box center [617, 370] width 422 height 19
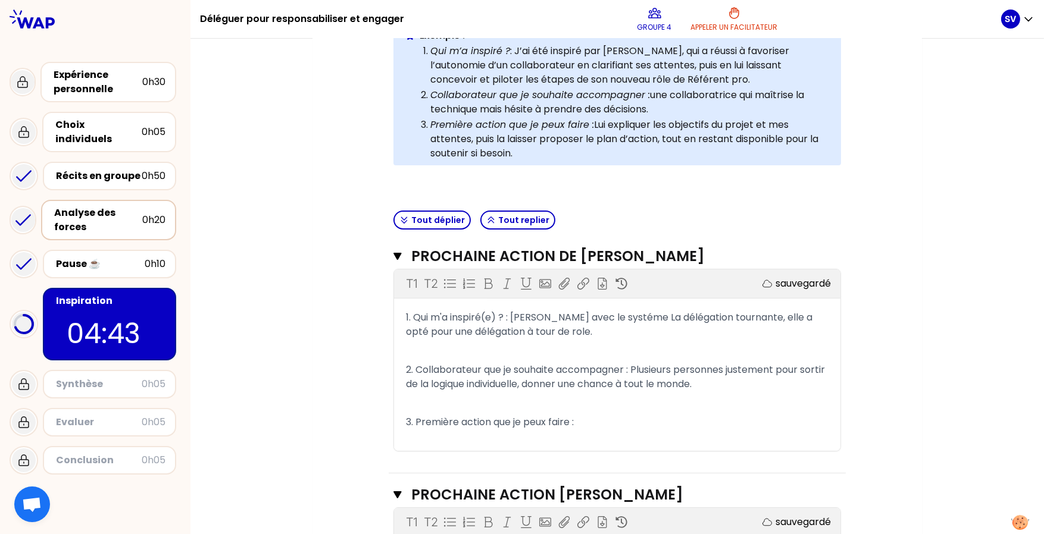
click at [543, 381] on span "2. Collaborateur que je souhaite accompagner : Plusieurs personnes justement po…" at bounding box center [616, 377] width 421 height 28
click at [647, 399] on p "3. Première action que je peux faire :" at bounding box center [617, 422] width 422 height 19
click at [318, 352] on div "Mon numéro de groupe : 4 Objectifs # Partagez à tour de rôle votre prochaine ét…" at bounding box center [616, 300] width 609 height 957
click at [304, 269] on div "Mon numéro de groupe : 4 Objectifs # Partagez à tour de rôle votre prochaine ét…" at bounding box center [616, 300] width 853 height 957
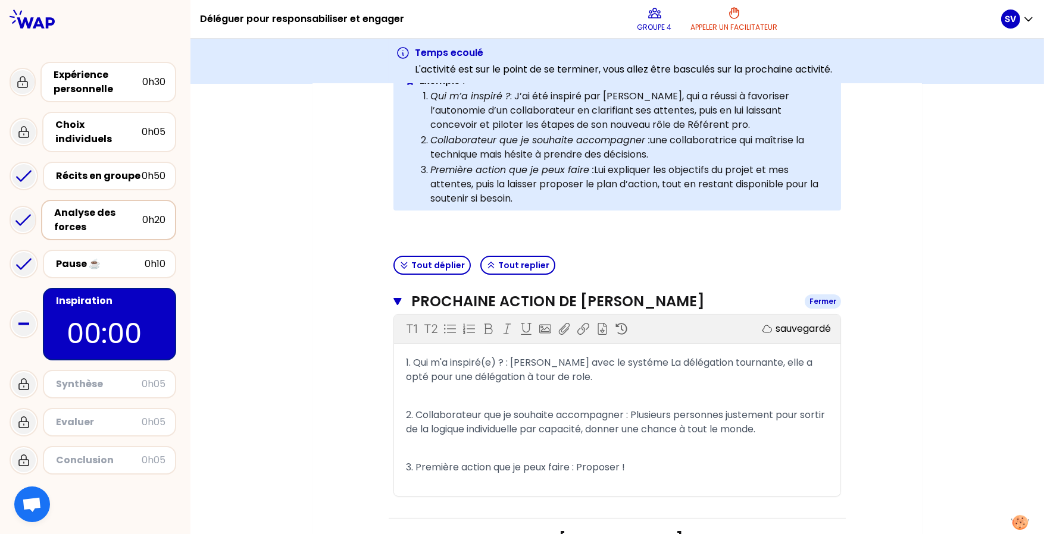
click at [394, 297] on icon "button" at bounding box center [397, 302] width 8 height 10
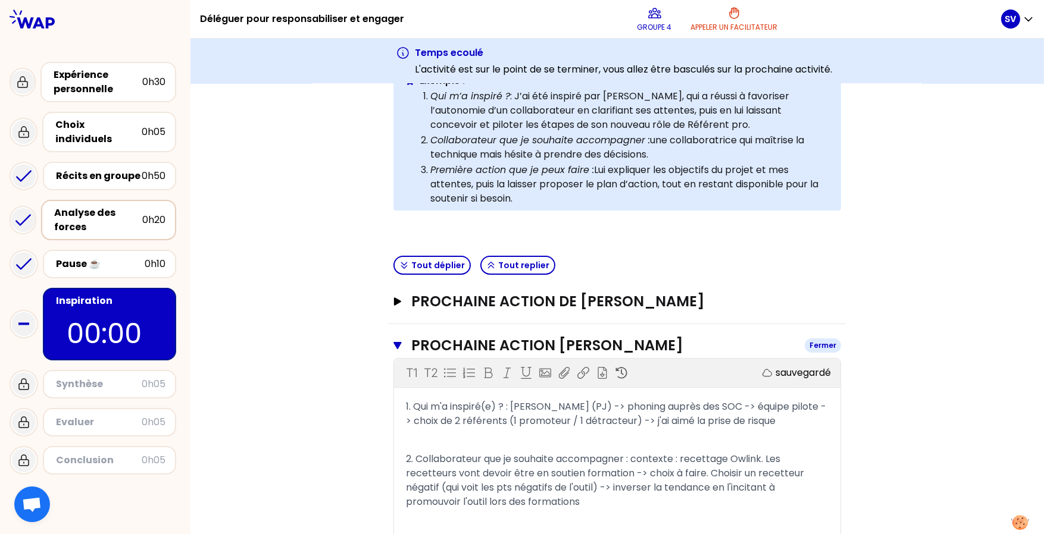
click at [396, 342] on icon "button" at bounding box center [397, 345] width 8 height 7
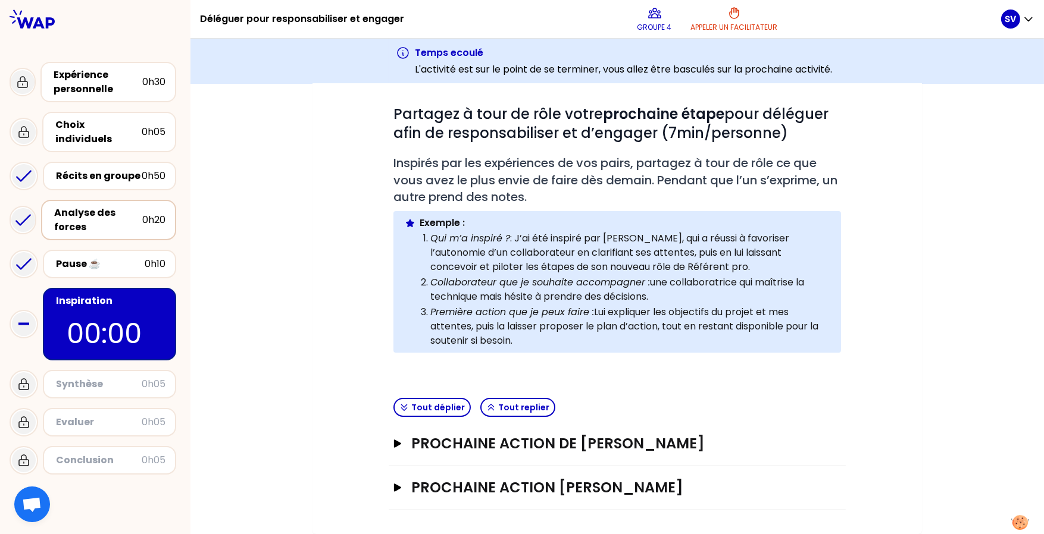
scroll to position [139, 0]
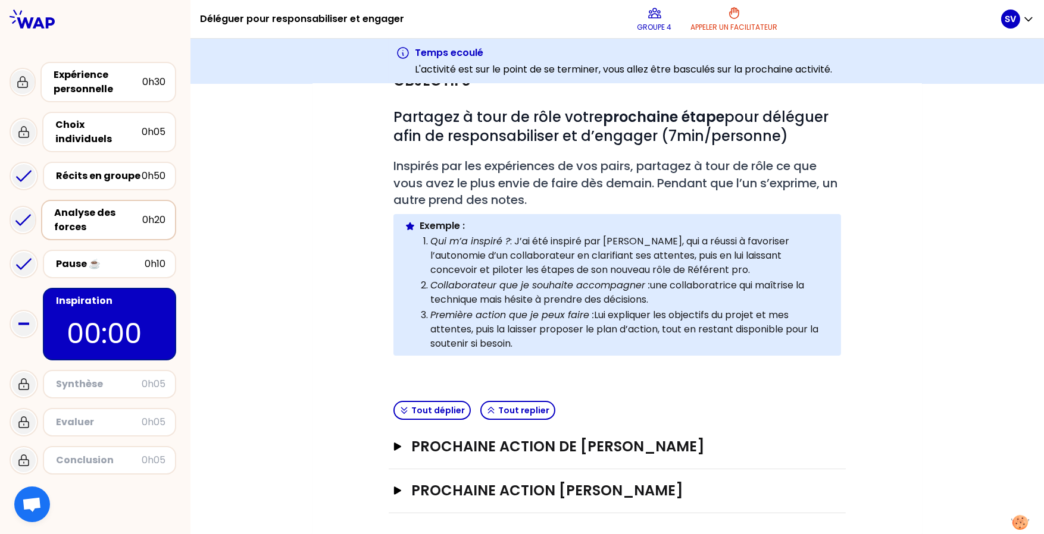
click at [75, 377] on div "Synthèse" at bounding box center [99, 384] width 86 height 14
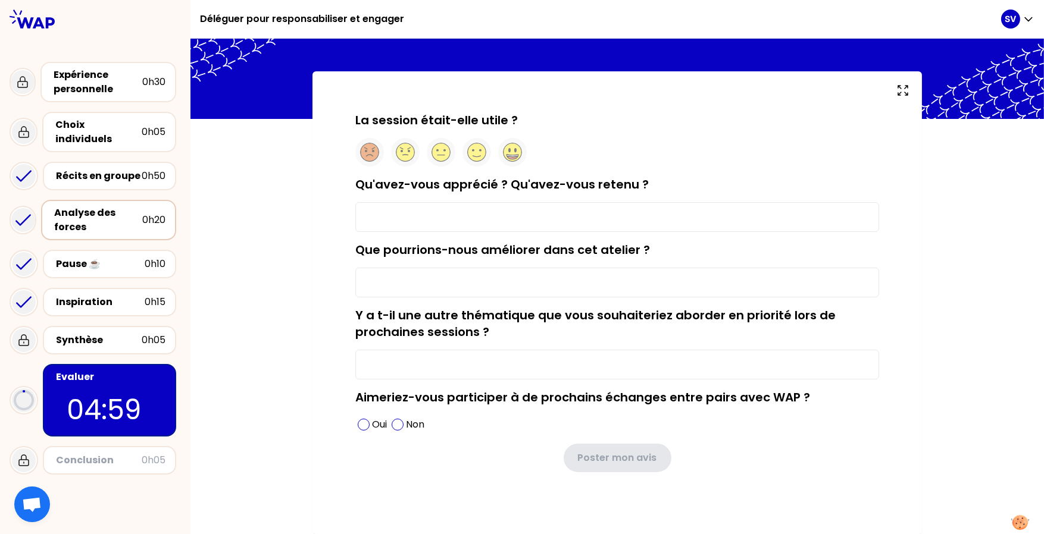
scroll to position [33, 0]
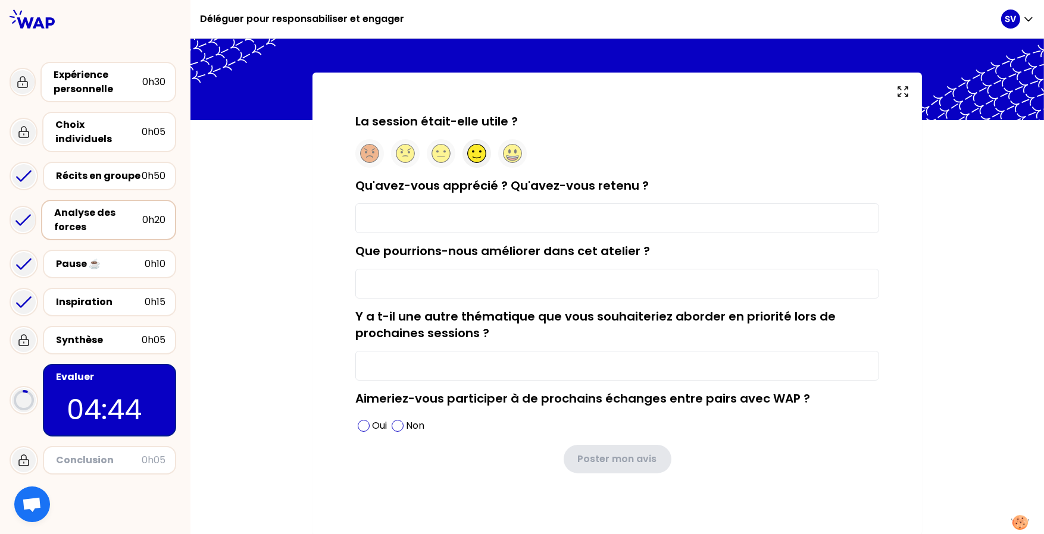
click at [471, 148] on circle at bounding box center [477, 154] width 18 height 18
click at [411, 211] on input "Qu'avez-vous apprécié ? Qu'avez-vous retenu ?" at bounding box center [617, 218] width 524 height 30
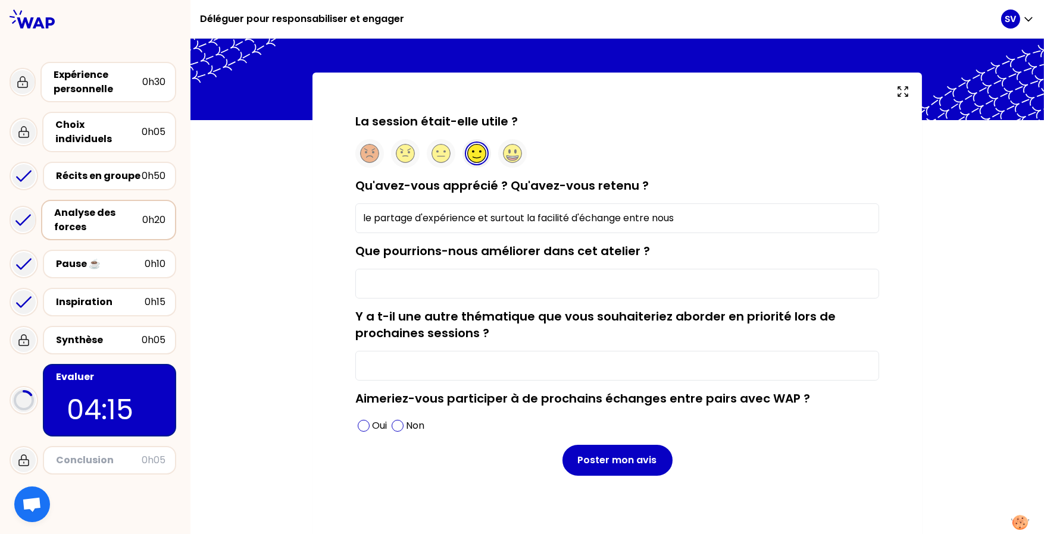
type input "le partage d'expérience et surtout la facilité d'échange entre nous"
click at [401, 280] on input "Que pourrions-nous améliorer dans cet atelier ?" at bounding box center [617, 284] width 524 height 30
click at [405, 280] on input "Que pourrions-nous améliorer dans cet atelier ?" at bounding box center [617, 284] width 524 height 30
type input "rien"
click at [471, 359] on input "Y a t-il une autre thématique que vous souhaiteriez aborder en priorité lors de…" at bounding box center [617, 366] width 524 height 30
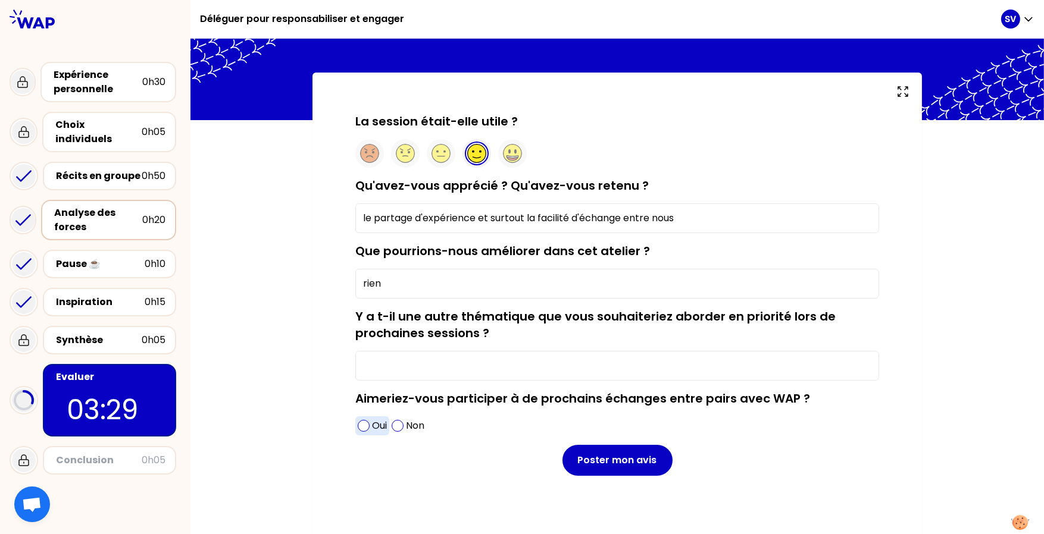
click at [360, 399] on span at bounding box center [364, 426] width 12 height 12
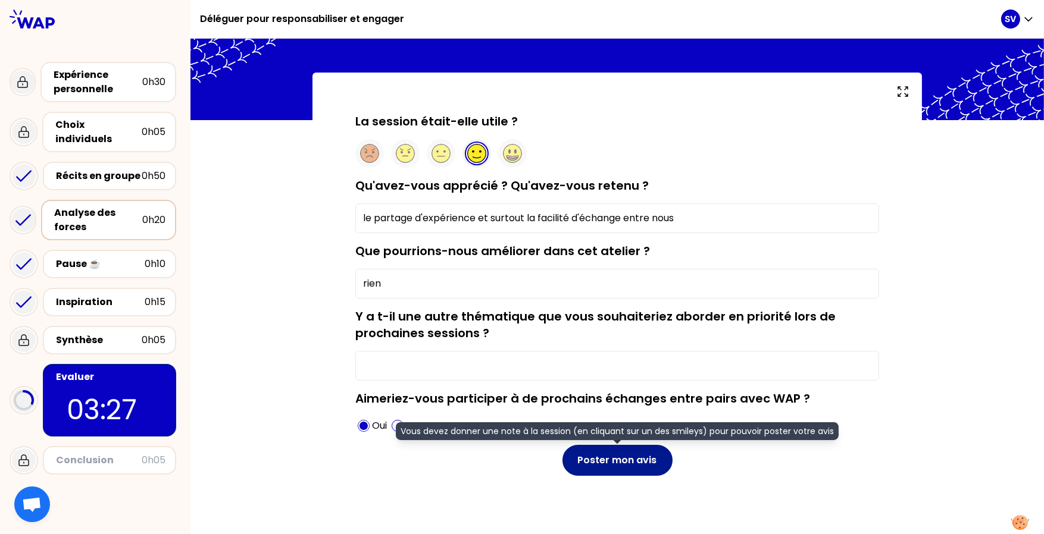
click at [621, 399] on button "Poster mon avis" at bounding box center [617, 460] width 110 height 31
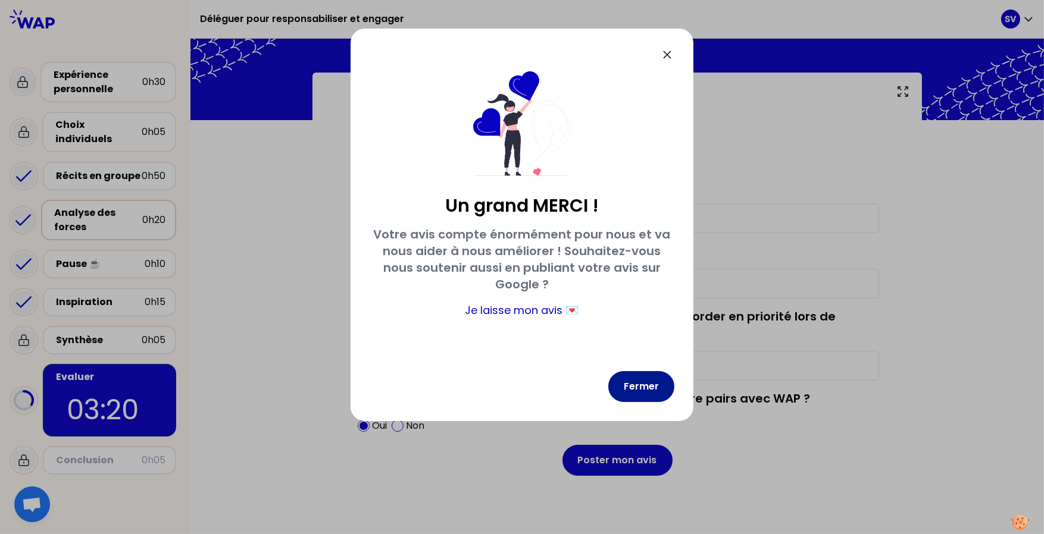
click at [643, 385] on button "Fermer" at bounding box center [641, 386] width 66 height 31
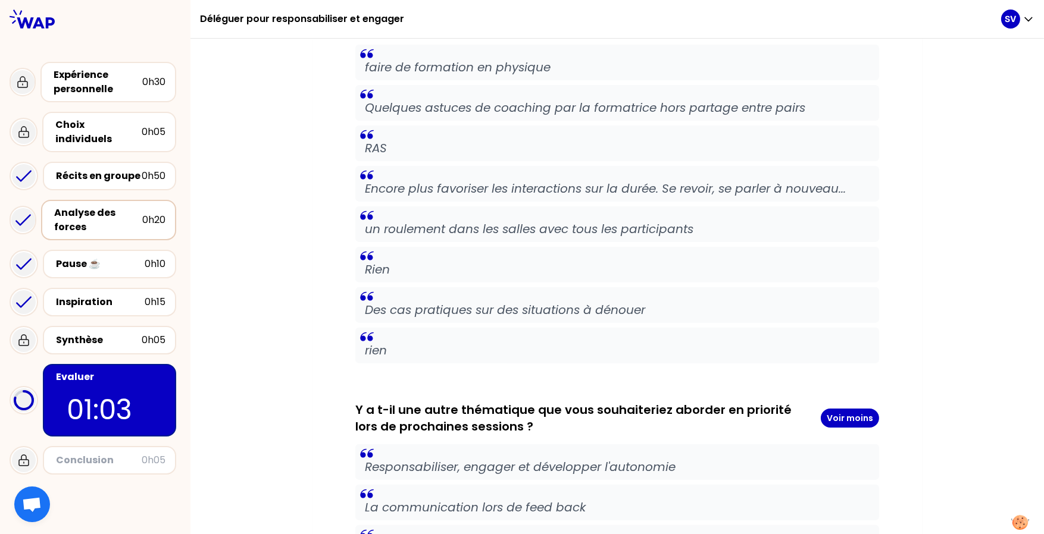
scroll to position [841, 0]
